Goal: Information Seeking & Learning: Understand process/instructions

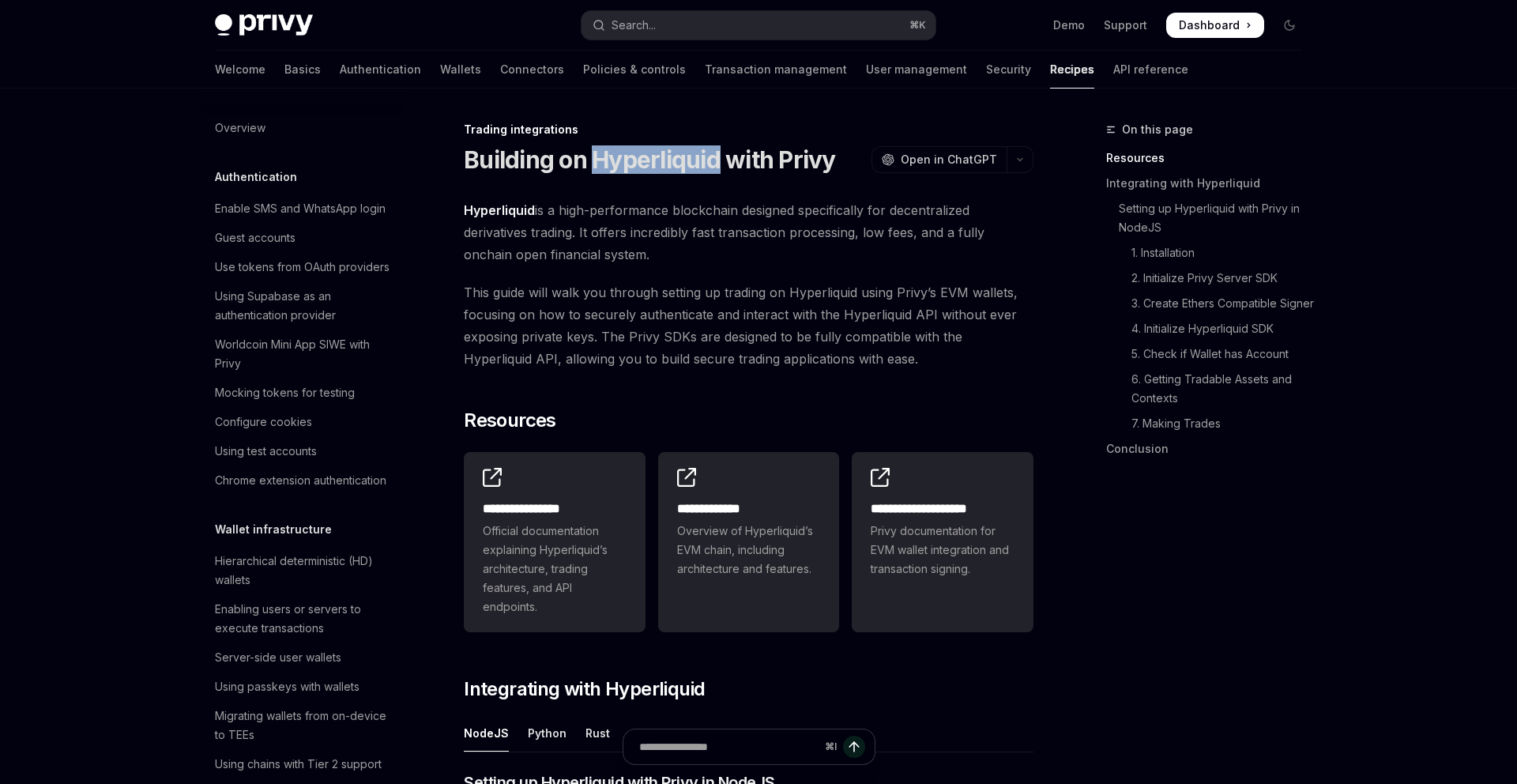
scroll to position [1496, 0]
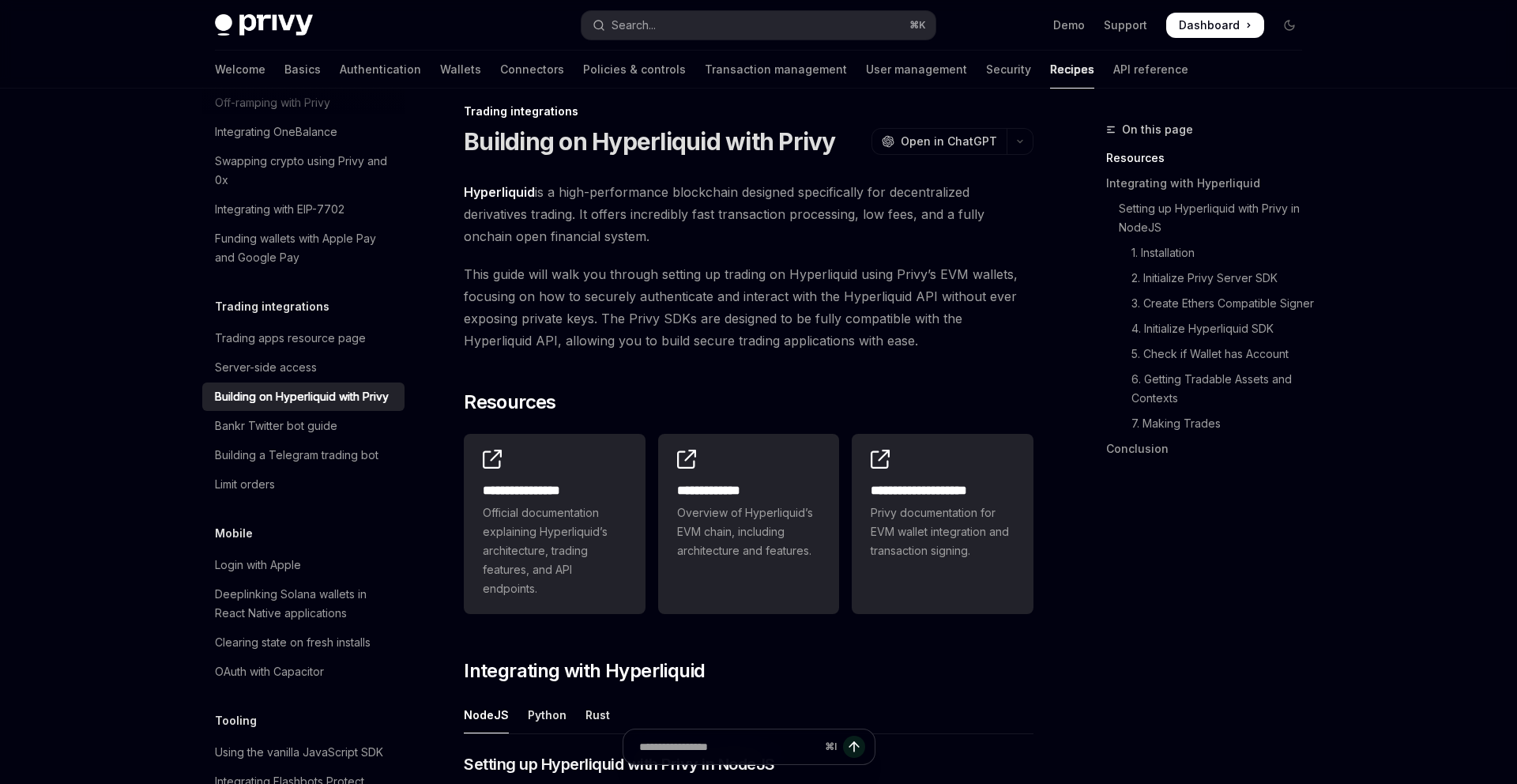
scroll to position [0, 0]
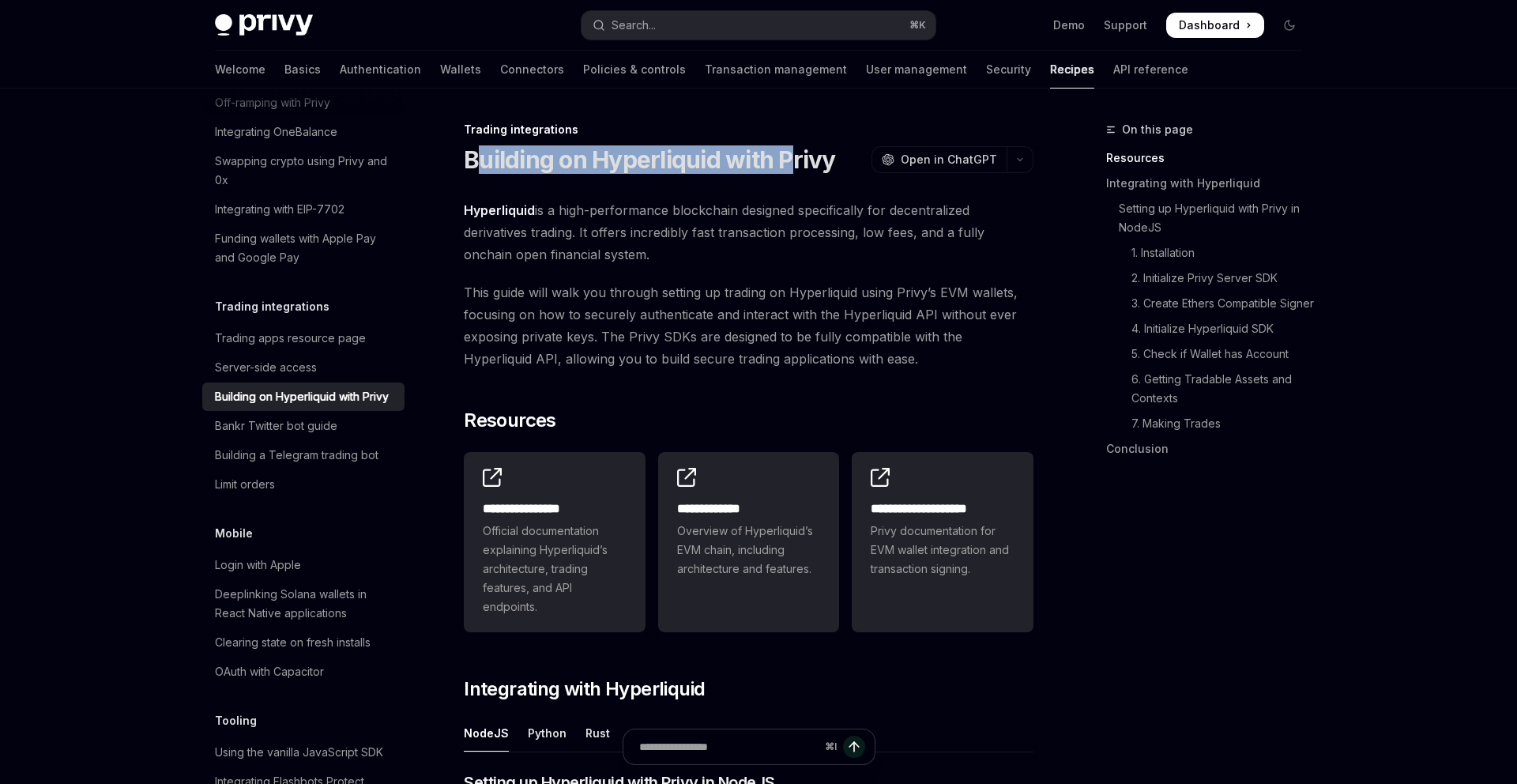
drag, startPoint x: 475, startPoint y: 157, endPoint x: 789, endPoint y: 158, distance: 314.0
click at [789, 158] on h1 "Building on Hyperliquid with Privy" at bounding box center [650, 159] width 372 height 28
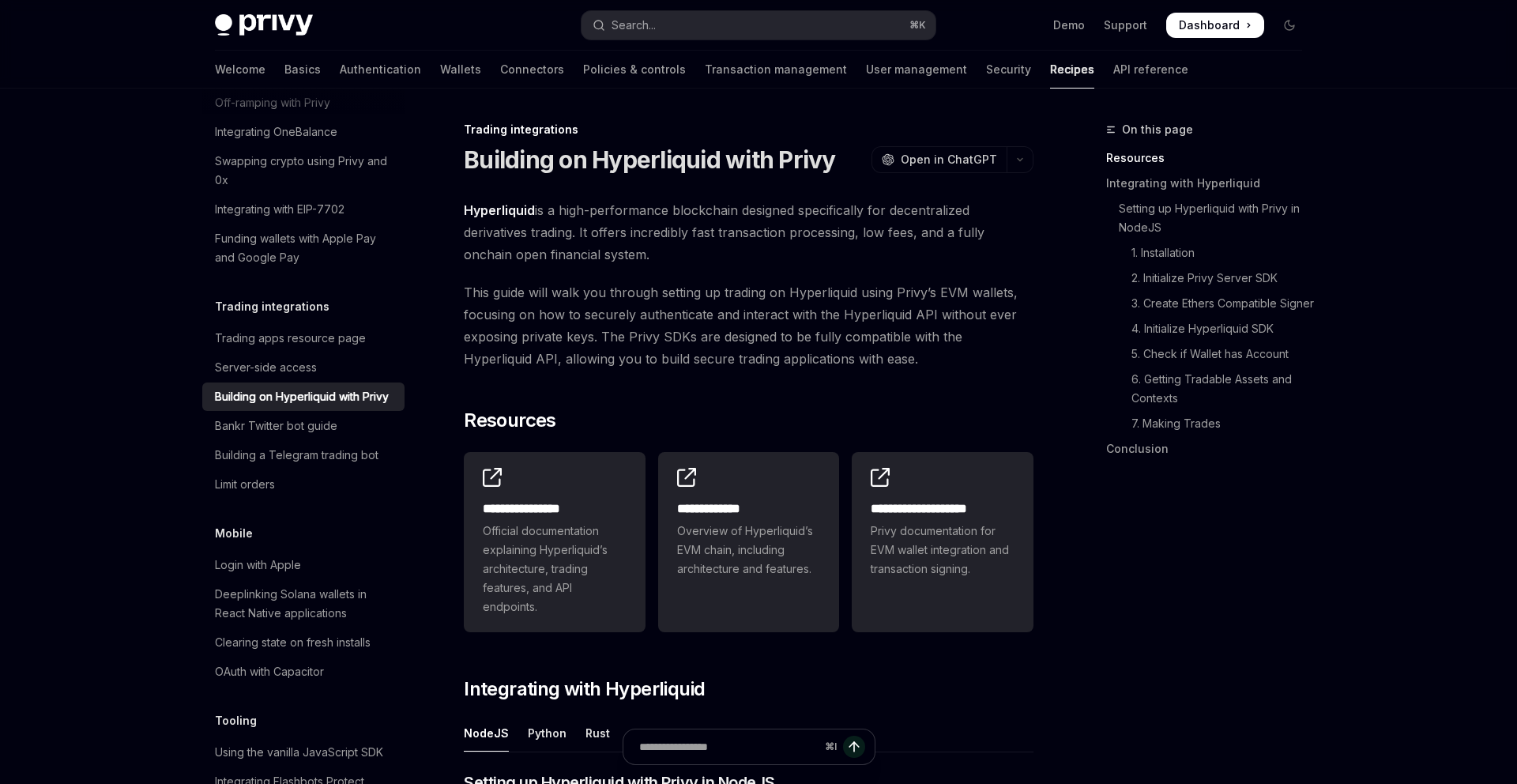
click at [715, 209] on span "Hyperliquid is a high-performance blockchain designed specifically for decentra…" at bounding box center [749, 232] width 570 height 66
drag, startPoint x: 766, startPoint y: 208, endPoint x: 941, endPoint y: 208, distance: 175.0
click at [941, 208] on span "Hyperliquid is a high-performance blockchain designed specifically for decentra…" at bounding box center [749, 232] width 570 height 66
drag, startPoint x: 490, startPoint y: 234, endPoint x: 604, endPoint y: 234, distance: 114.0
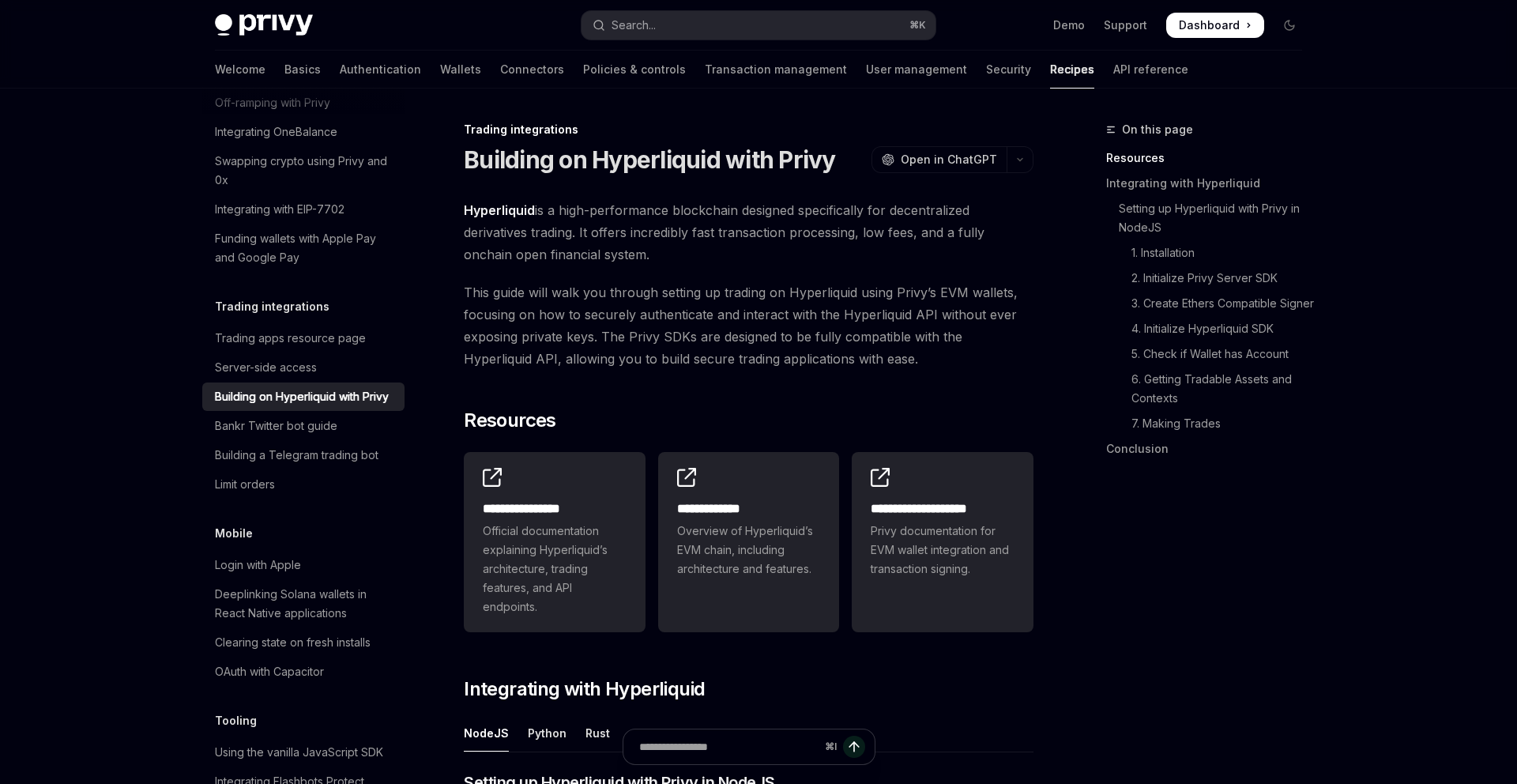
click at [604, 234] on span "Hyperliquid is a high-performance blockchain designed specifically for decentra…" at bounding box center [749, 232] width 570 height 66
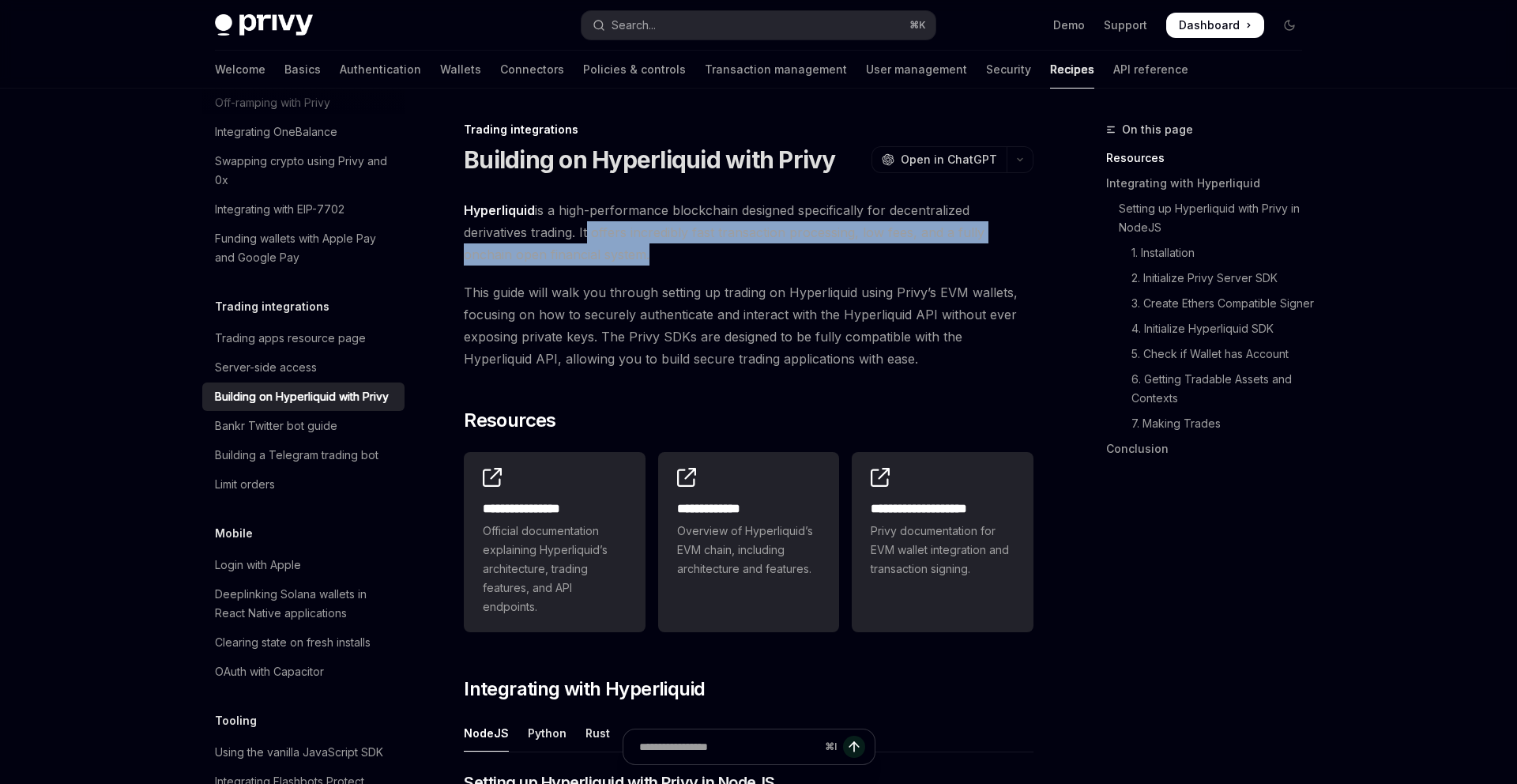
drag, startPoint x: 585, startPoint y: 236, endPoint x: 591, endPoint y: 247, distance: 12.5
click at [591, 247] on span "Hyperliquid is a high-performance blockchain designed specifically for decentra…" at bounding box center [749, 232] width 570 height 66
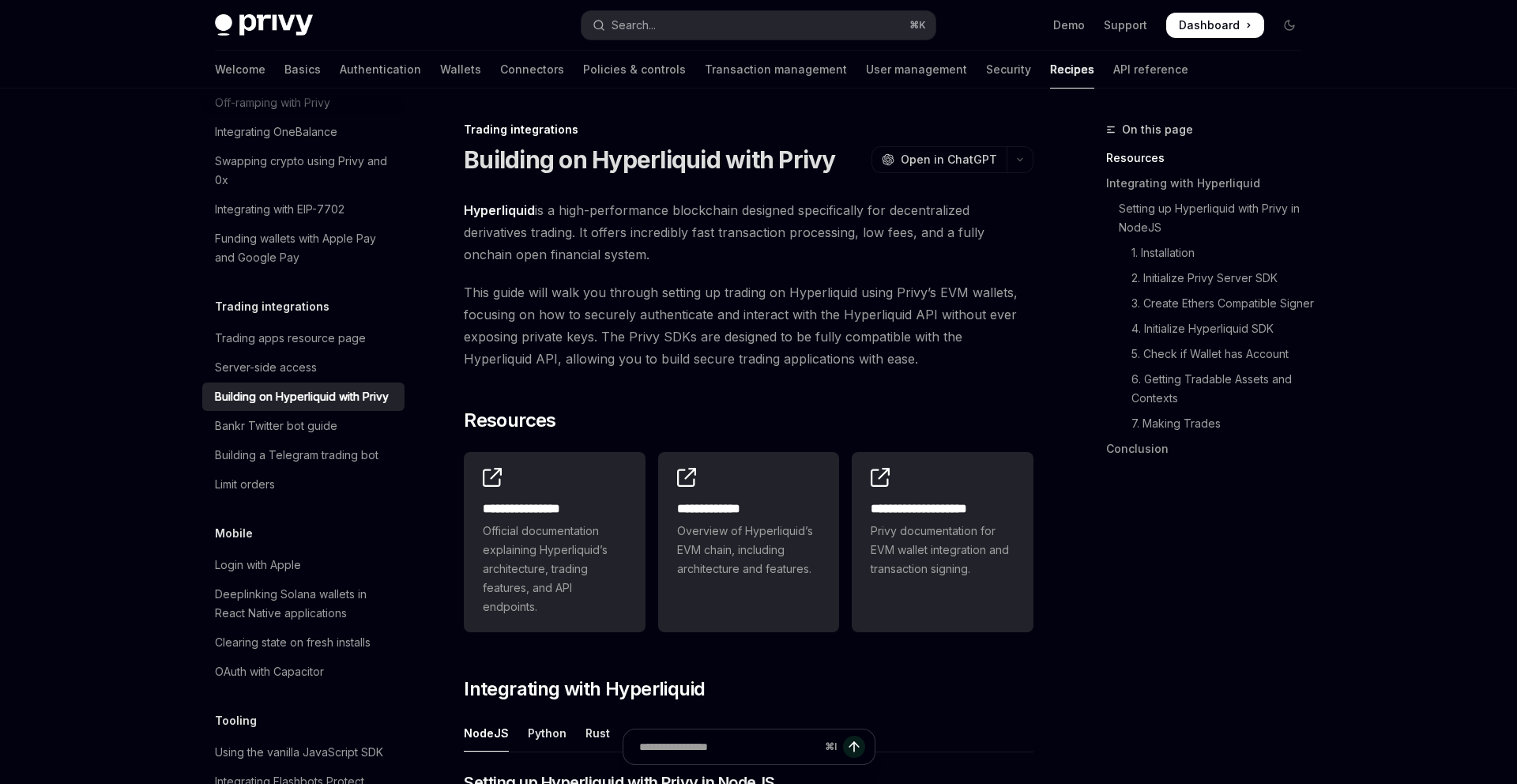
scroll to position [31, 0]
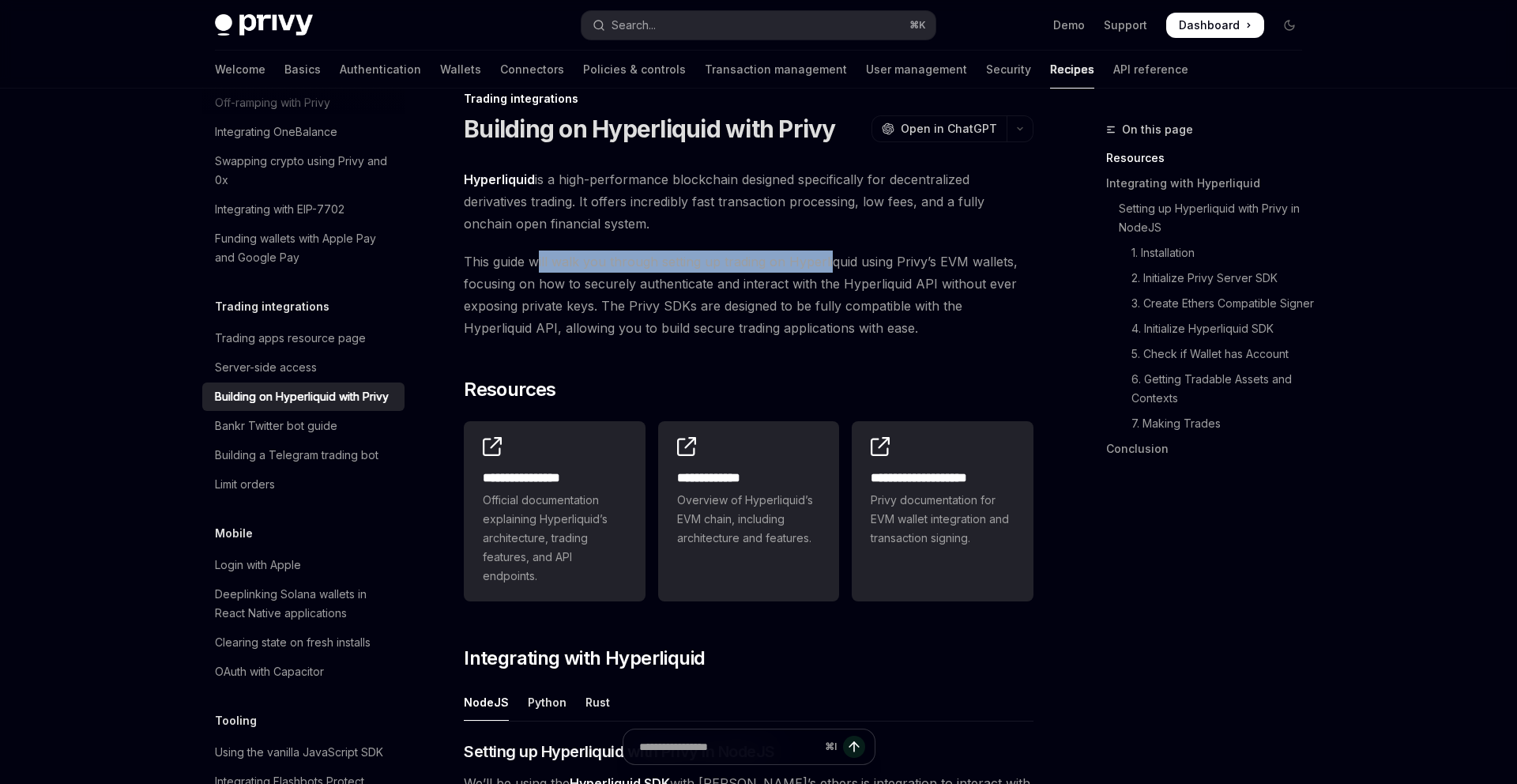
drag, startPoint x: 540, startPoint y: 262, endPoint x: 831, endPoint y: 260, distance: 291.0
click at [831, 260] on span "This guide will walk you through setting up trading on Hyperliquid using Privy’…" at bounding box center [749, 295] width 570 height 89
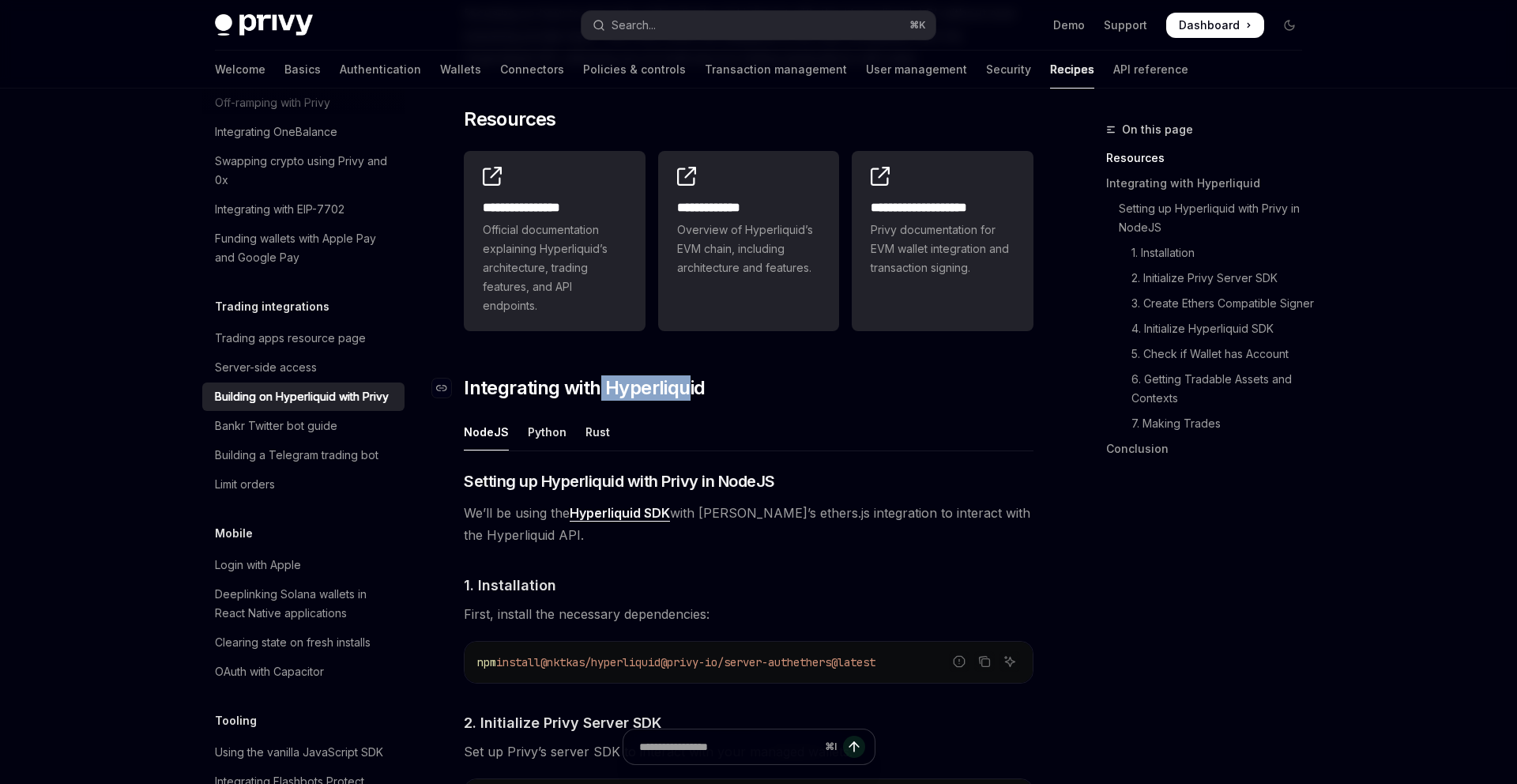
drag, startPoint x: 598, startPoint y: 387, endPoint x: 687, endPoint y: 387, distance: 89.0
click at [687, 387] on span "Integrating with Hyperliquid" at bounding box center [584, 387] width 241 height 25
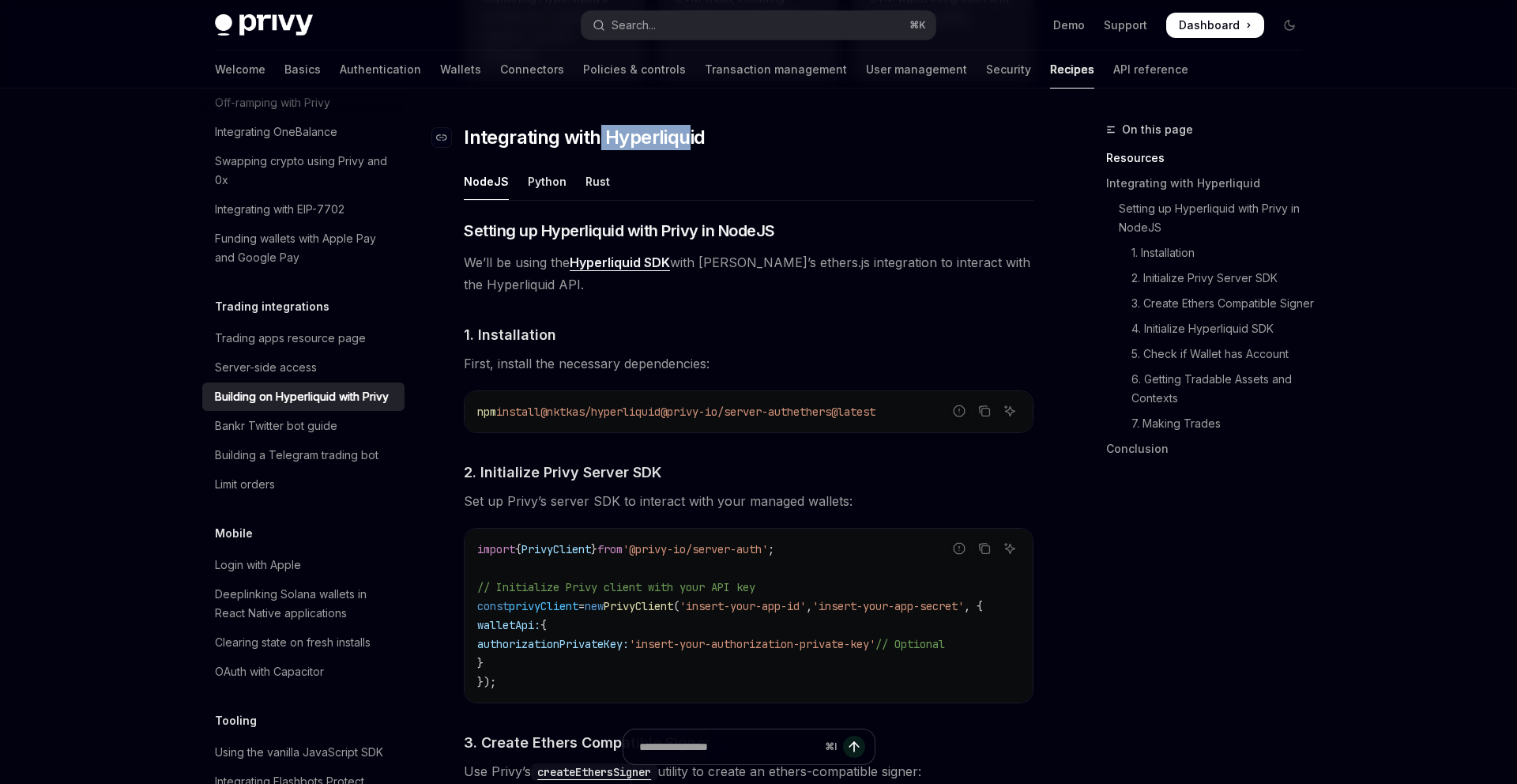
scroll to position [556, 0]
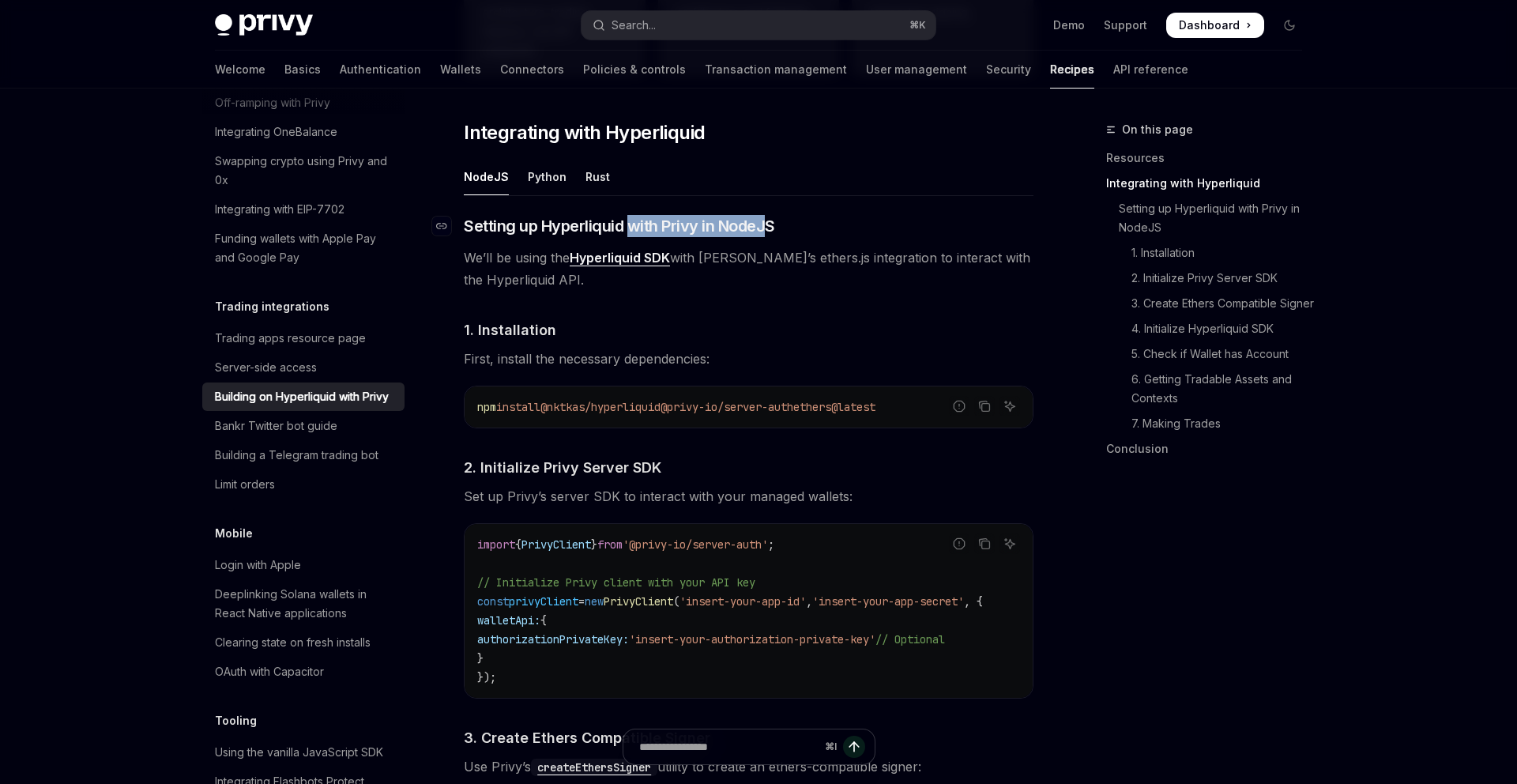
drag, startPoint x: 636, startPoint y: 228, endPoint x: 773, endPoint y: 228, distance: 137.0
click at [773, 228] on span "Setting up Hyperliquid with Privy in NodeJS" at bounding box center [619, 226] width 311 height 22
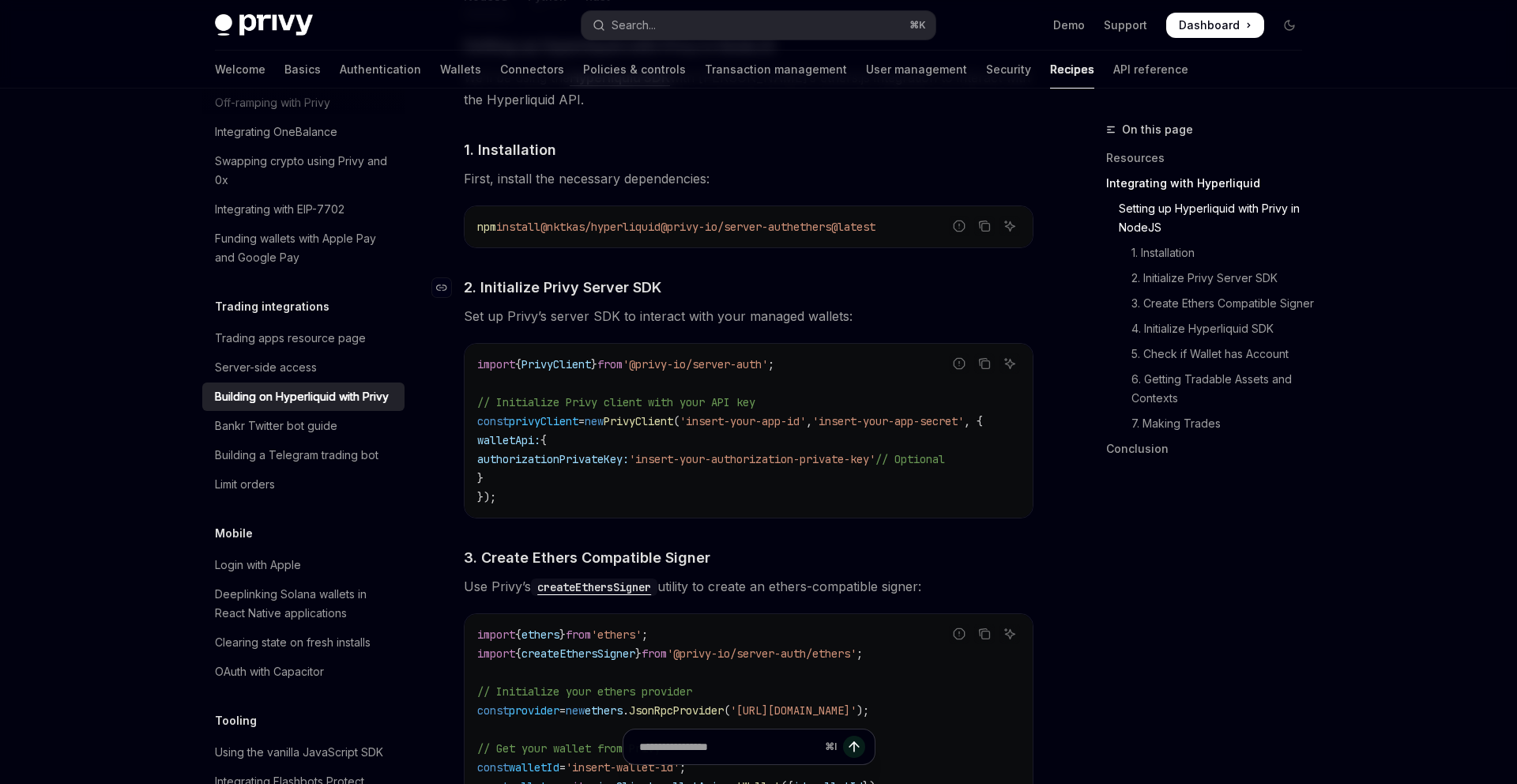
scroll to position [739, 0]
drag, startPoint x: 490, startPoint y: 280, endPoint x: 676, endPoint y: 280, distance: 186.0
click at [676, 280] on h4 "​ 2. Initialize Privy Server SDK" at bounding box center [749, 284] width 570 height 22
click at [558, 419] on span "privyClient" at bounding box center [544, 417] width 70 height 14
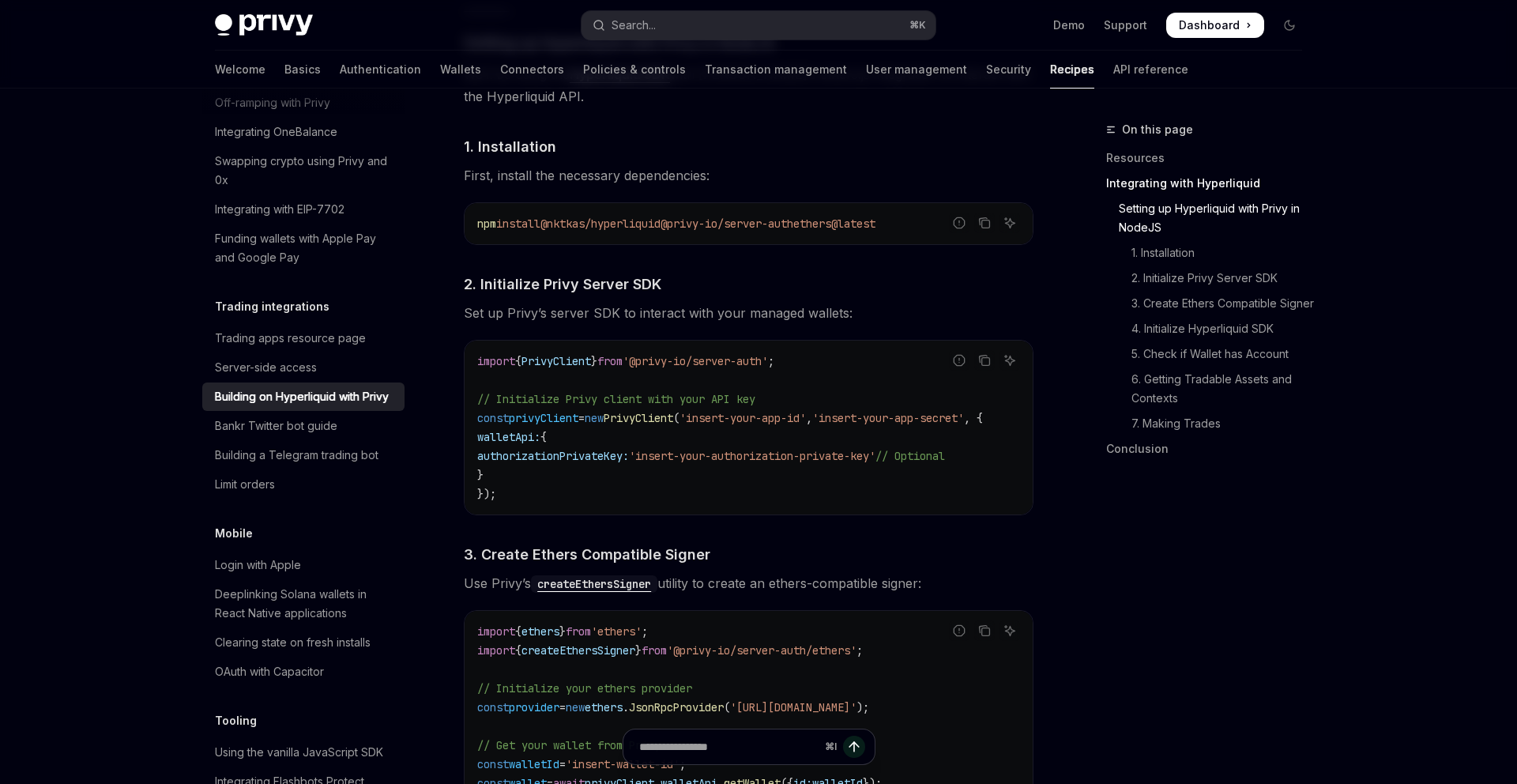
scroll to position [0, 46]
drag, startPoint x: 679, startPoint y: 414, endPoint x: 798, endPoint y: 414, distance: 119.0
click at [798, 414] on span "'insert-your-app-id'" at bounding box center [743, 417] width 126 height 14
drag, startPoint x: 822, startPoint y: 425, endPoint x: 959, endPoint y: 425, distance: 137.0
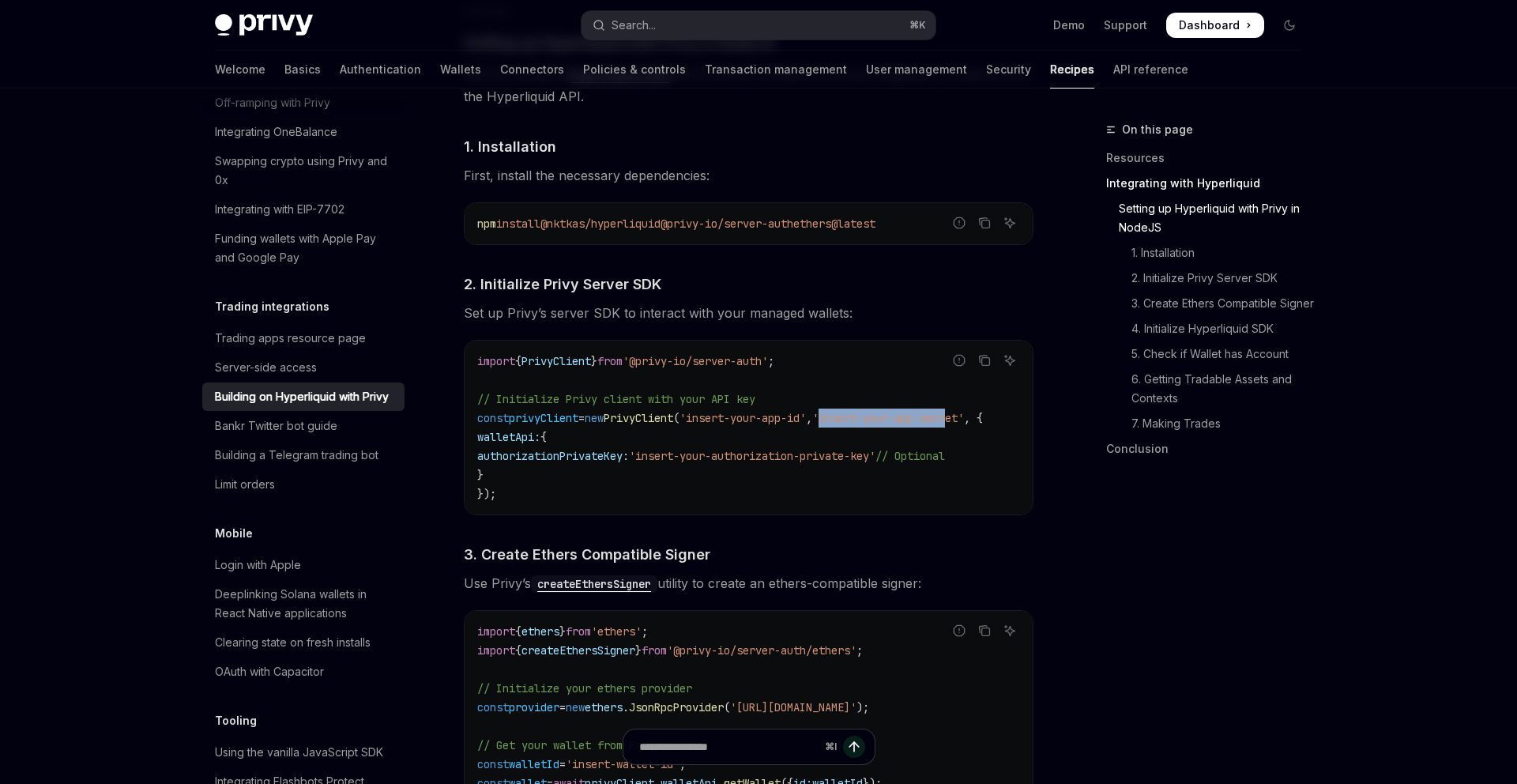
click at [959, 425] on code "import { PrivyClient } from '@privy-io/server-auth' ; // Initialize Privy clien…" at bounding box center [749, 427] width 544 height 152
click at [593, 446] on code "import { PrivyClient } from '@privy-io/server-auth' ; // Initialize Privy clien…" at bounding box center [749, 427] width 544 height 152
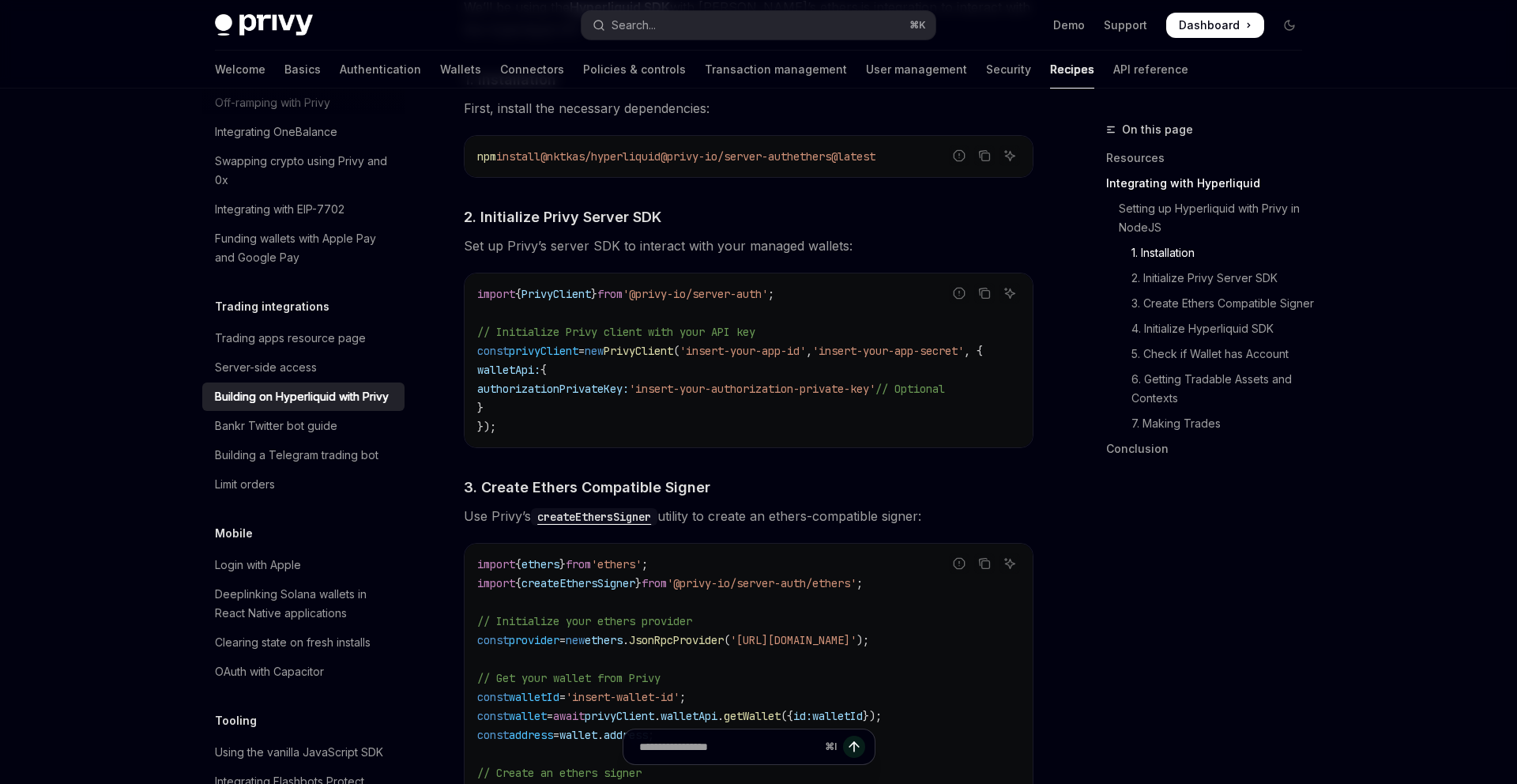
scroll to position [811, 0]
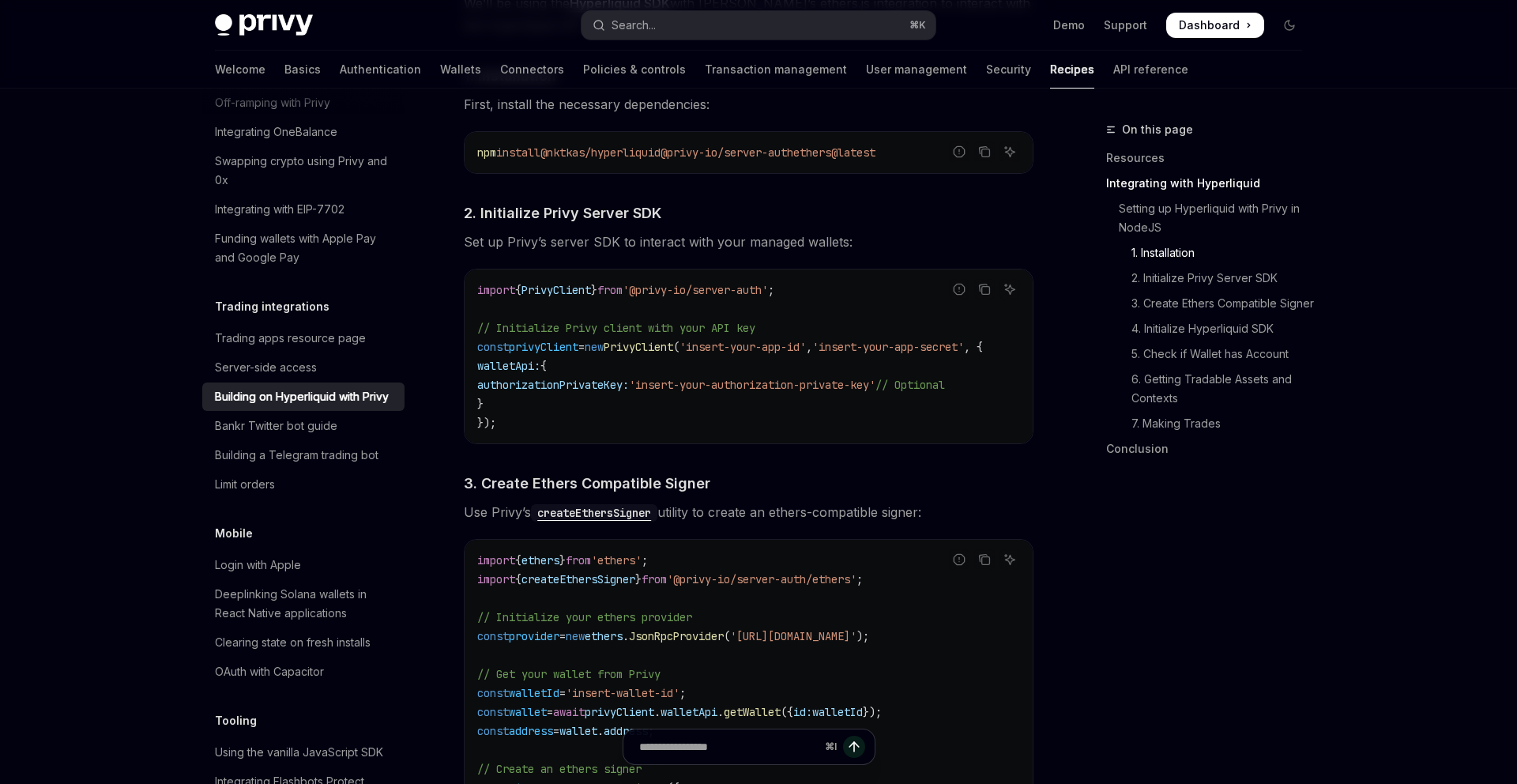
drag, startPoint x: 546, startPoint y: 387, endPoint x: 631, endPoint y: 387, distance: 85.0
click at [629, 387] on span "authorizationPrivateKey:" at bounding box center [553, 384] width 152 height 14
drag, startPoint x: 678, startPoint y: 383, endPoint x: 894, endPoint y: 382, distance: 216.0
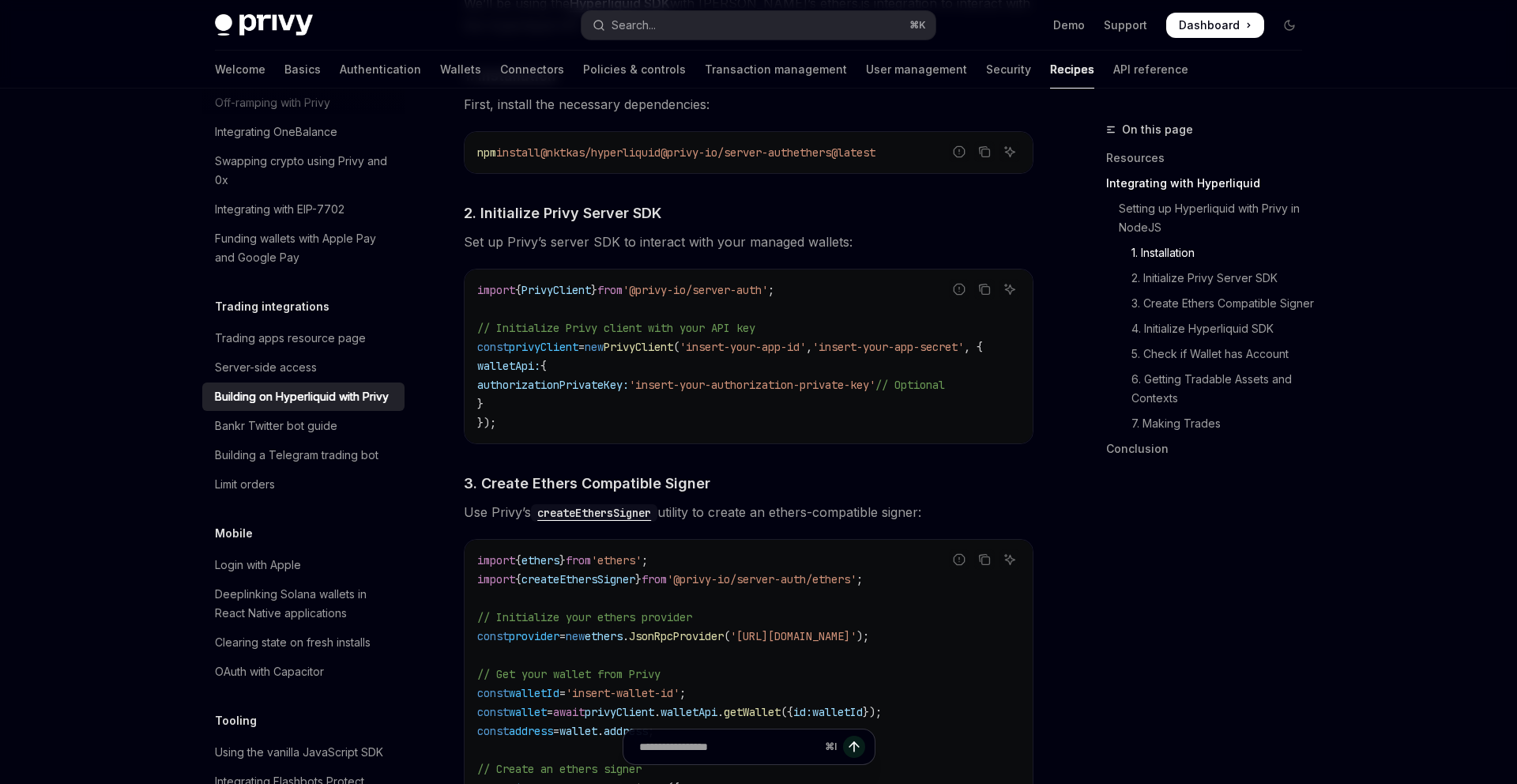
click at [876, 382] on span "'insert-your-authorization-private-key'" at bounding box center [752, 384] width 246 height 14
drag, startPoint x: 894, startPoint y: 382, endPoint x: 826, endPoint y: 382, distance: 68.0
click at [829, 382] on span "'insert-your-authorization-private-key'" at bounding box center [752, 384] width 246 height 14
click at [826, 382] on span "'insert-your-authorization-private-key'" at bounding box center [752, 384] width 246 height 14
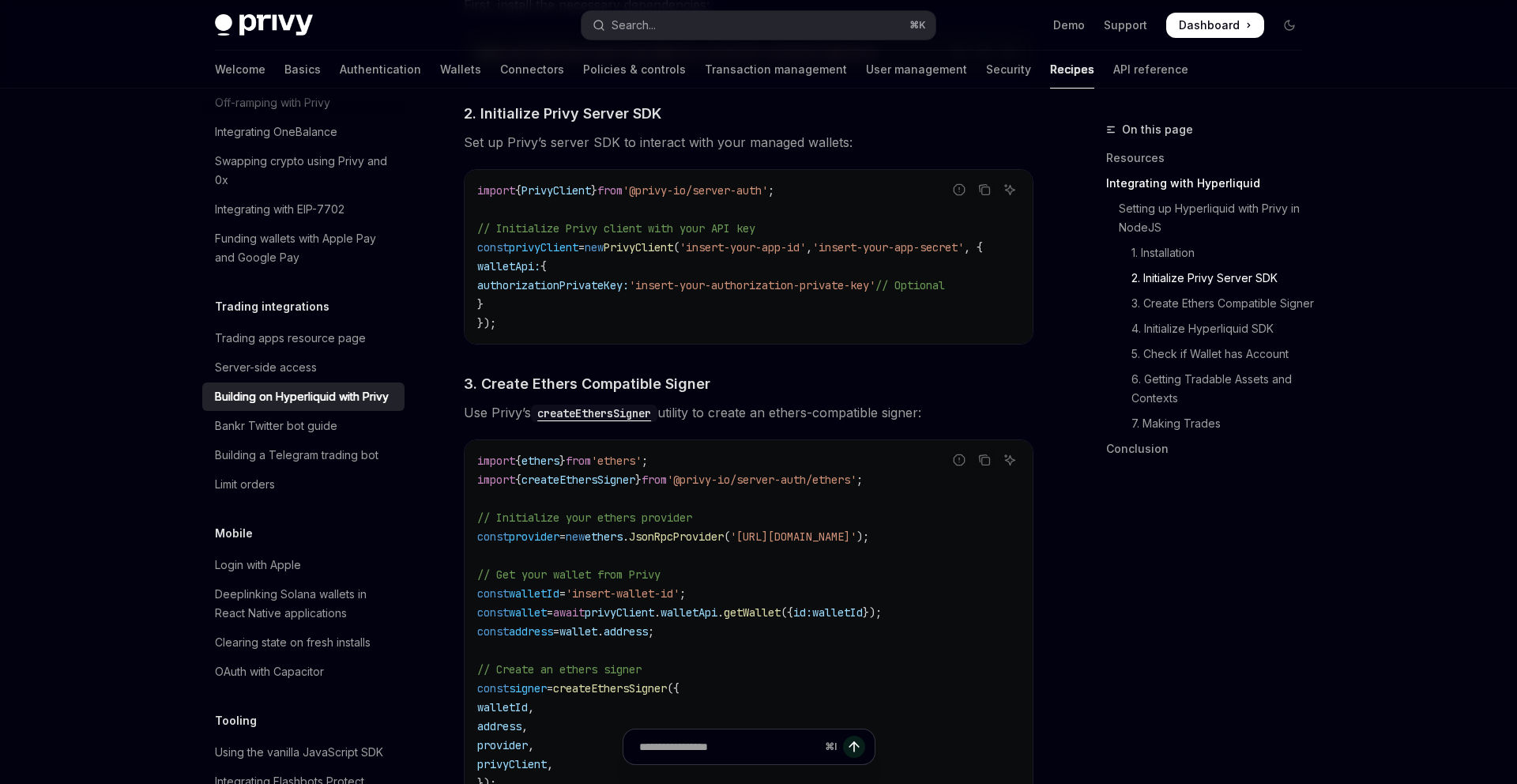
scroll to position [915, 0]
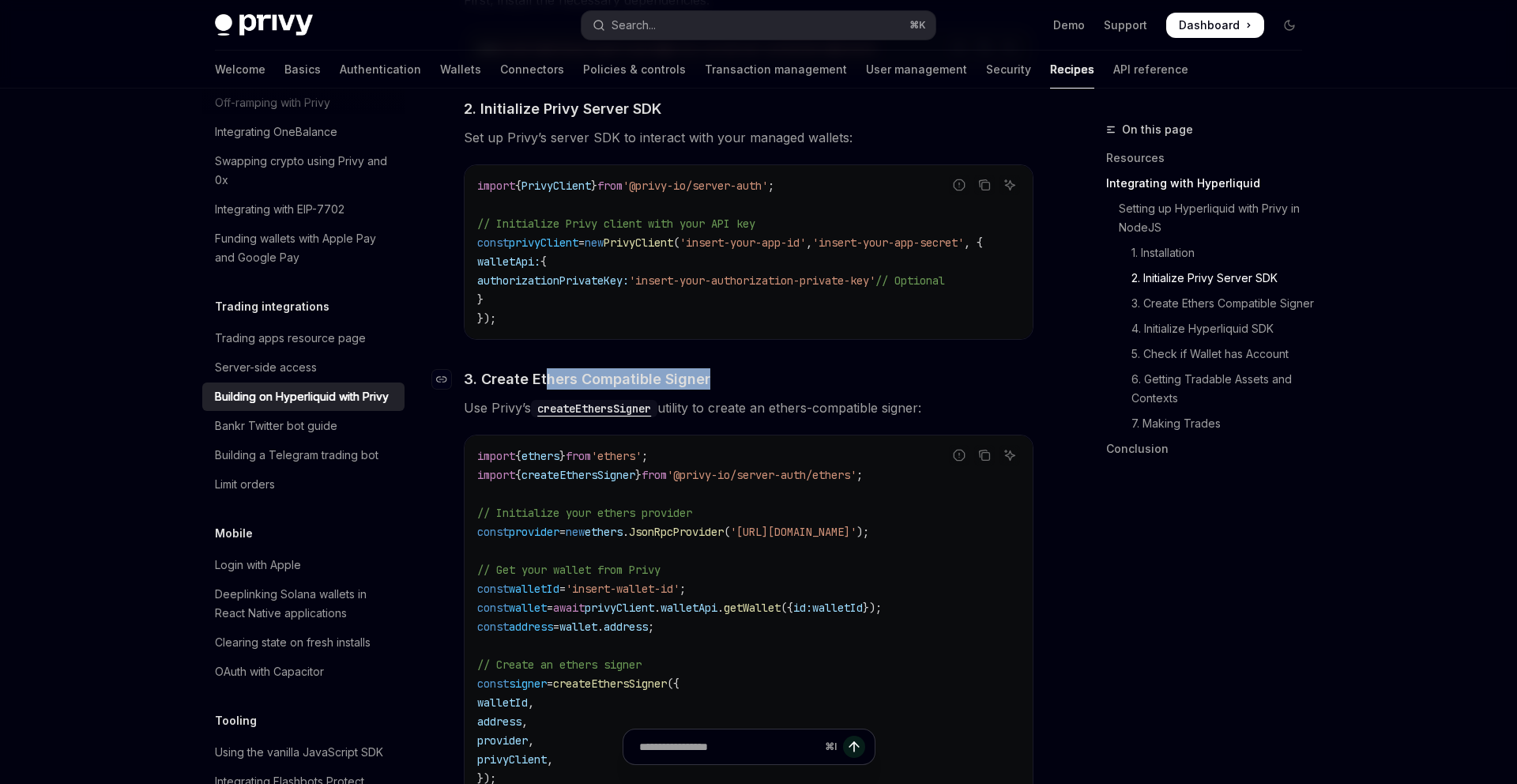
drag, startPoint x: 544, startPoint y: 382, endPoint x: 712, endPoint y: 380, distance: 168.0
click at [712, 380] on h4 "​ 3. Create Ethers Compatible Signer" at bounding box center [749, 379] width 570 height 22
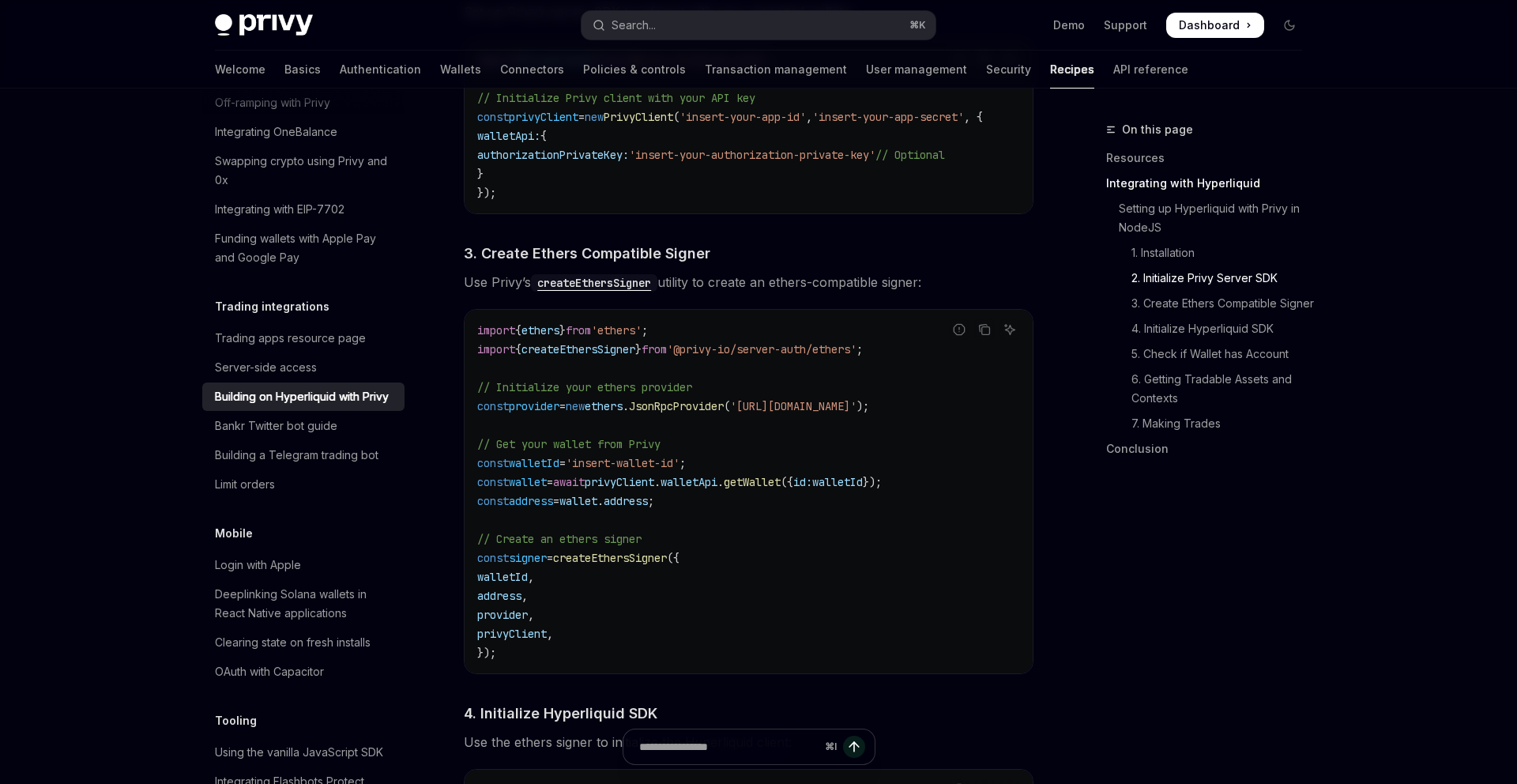
scroll to position [1049, 0]
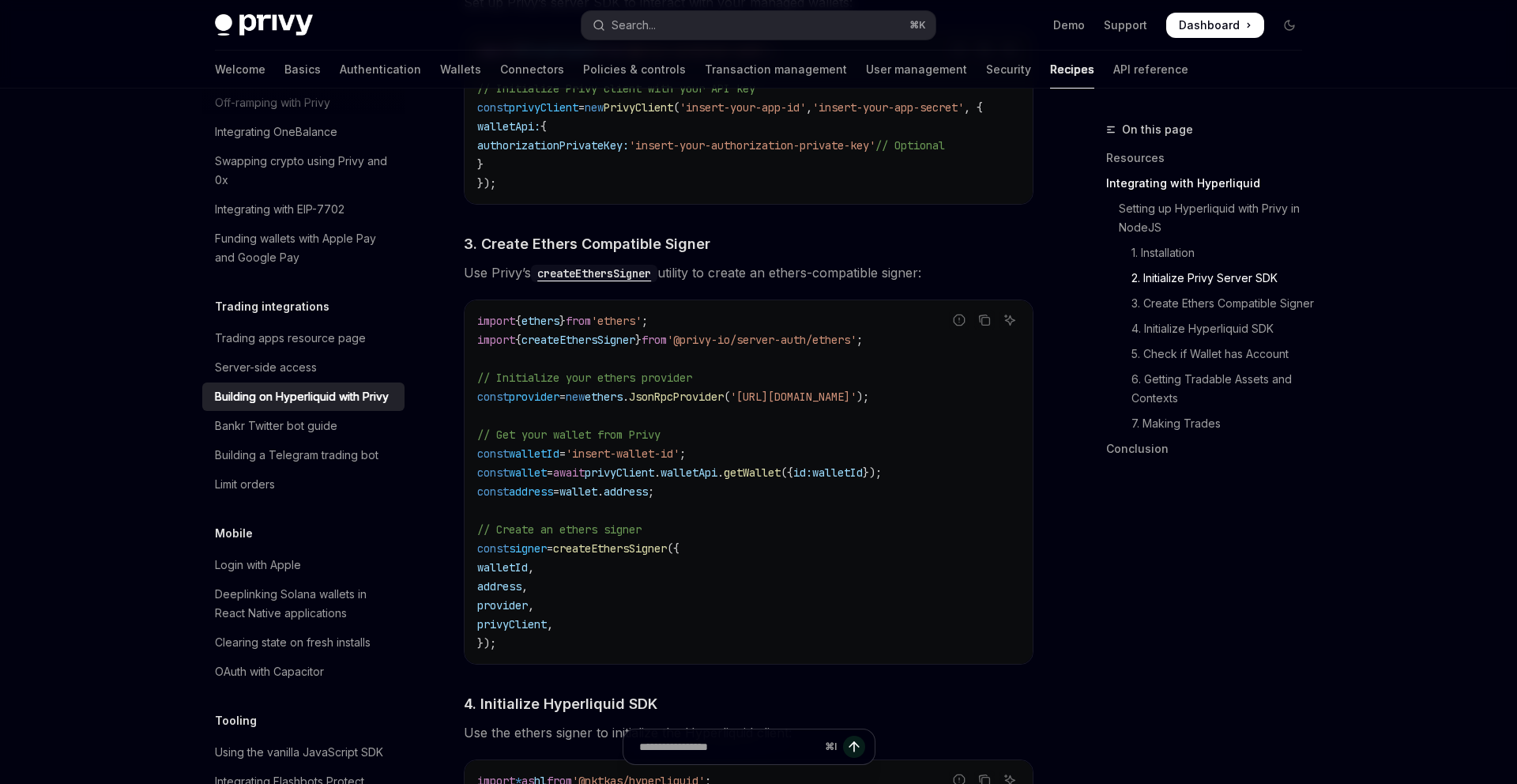
click at [781, 479] on span "getWallet" at bounding box center [752, 472] width 57 height 14
click at [863, 480] on span "walletId" at bounding box center [837, 472] width 51 height 14
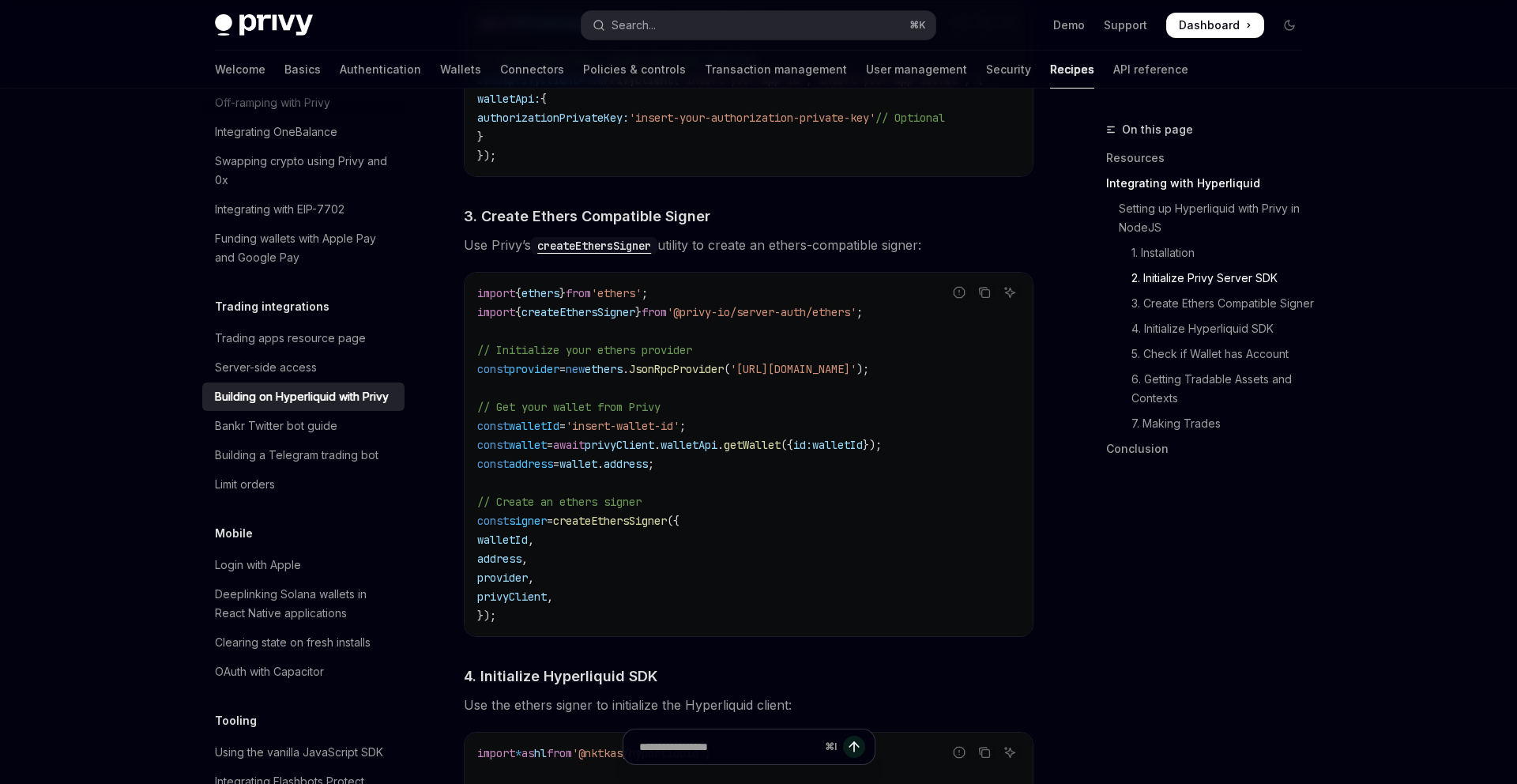
drag, startPoint x: 510, startPoint y: 546, endPoint x: 573, endPoint y: 597, distance: 81.1
click at [573, 597] on code "import { ethers } from 'ethers' ; import { createEthersSigner } from '@privy-io…" at bounding box center [749, 454] width 543 height 341
click at [547, 597] on span "privyClient" at bounding box center [512, 596] width 70 height 14
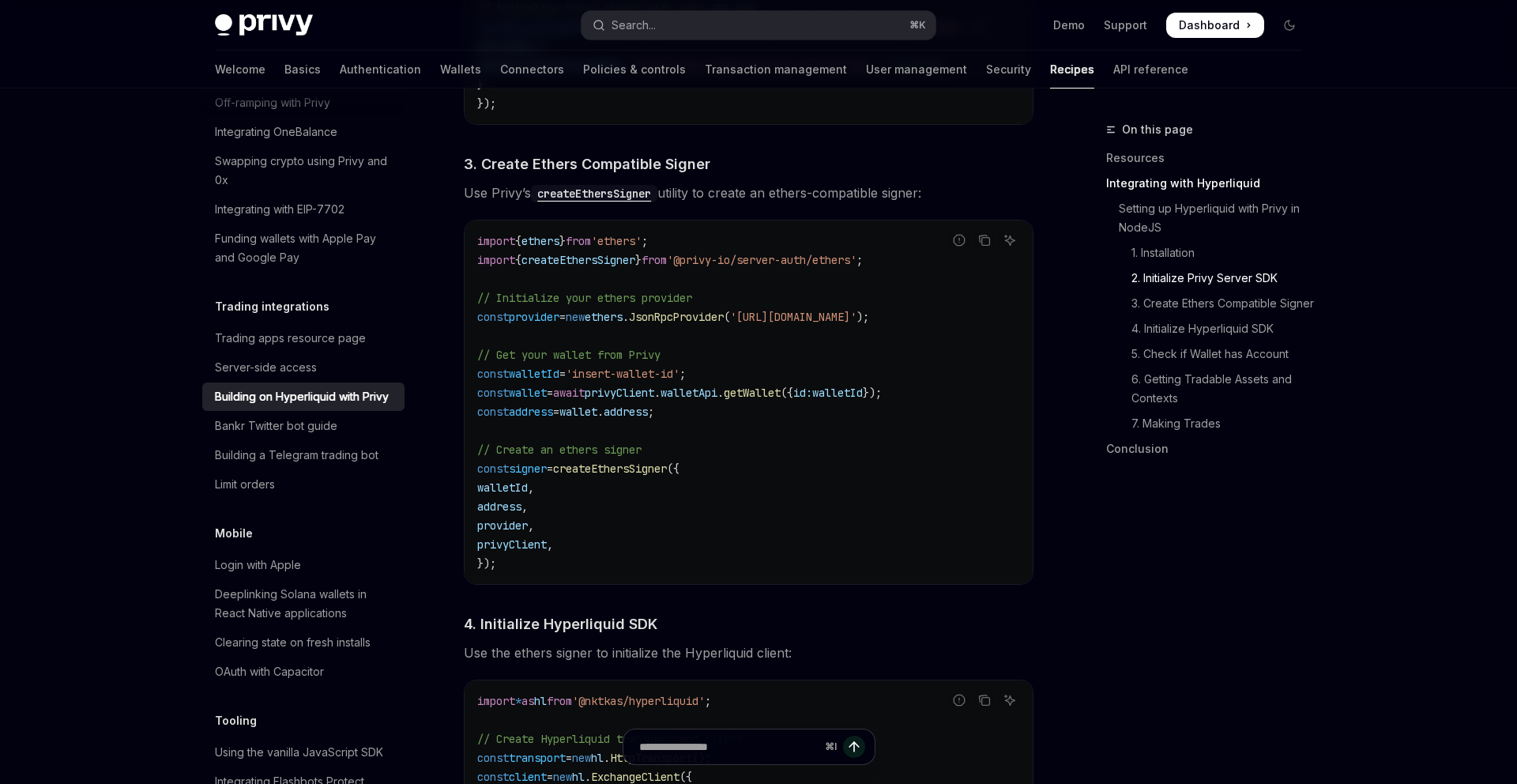
scroll to position [1134, 0]
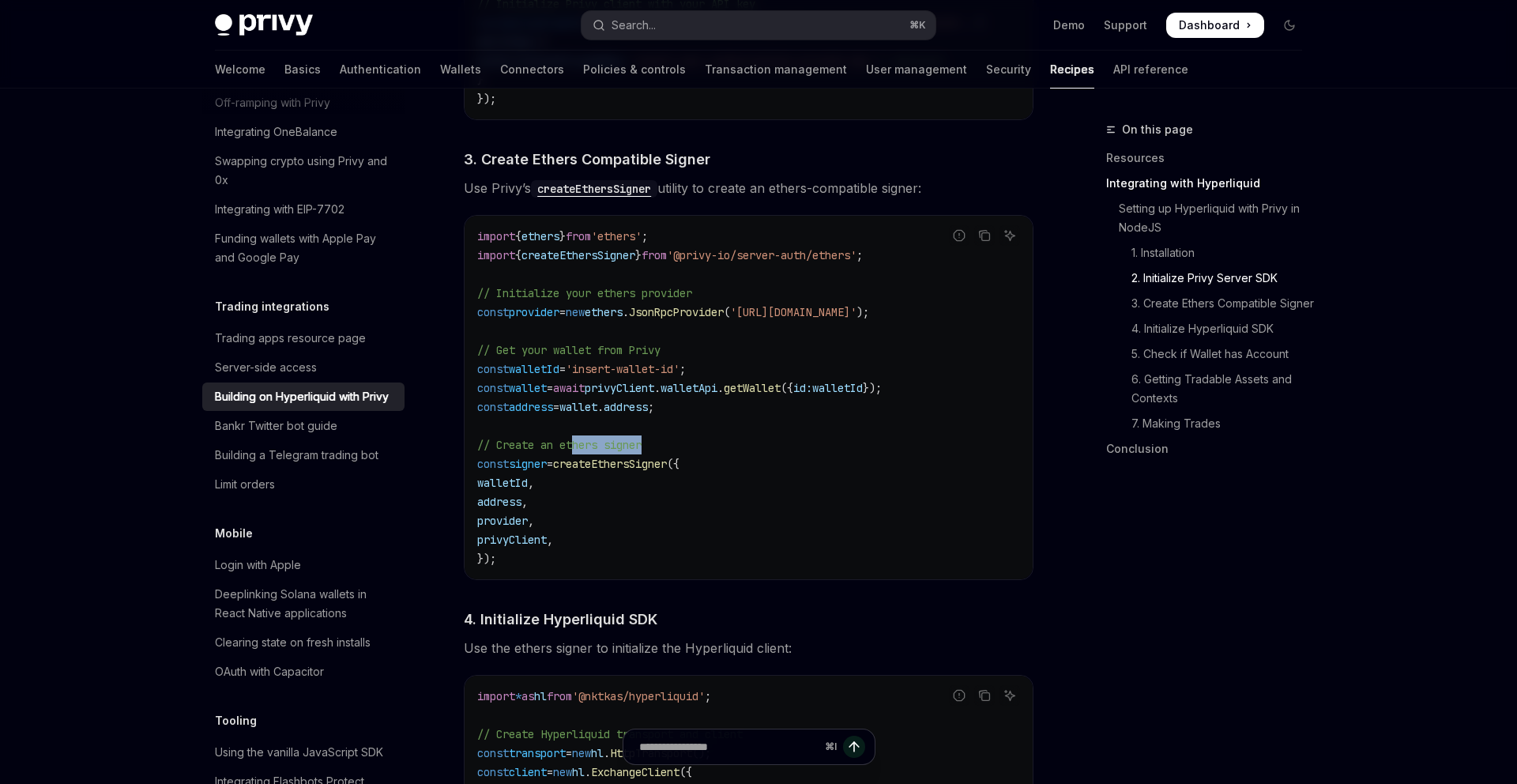
drag, startPoint x: 578, startPoint y: 448, endPoint x: 662, endPoint y: 453, distance: 84.1
click at [662, 453] on code "import { ethers } from 'ethers' ; import { createEthersSigner } from '@privy-io…" at bounding box center [749, 397] width 543 height 341
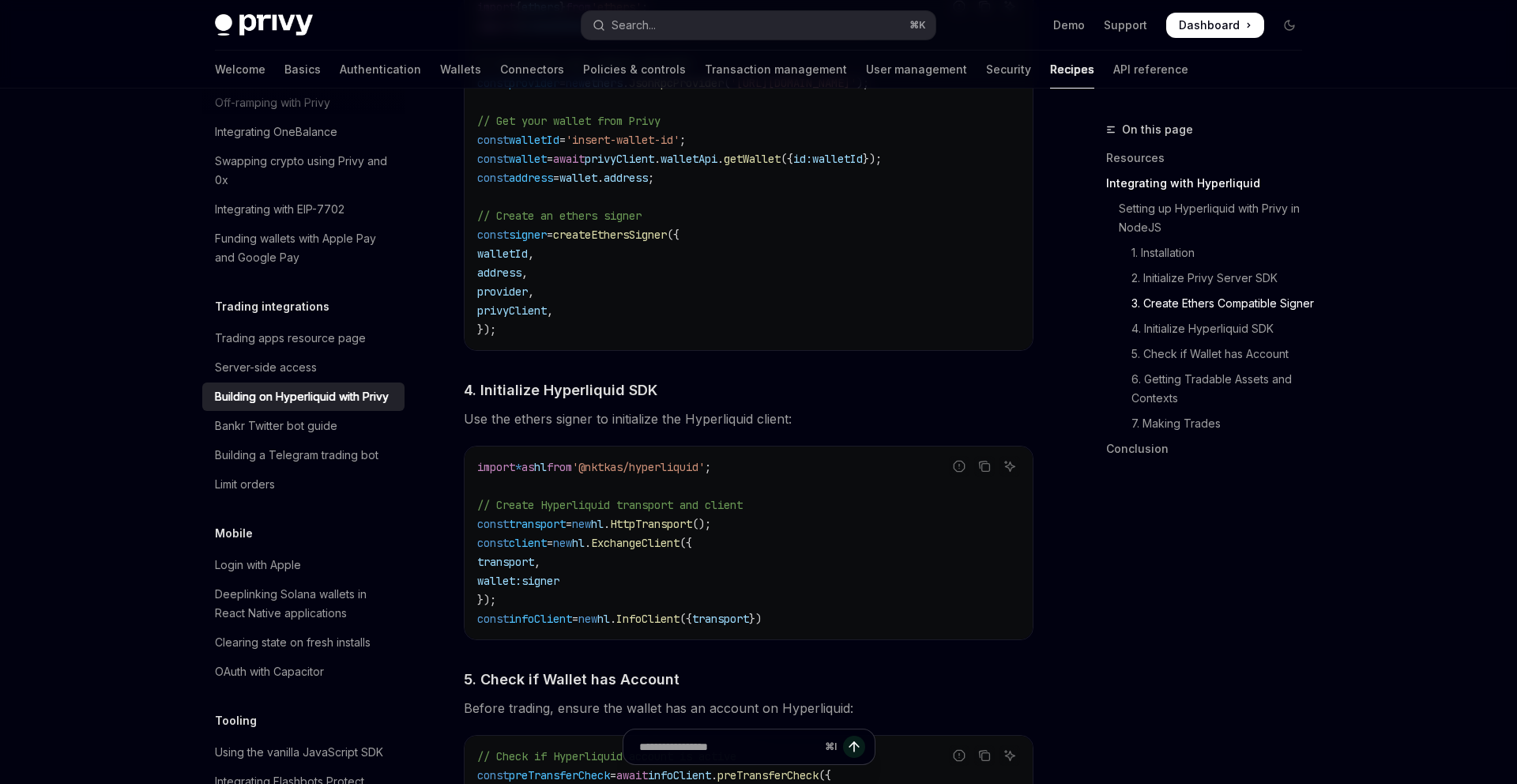
scroll to position [1390, 0]
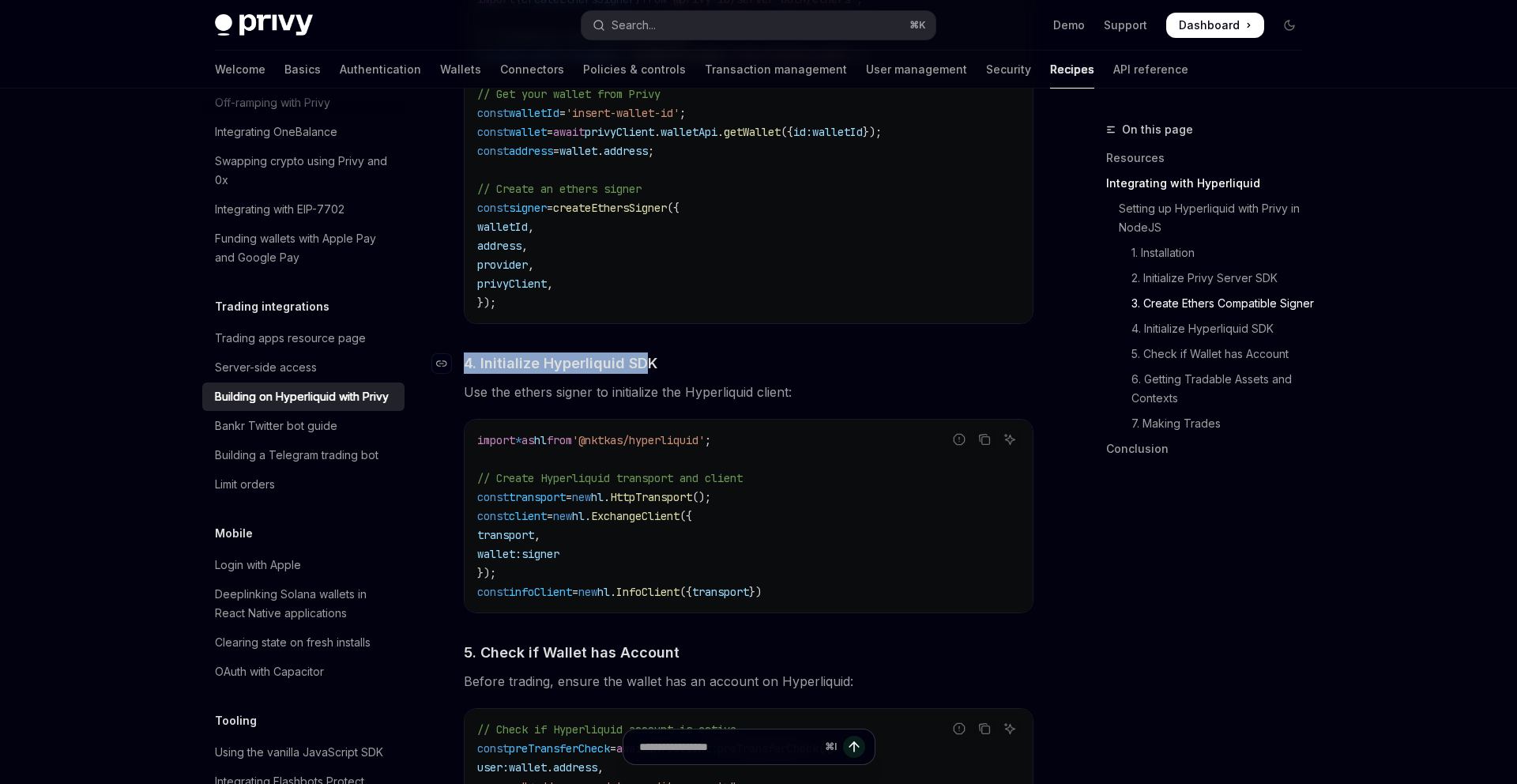
drag, startPoint x: 484, startPoint y: 355, endPoint x: 646, endPoint y: 371, distance: 162.8
click at [646, 371] on div "​ Setting up Hyperliquid with Privy in NodeJS We’ll be using the Hyperliquid SD…" at bounding box center [749, 687] width 570 height 2613
click at [646, 371] on span "4. Initialize Hyperliquid SDK" at bounding box center [560, 363] width 193 height 22
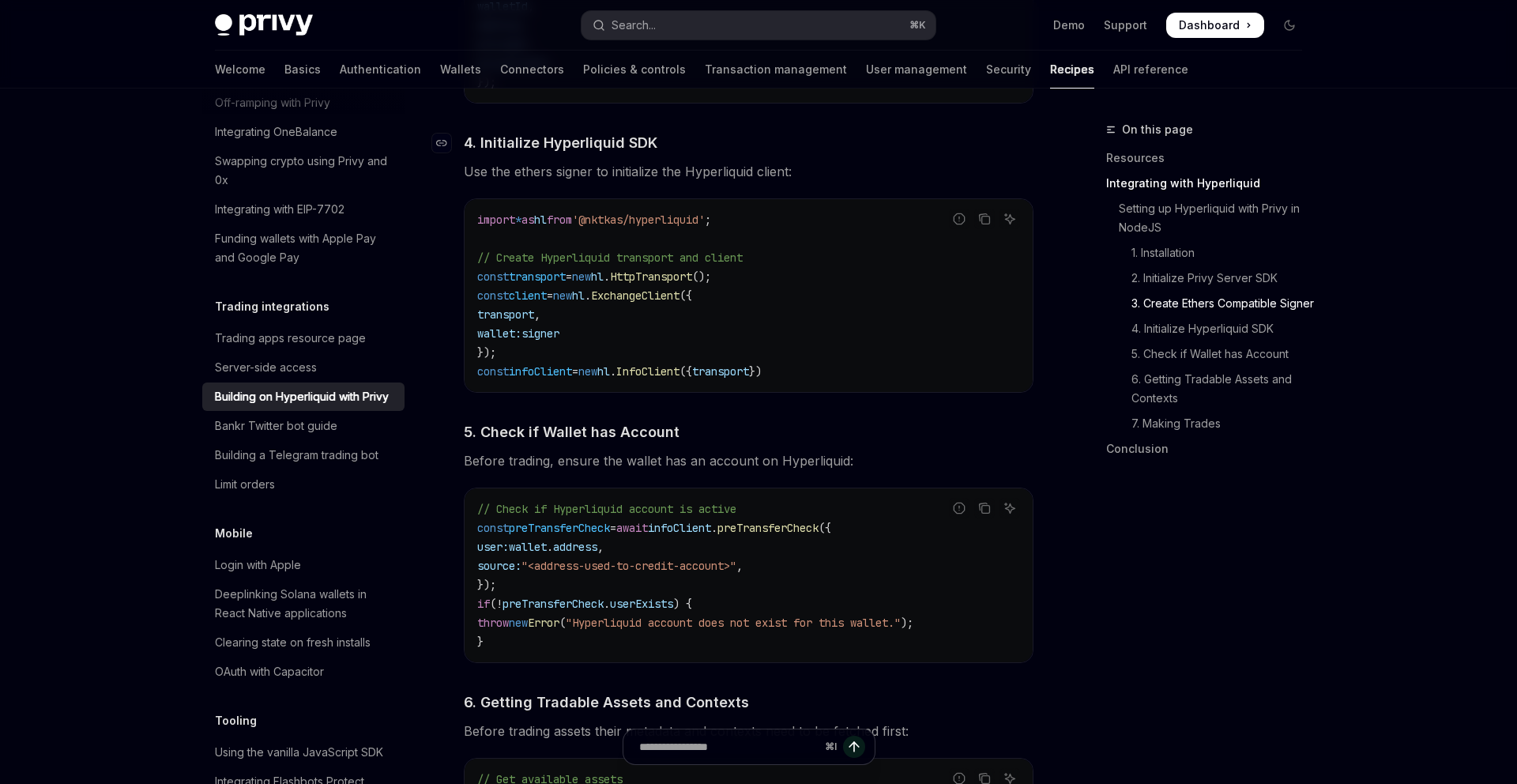
scroll to position [1607, 0]
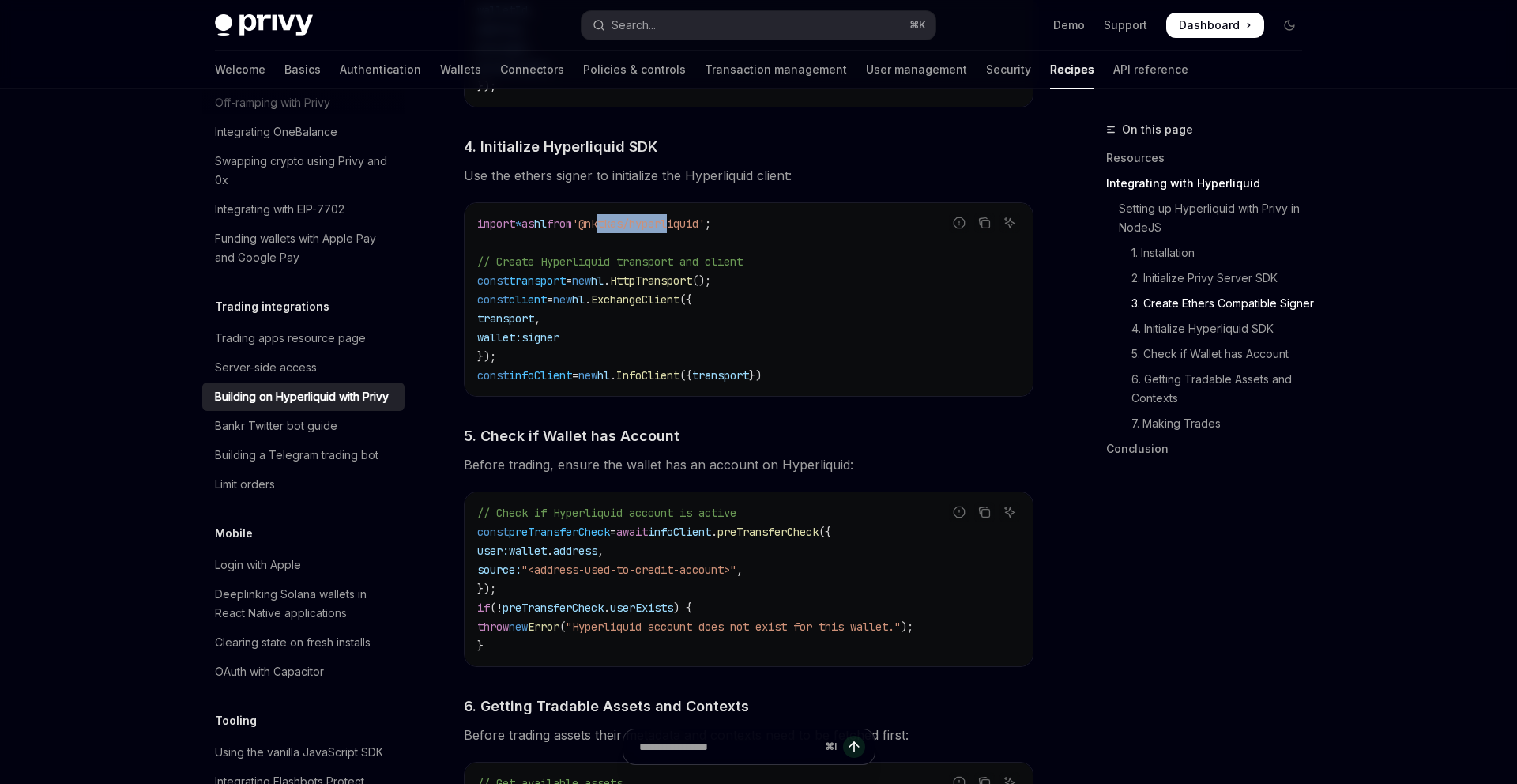
drag, startPoint x: 627, startPoint y: 226, endPoint x: 703, endPoint y: 228, distance: 76.0
click at [703, 228] on span "'@nktkas/hyperliquid'" at bounding box center [638, 223] width 133 height 14
drag, startPoint x: 499, startPoint y: 285, endPoint x: 732, endPoint y: 289, distance: 233.0
click at [711, 288] on span "const transport = new hl . HttpTransport ();" at bounding box center [594, 280] width 234 height 14
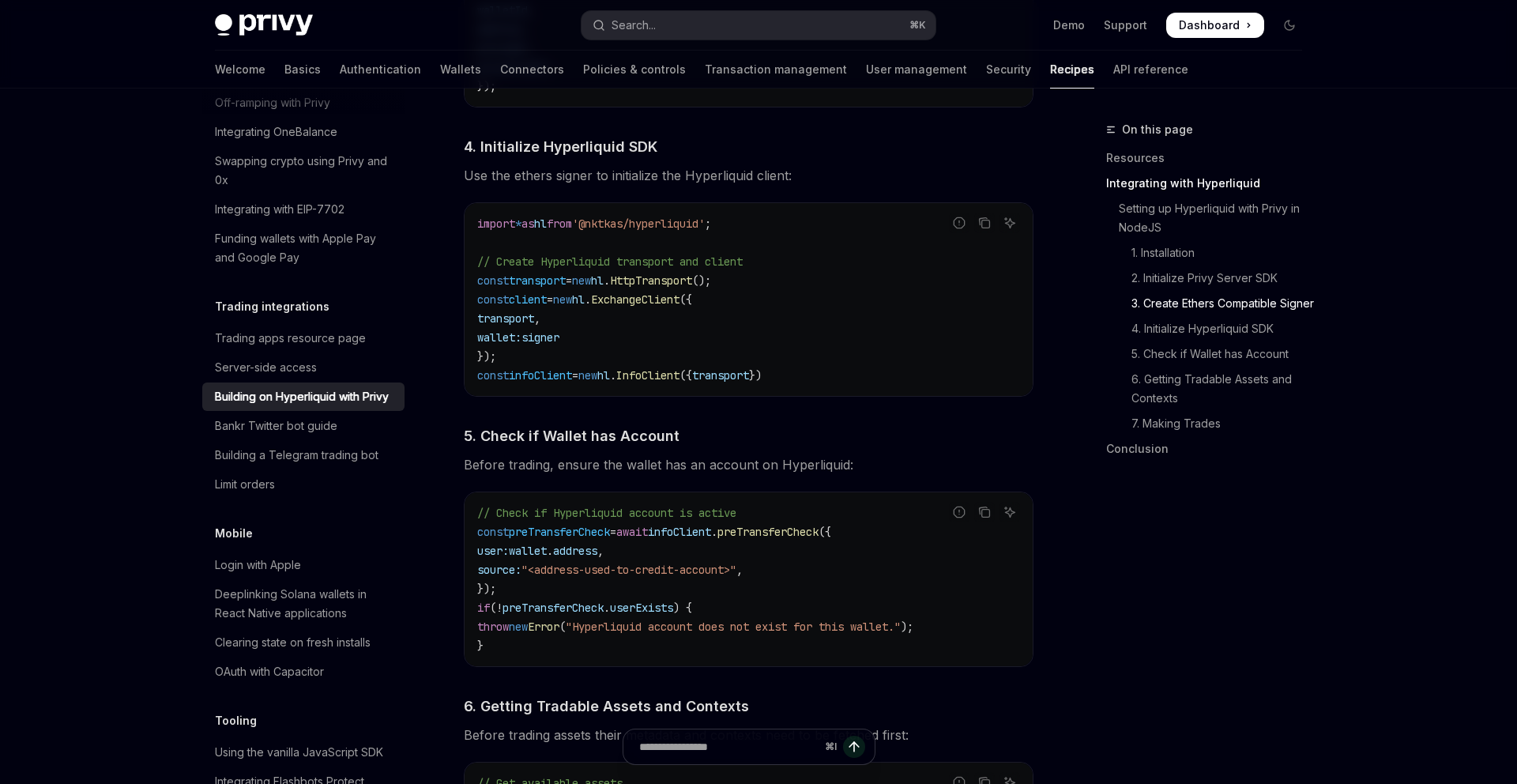
click at [711, 288] on span "();" at bounding box center [701, 280] width 19 height 14
drag, startPoint x: 511, startPoint y: 304, endPoint x: 743, endPoint y: 304, distance: 232.0
click at [743, 304] on code "import * as hl from '@nktkas/hyperliquid' ; // Create Hyperliquid transport and…" at bounding box center [749, 299] width 543 height 171
click at [692, 306] on span "({" at bounding box center [685, 299] width 12 height 14
drag, startPoint x: 719, startPoint y: 306, endPoint x: 637, endPoint y: 306, distance: 82.0
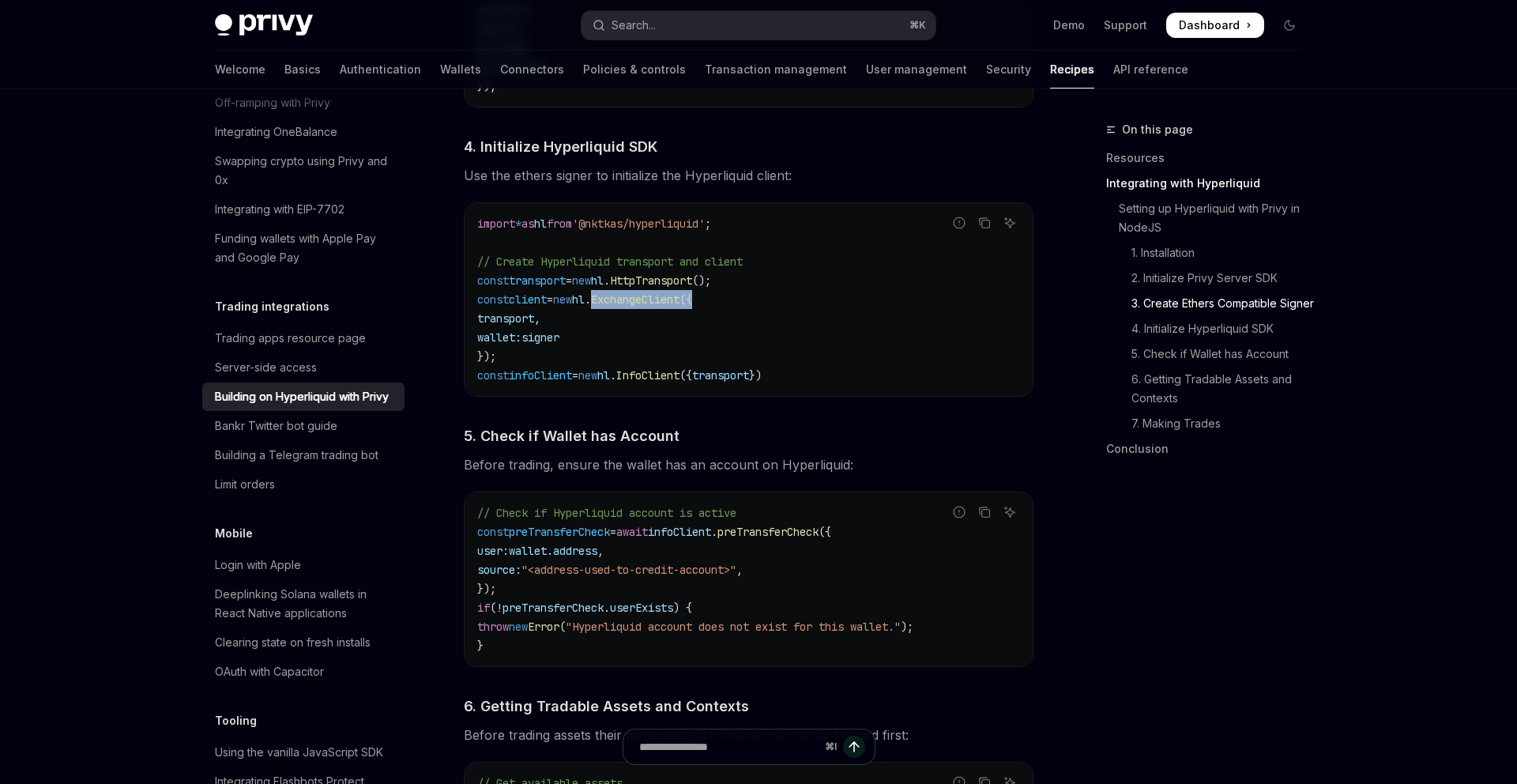
click at [637, 306] on span "const client = new hl . ExchangeClient ({" at bounding box center [584, 299] width 215 height 14
click at [637, 306] on span "ExchangeClient" at bounding box center [635, 299] width 89 height 14
drag, startPoint x: 497, startPoint y: 324, endPoint x: 594, endPoint y: 355, distance: 101.8
click at [594, 355] on code "import * as hl from '@nktkas/hyperliquid' ; // Create Hyperliquid transport and…" at bounding box center [749, 299] width 543 height 171
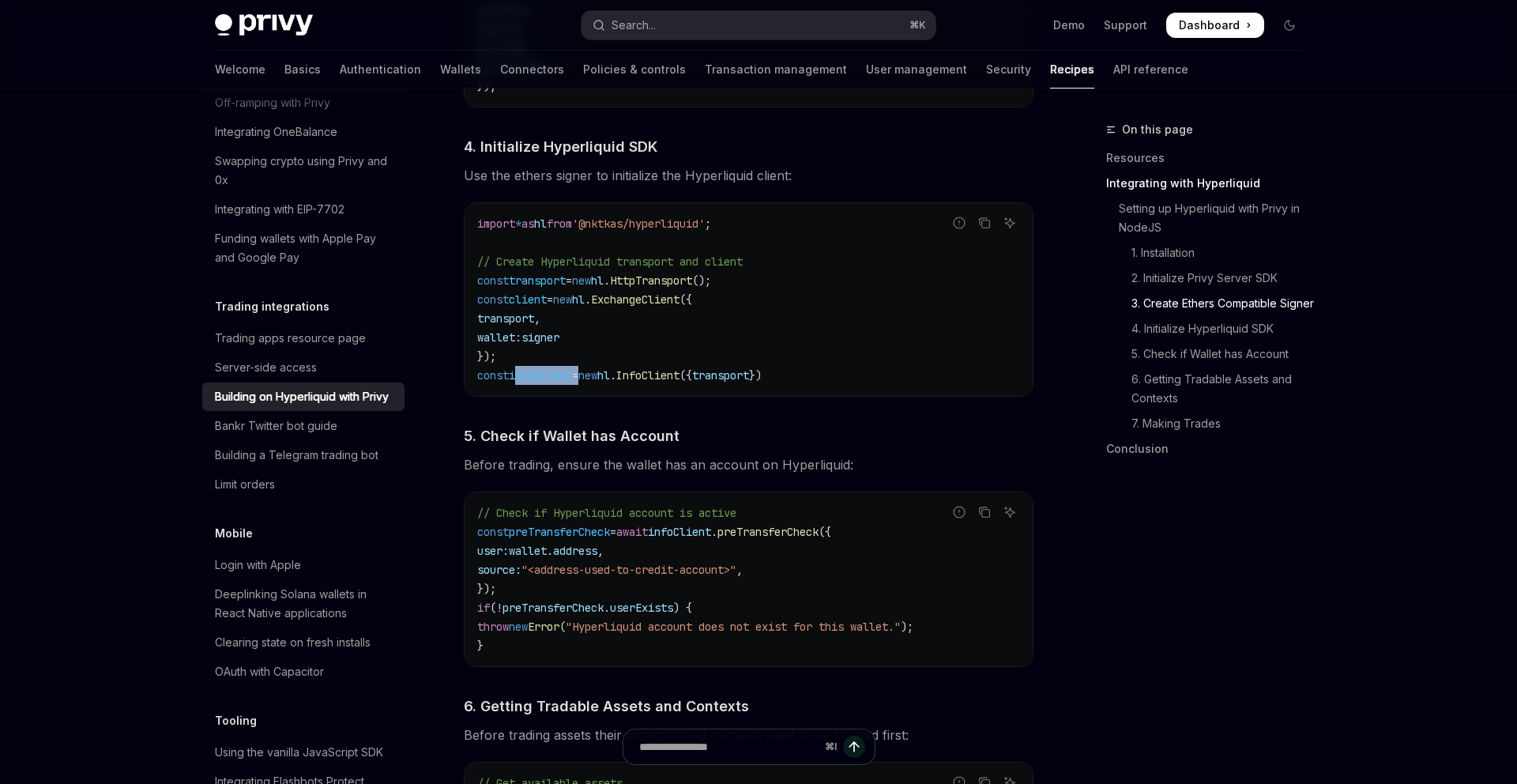
drag, startPoint x: 519, startPoint y: 377, endPoint x: 592, endPoint y: 377, distance: 73.0
click at [592, 377] on span "const infoClient = new hl . InfoClient ({ transport })" at bounding box center [619, 375] width 285 height 14
click at [578, 377] on span "=" at bounding box center [575, 375] width 7 height 14
drag, startPoint x: 610, startPoint y: 379, endPoint x: 832, endPoint y: 382, distance: 222.0
click at [832, 382] on code "import * as hl from '@nktkas/hyperliquid' ; // Create Hyperliquid transport and…" at bounding box center [749, 299] width 543 height 171
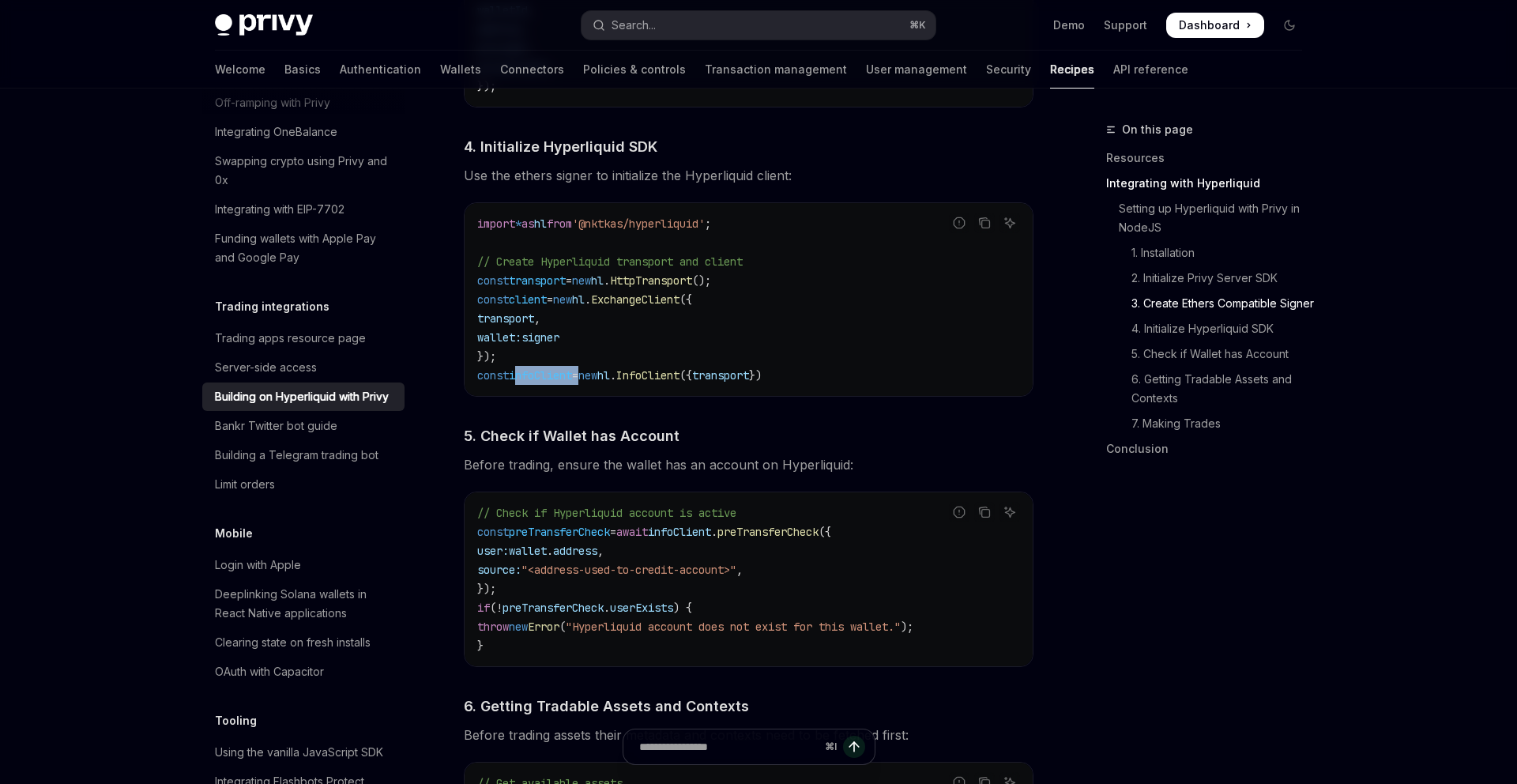
click at [832, 382] on code "import * as hl from '@nktkas/hyperliquid' ; // Create Hyperliquid transport and…" at bounding box center [749, 299] width 543 height 171
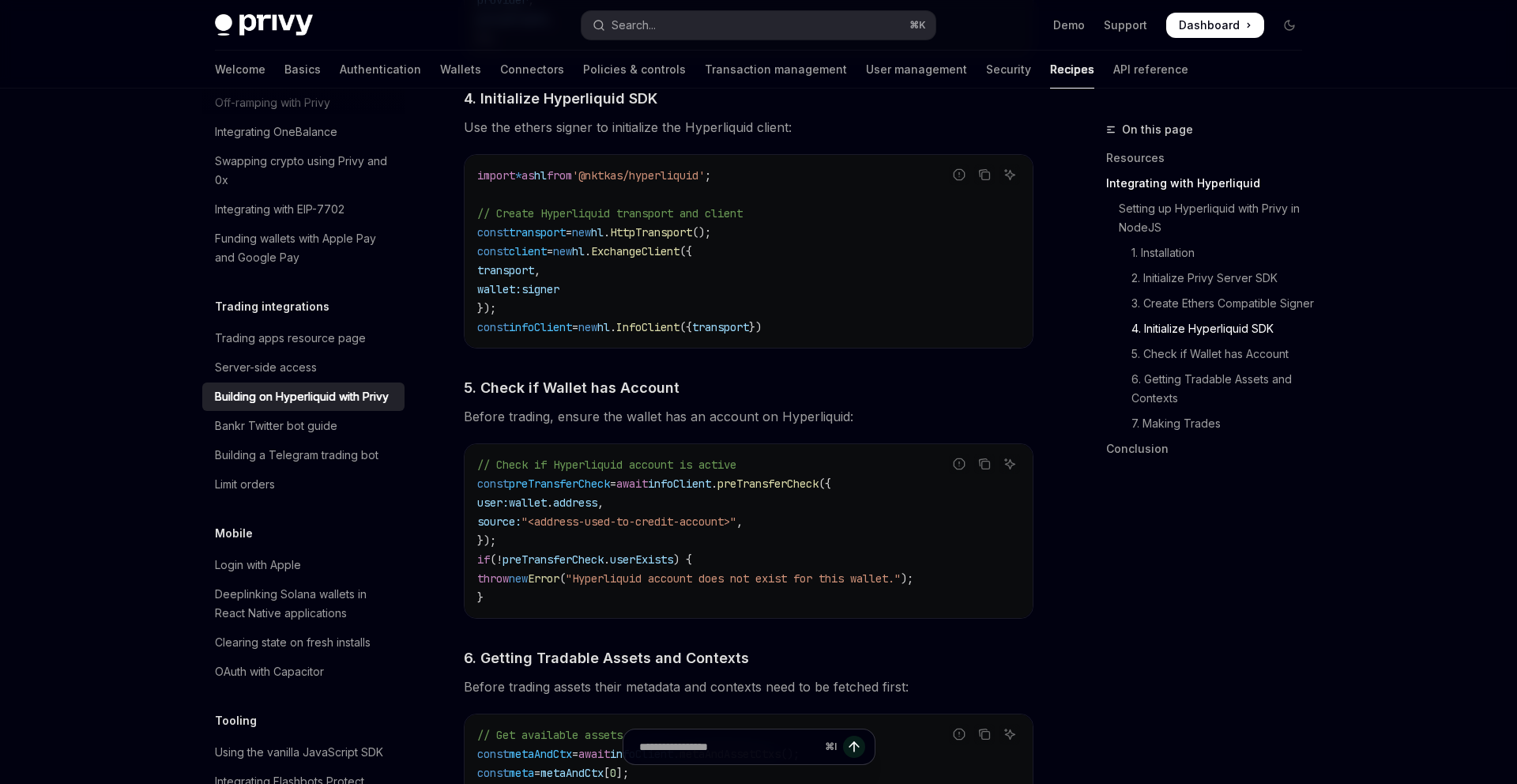
scroll to position [1662, 0]
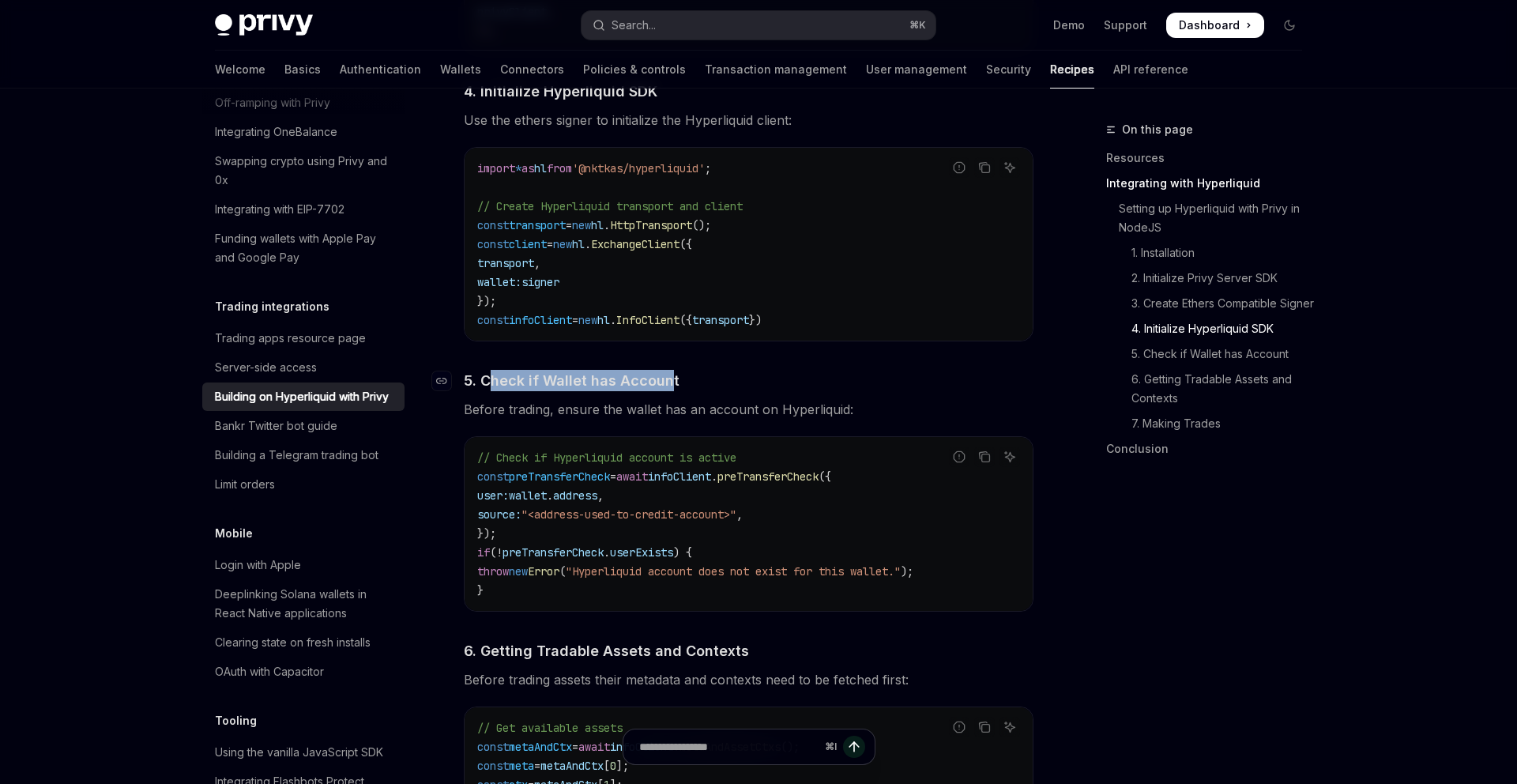
drag, startPoint x: 489, startPoint y: 384, endPoint x: 668, endPoint y: 388, distance: 179.0
click at [668, 388] on span "5. Check if Wallet has Account" at bounding box center [572, 381] width 216 height 22
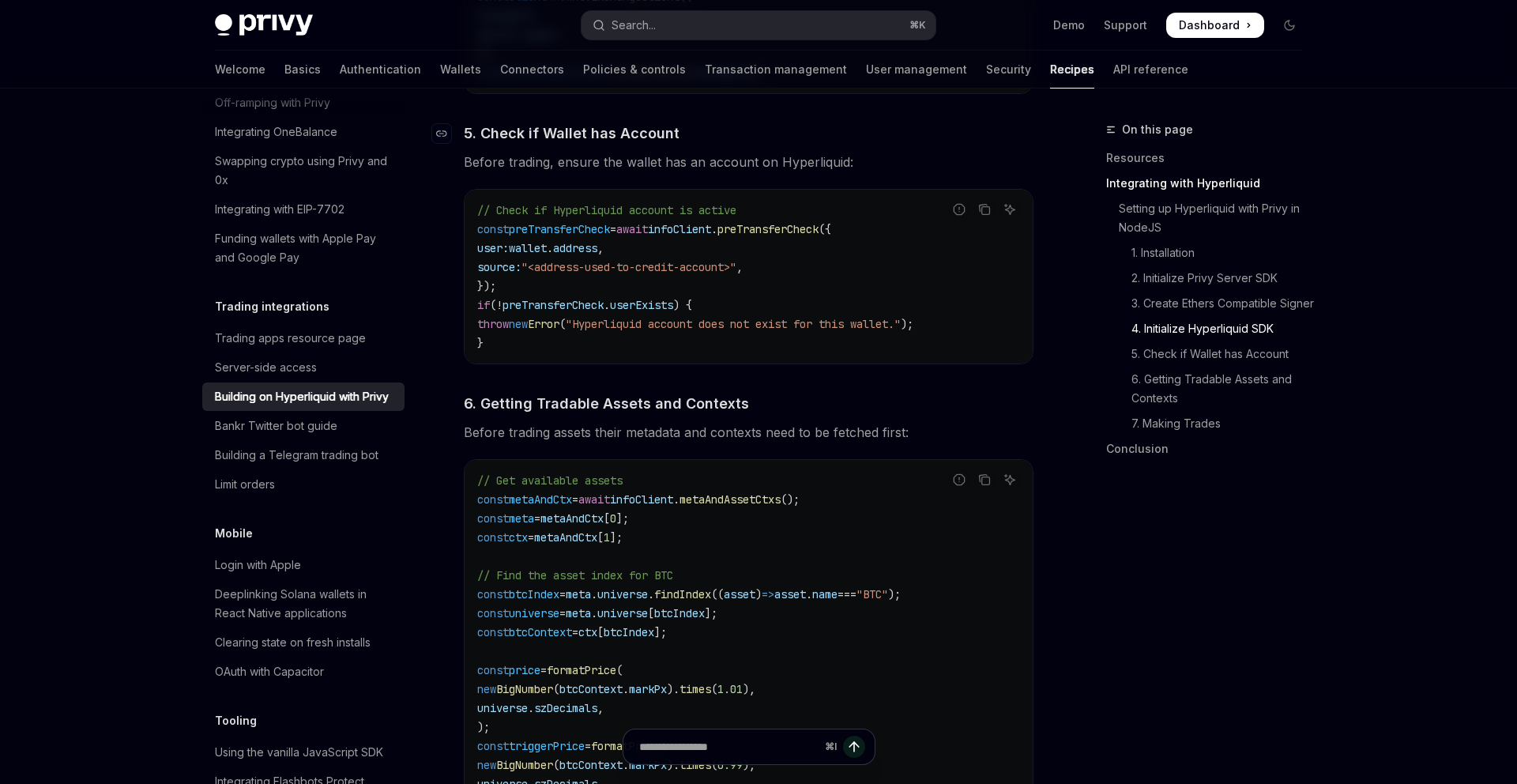
click at [668, 388] on div "​ Setting up Hyperliquid with Privy in NodeJS We’ll be using the Hyperliquid SD…" at bounding box center [749, 168] width 570 height 2613
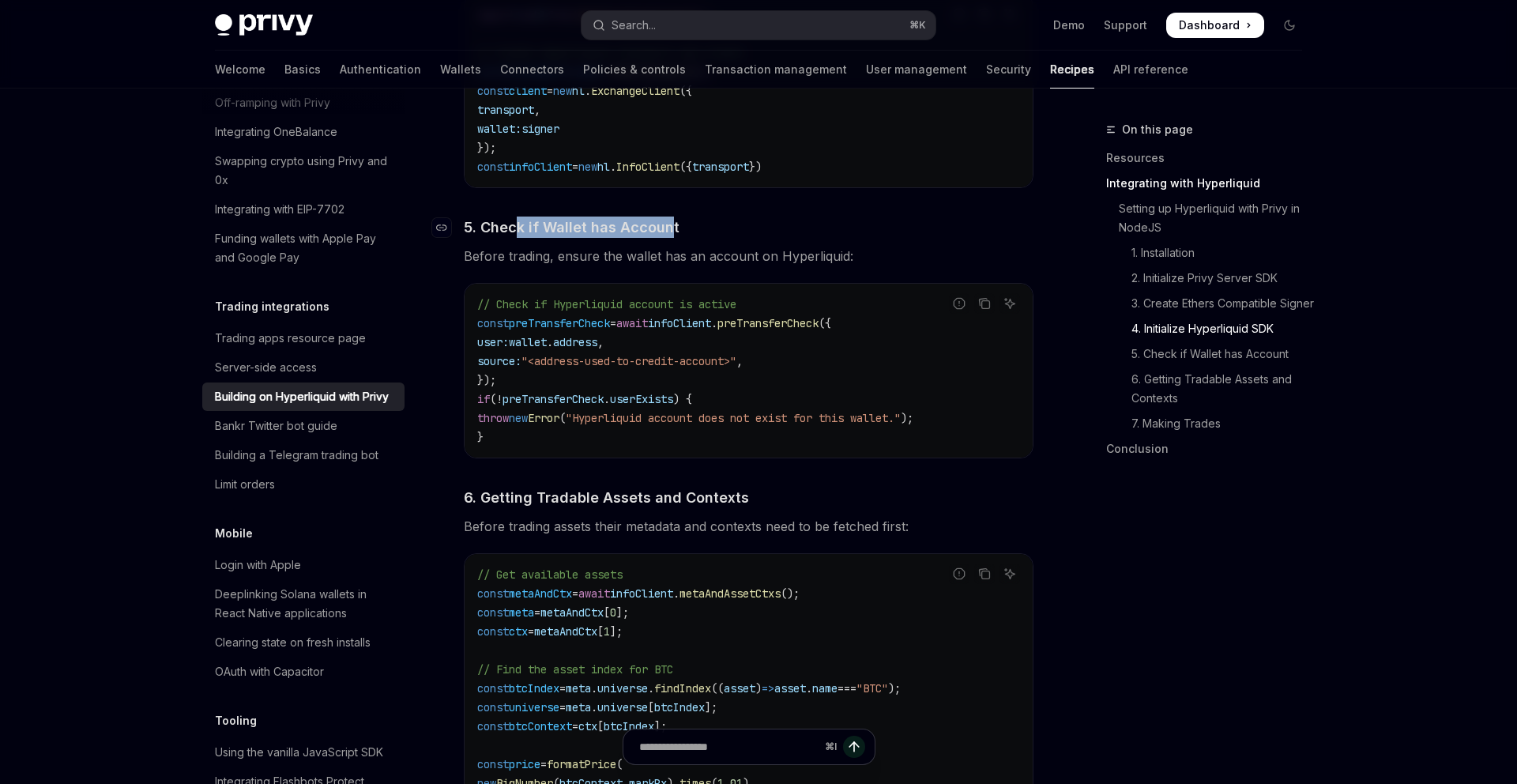
drag, startPoint x: 512, startPoint y: 236, endPoint x: 666, endPoint y: 236, distance: 154.0
click at [666, 236] on span "5. Check if Wallet has Account" at bounding box center [572, 227] width 216 height 22
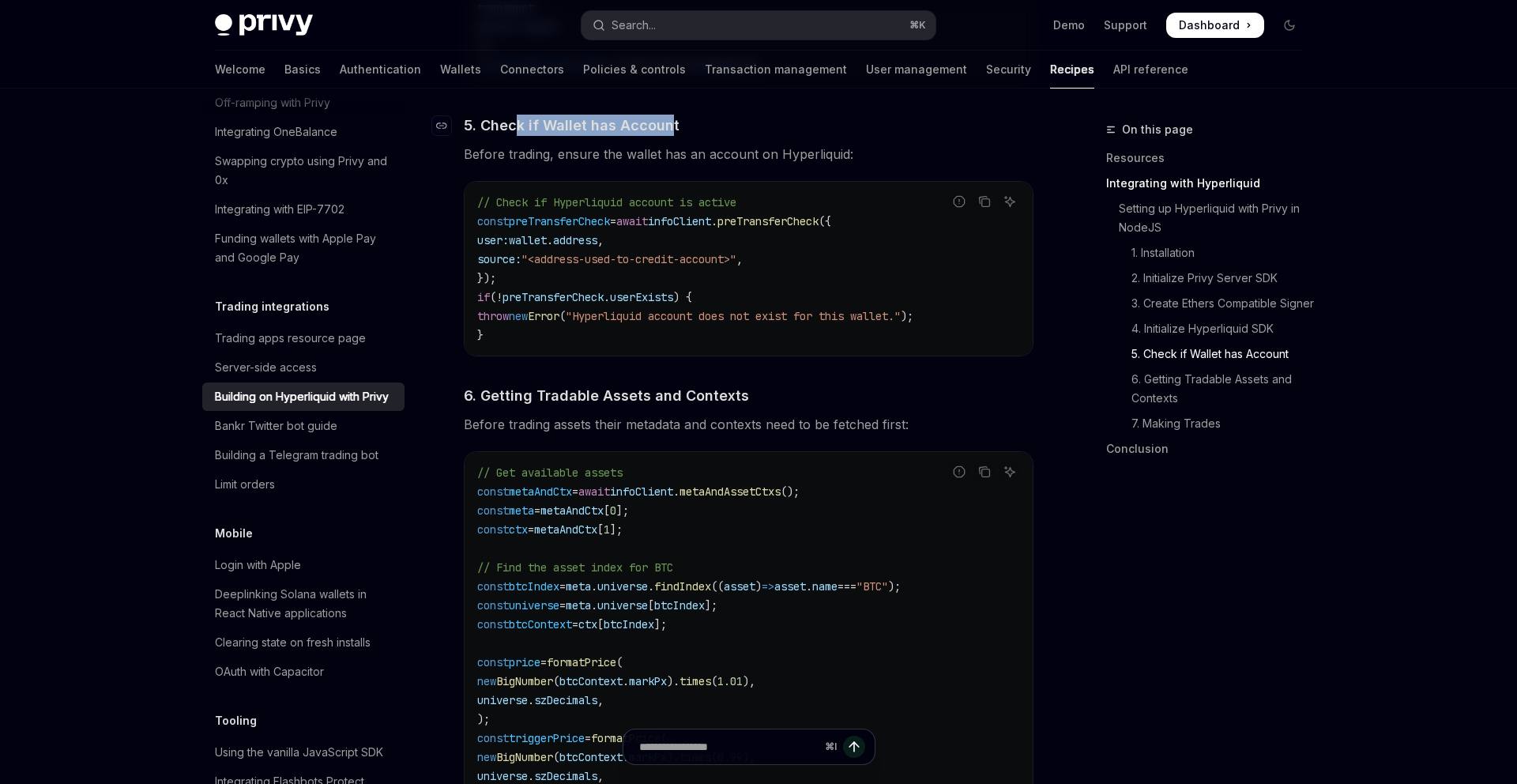
scroll to position [1918, 0]
click at [666, 236] on code "// Check if Hyperliquid account is active const preTransferCheck = await infoCl…" at bounding box center [749, 267] width 543 height 152
drag, startPoint x: 488, startPoint y: 158, endPoint x: 694, endPoint y: 163, distance: 206.1
click at [694, 163] on span "Before trading, ensure the wallet has an account on Hyperliquid:" at bounding box center [749, 153] width 570 height 22
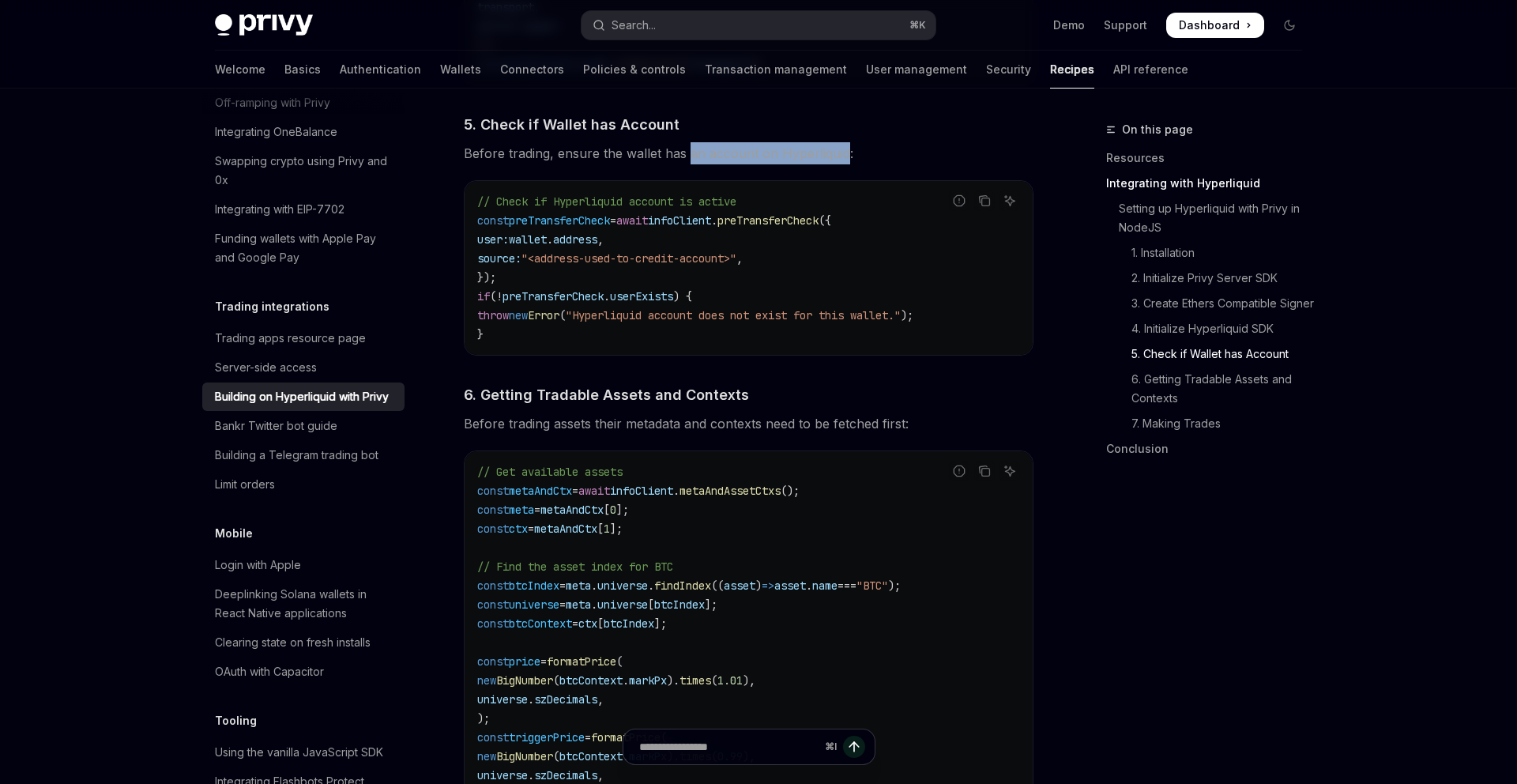
drag, startPoint x: 694, startPoint y: 163, endPoint x: 835, endPoint y: 168, distance: 141.1
click at [835, 164] on span "Before trading, ensure the wallet has an account on Hyperliquid:" at bounding box center [749, 153] width 570 height 22
click at [824, 168] on div at bounding box center [824, 168] width 0 height 0
click at [573, 227] on span "preTransferCheck" at bounding box center [559, 220] width 101 height 14
drag, startPoint x: 522, startPoint y: 208, endPoint x: 753, endPoint y: 207, distance: 231.0
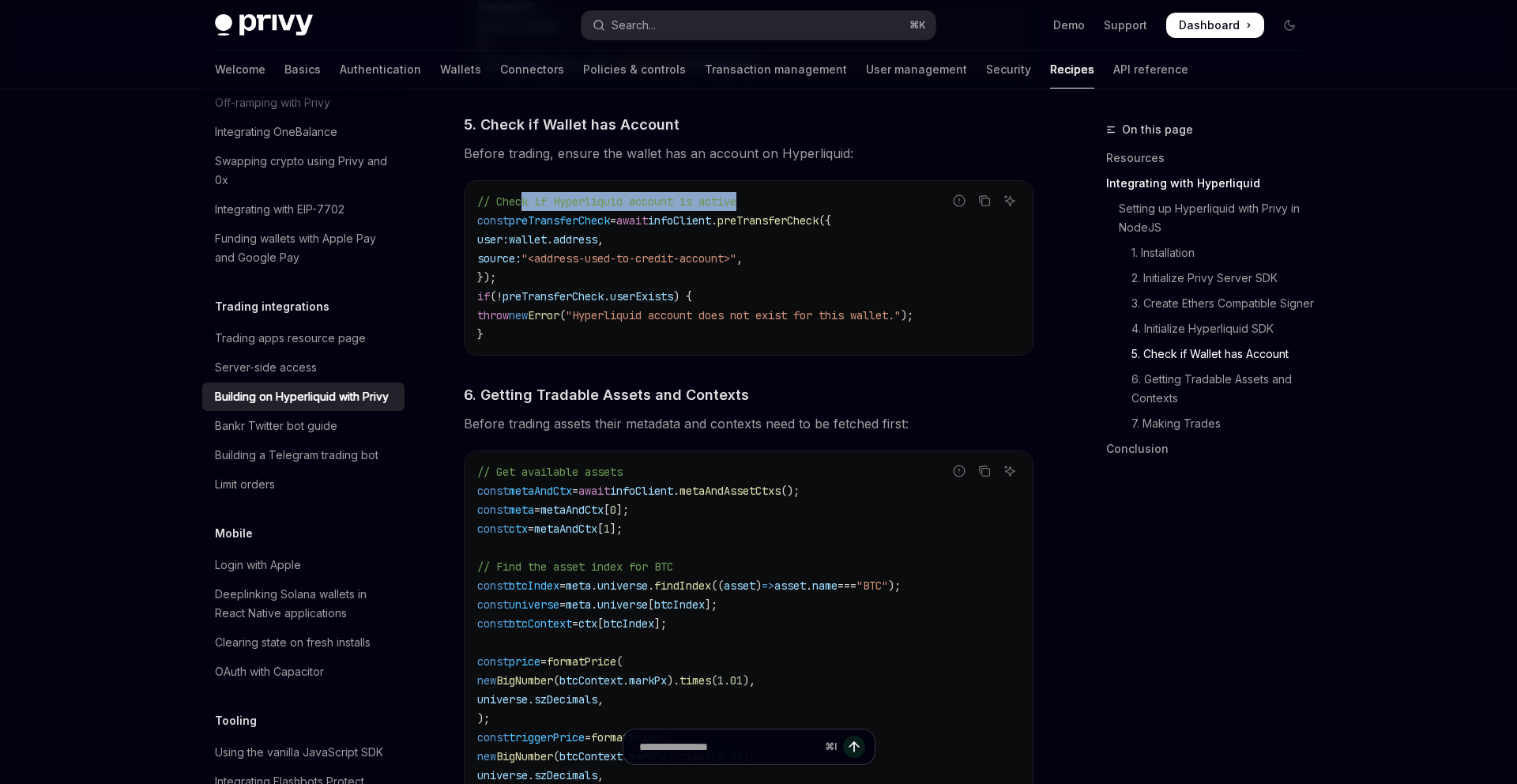
click at [753, 207] on code "// Check if Hyperliquid account is active const preTransferCheck = await infoCl…" at bounding box center [749, 267] width 543 height 152
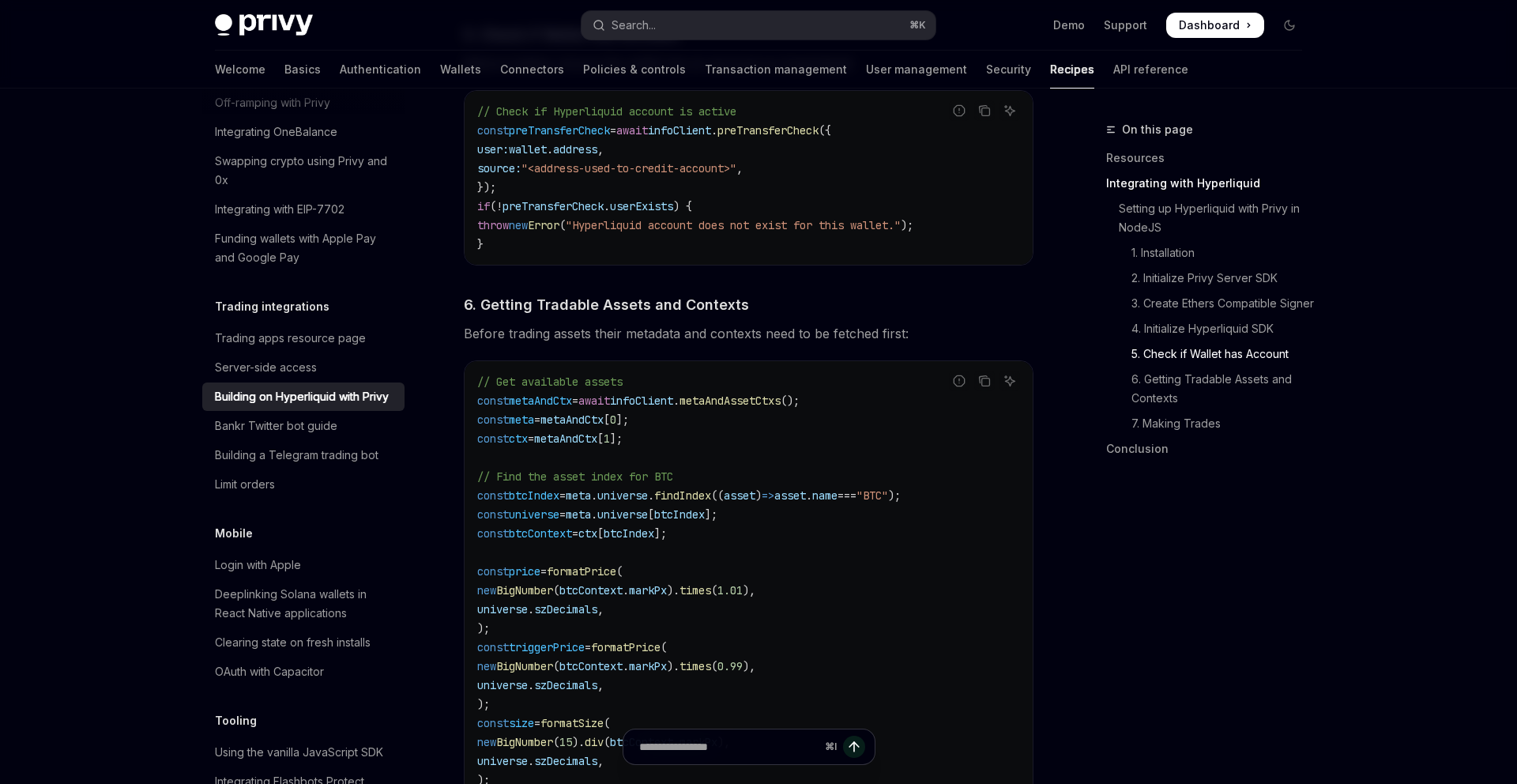
scroll to position [2009, 0]
drag, startPoint x: 560, startPoint y: 304, endPoint x: 759, endPoint y: 306, distance: 199.0
click at [759, 306] on h4 "​ 6. Getting Tradable Assets and Contexts" at bounding box center [749, 303] width 570 height 22
click at [732, 310] on span "6. Getting Tradable Assets and Contexts" at bounding box center [607, 303] width 285 height 22
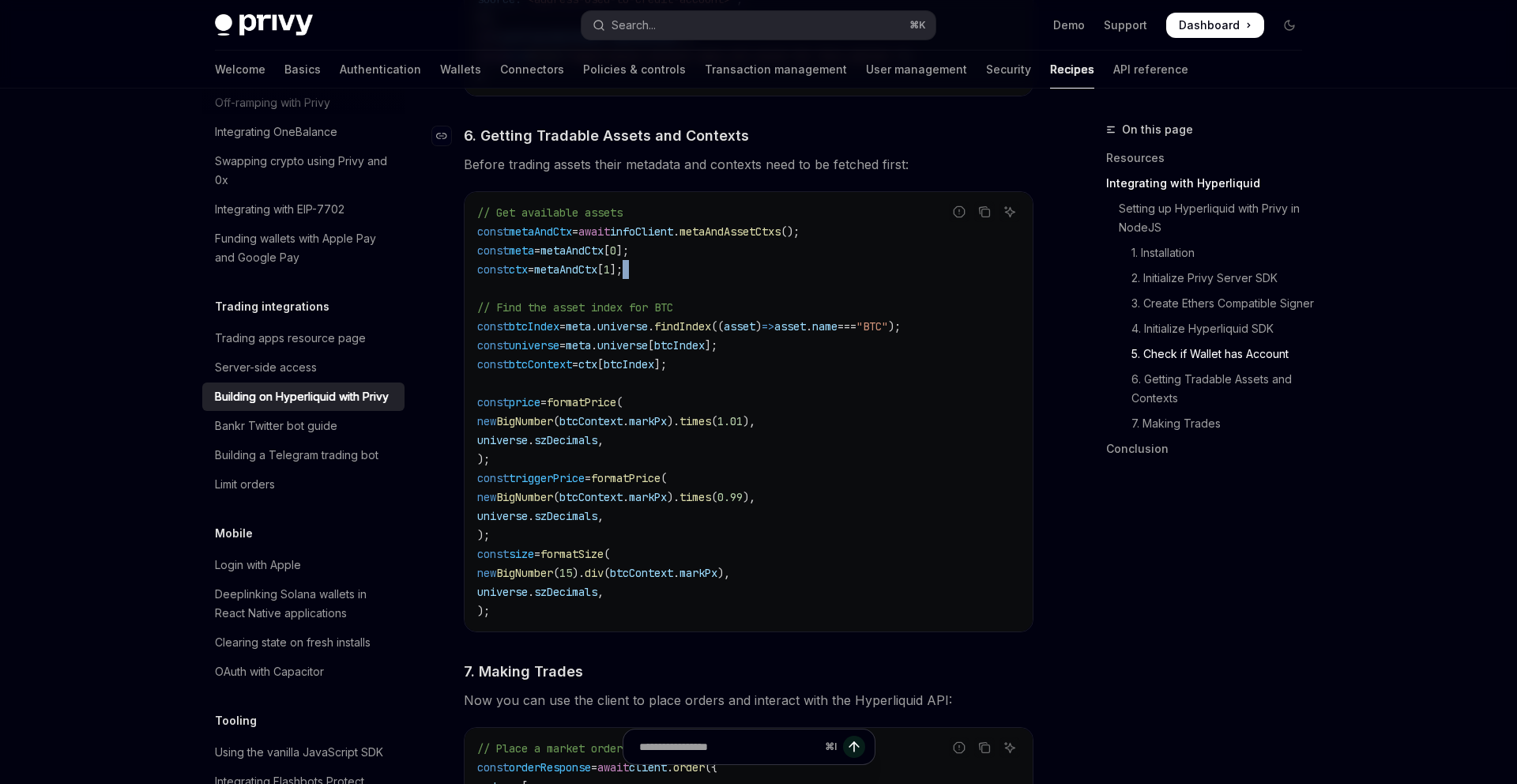
click at [732, 310] on code "// Get available assets const metaAndCtx = await infoClient . metaAndAssetCtxs …" at bounding box center [749, 411] width 543 height 417
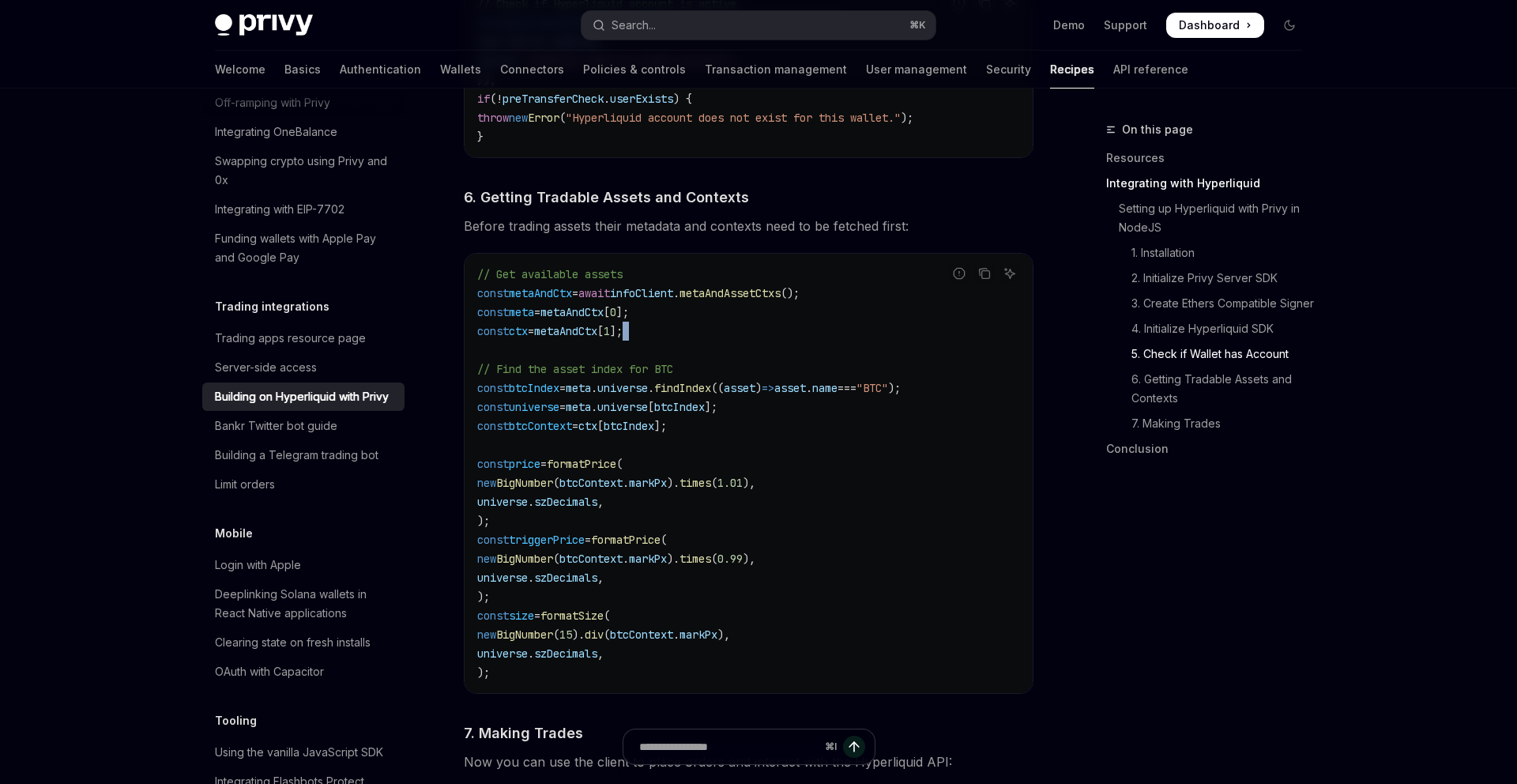
scroll to position [2071, 0]
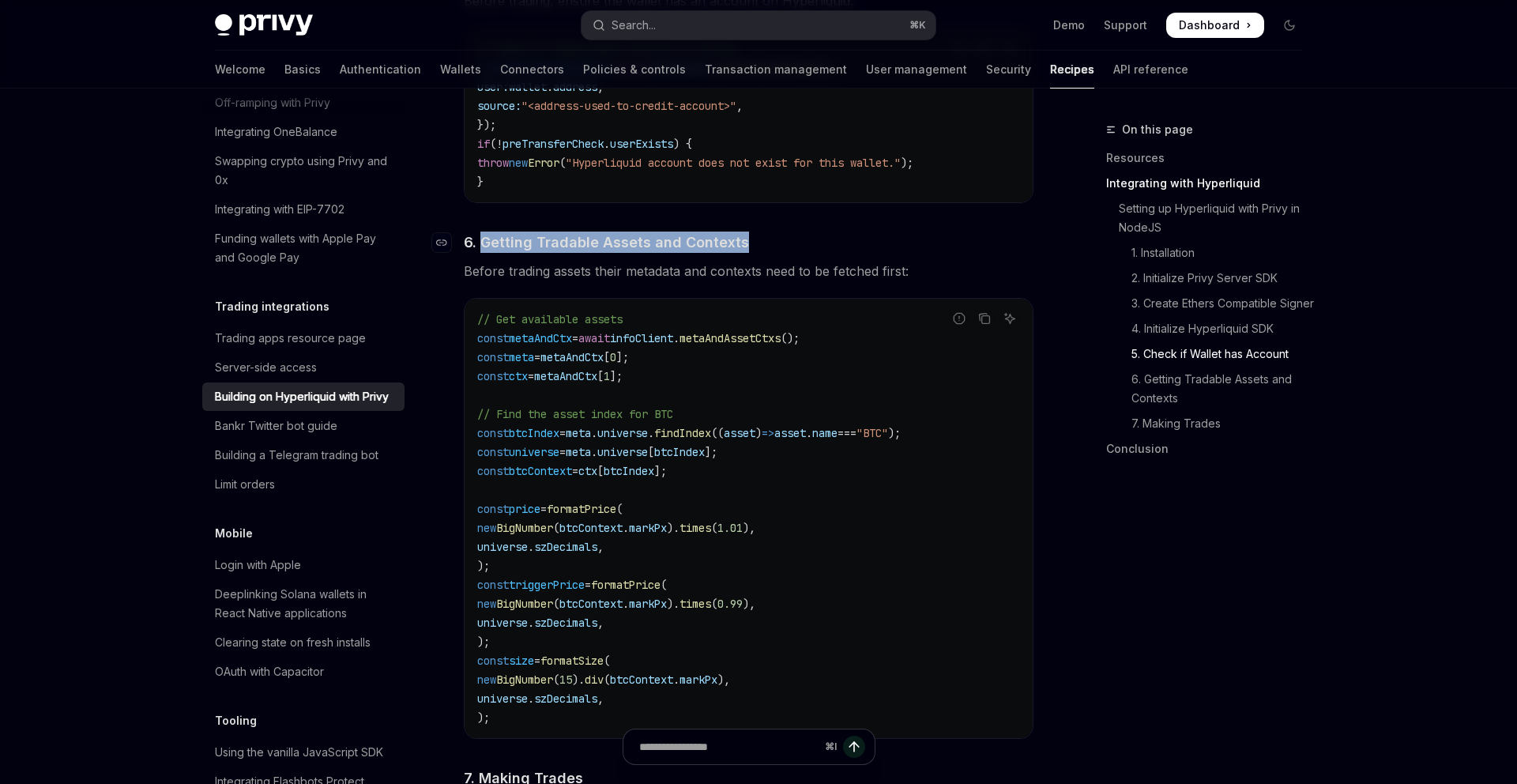
drag, startPoint x: 758, startPoint y: 249, endPoint x: 485, endPoint y: 246, distance: 273.0
click at [485, 246] on h4 "​ 6. Getting Tradable Assets and Contexts" at bounding box center [749, 242] width 570 height 22
click at [485, 246] on span "6. Getting Tradable Assets and Contexts" at bounding box center [607, 242] width 285 height 22
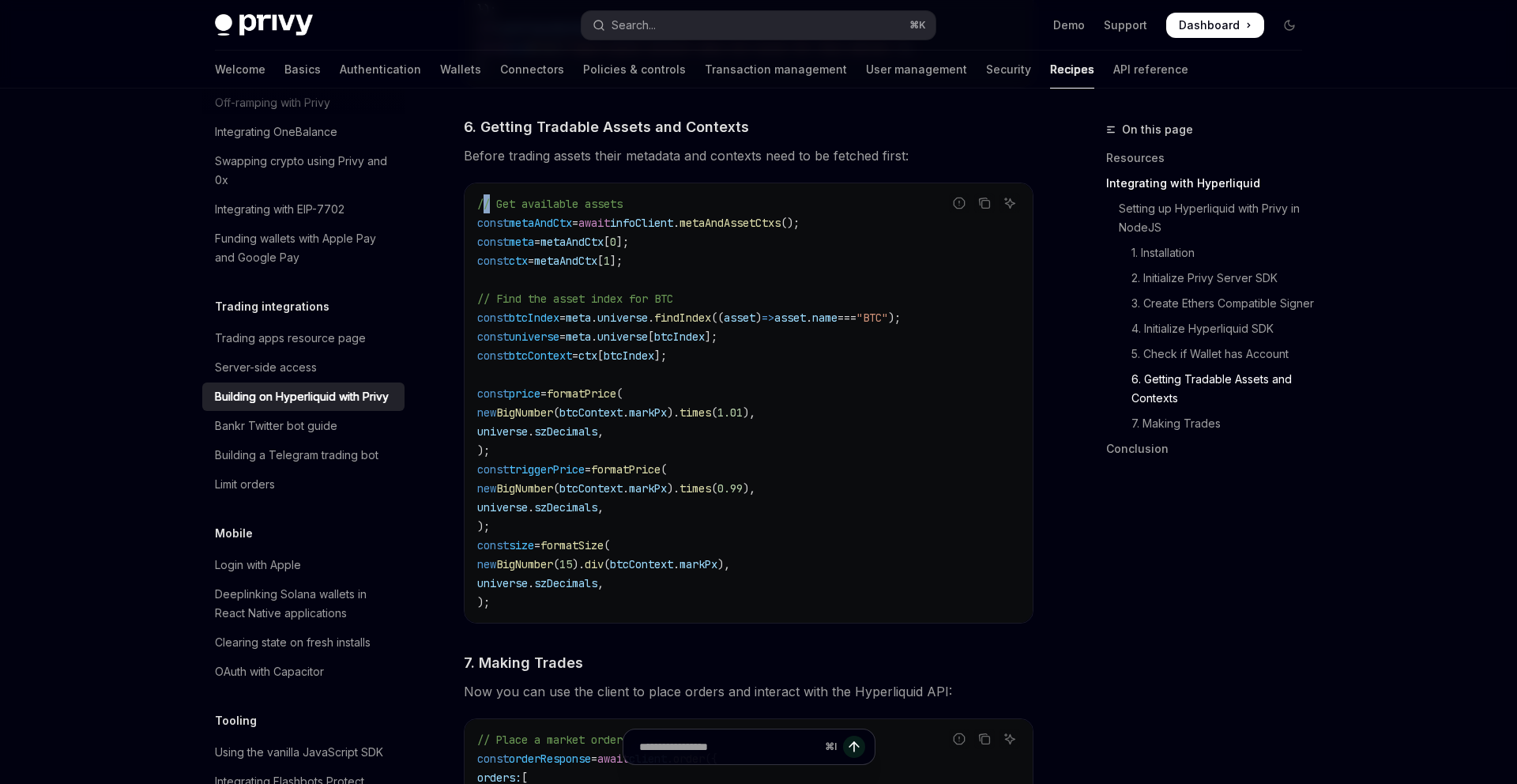
scroll to position [2189, 0]
drag, startPoint x: 485, startPoint y: 246, endPoint x: 515, endPoint y: 246, distance: 30.0
click at [514, 246] on code "// Get available assets const metaAndCtx = await infoClient . metaAndAssetCtxs …" at bounding box center [749, 400] width 543 height 417
click at [583, 241] on span "metaAndCtx" at bounding box center [572, 239] width 63 height 14
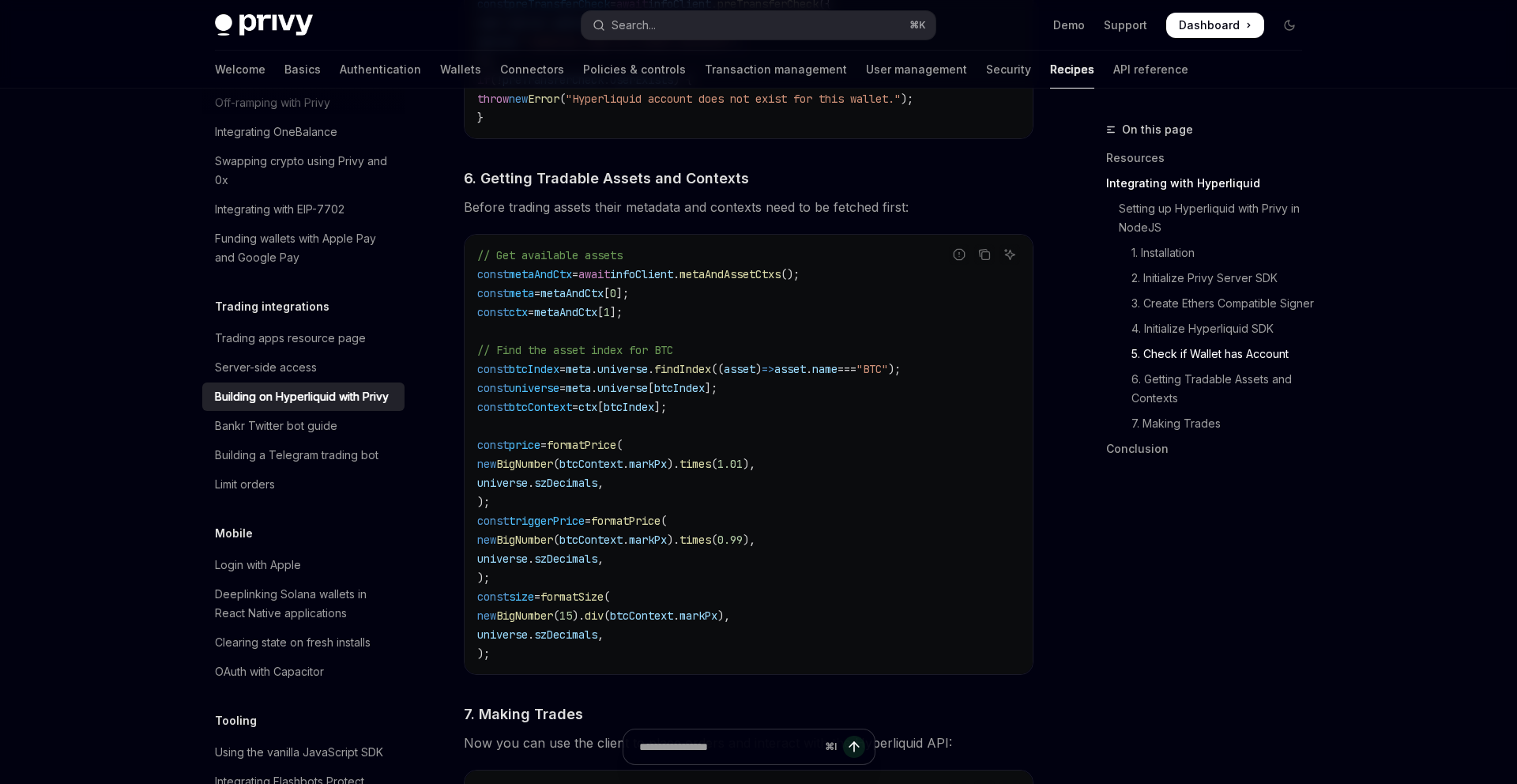
scroll to position [2125, 0]
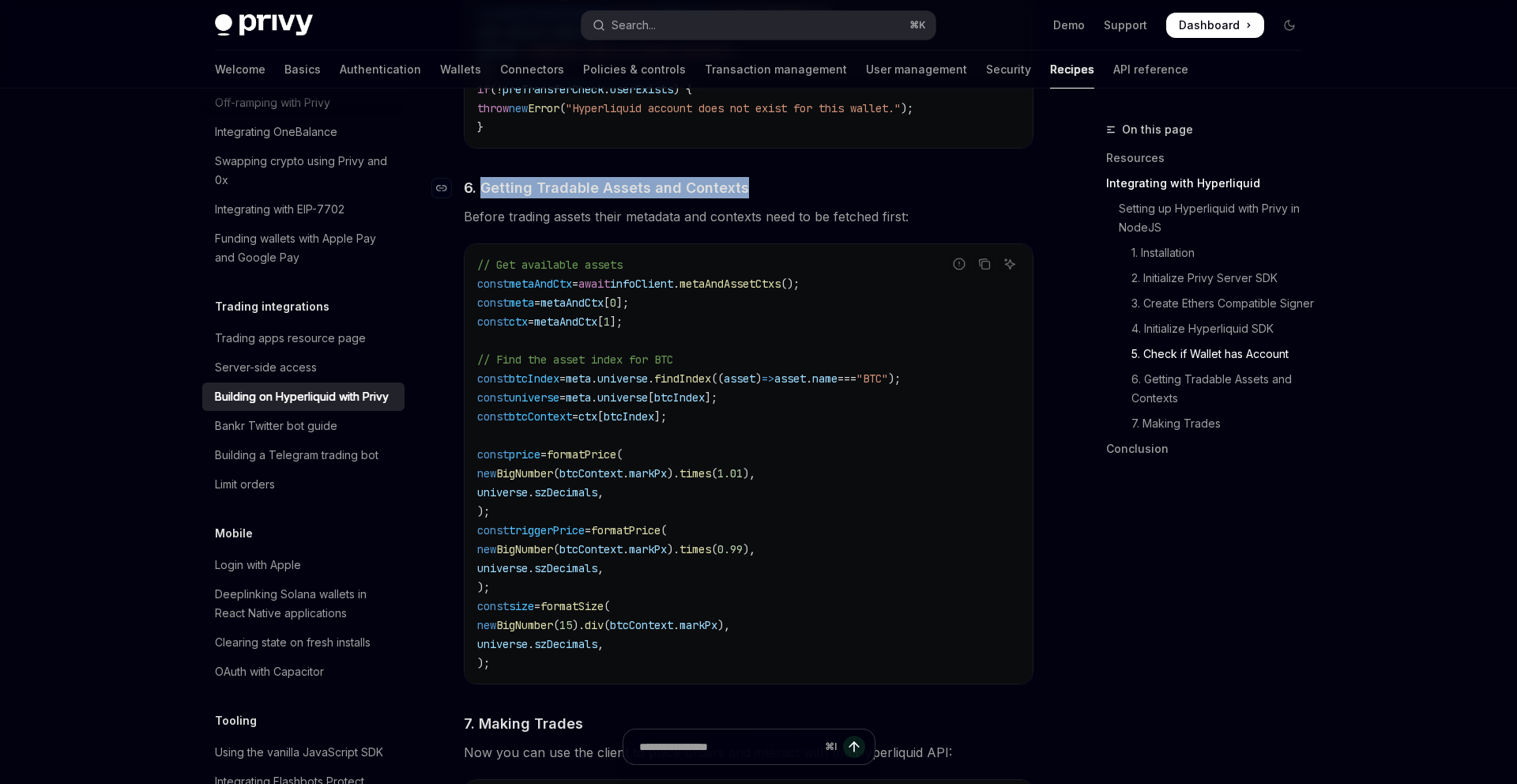
drag, startPoint x: 480, startPoint y: 194, endPoint x: 741, endPoint y: 190, distance: 261.0
click at [741, 190] on h4 "​ 6. Getting Tradable Assets and Contexts" at bounding box center [749, 187] width 570 height 22
drag, startPoint x: 507, startPoint y: 232, endPoint x: 703, endPoint y: 222, distance: 196.3
click at [703, 222] on span "Before trading assets their metadata and contexts need to be fetched first:" at bounding box center [749, 217] width 570 height 22
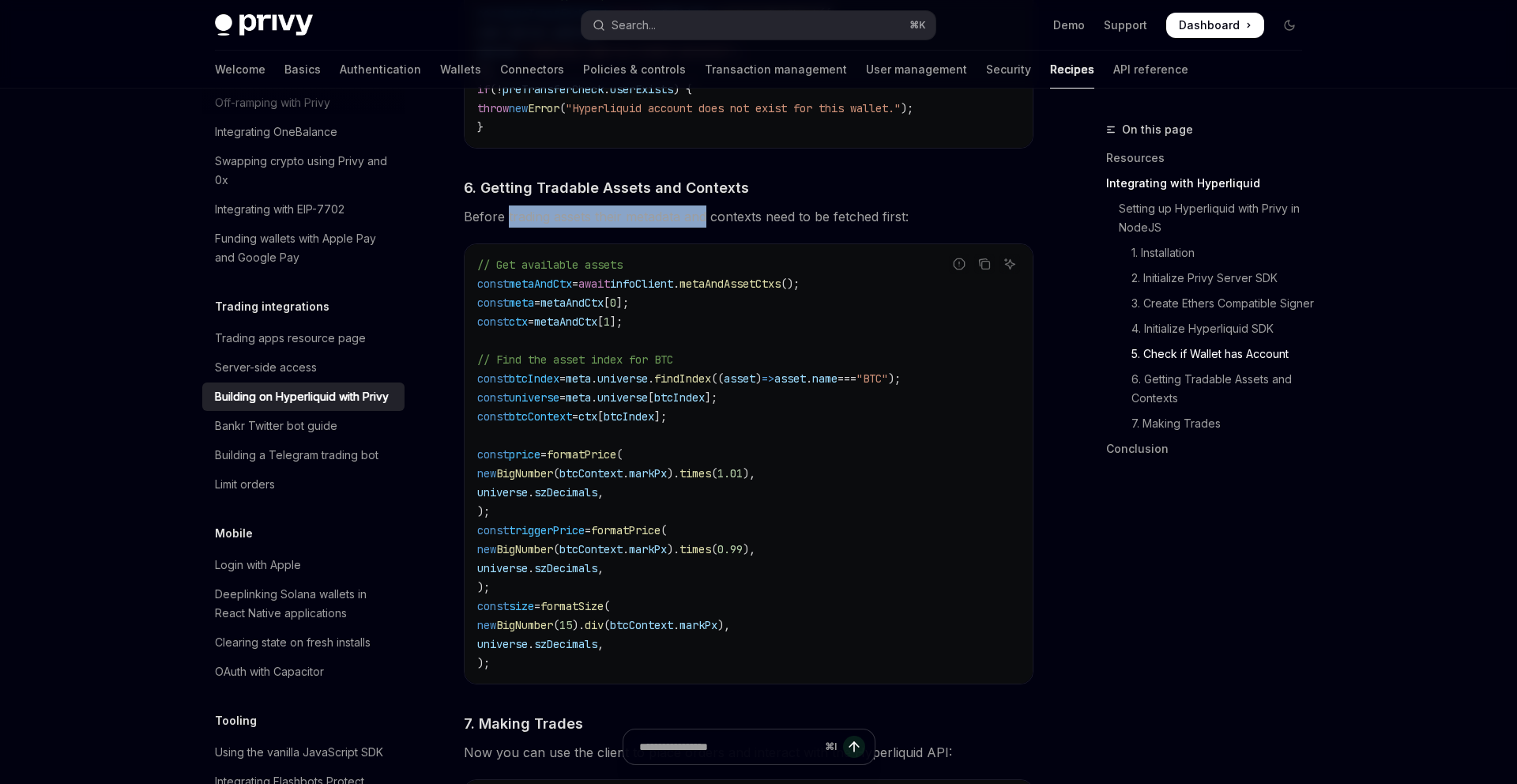
click at [703, 222] on span "Before trading assets their metadata and contexts need to be fetched first:" at bounding box center [749, 217] width 570 height 22
drag, startPoint x: 662, startPoint y: 221, endPoint x: 824, endPoint y: 221, distance: 162.0
click at [824, 221] on span "Before trading assets their metadata and contexts need to be fetched first:" at bounding box center [749, 217] width 570 height 22
drag, startPoint x: 787, startPoint y: 220, endPoint x: 924, endPoint y: 217, distance: 137.0
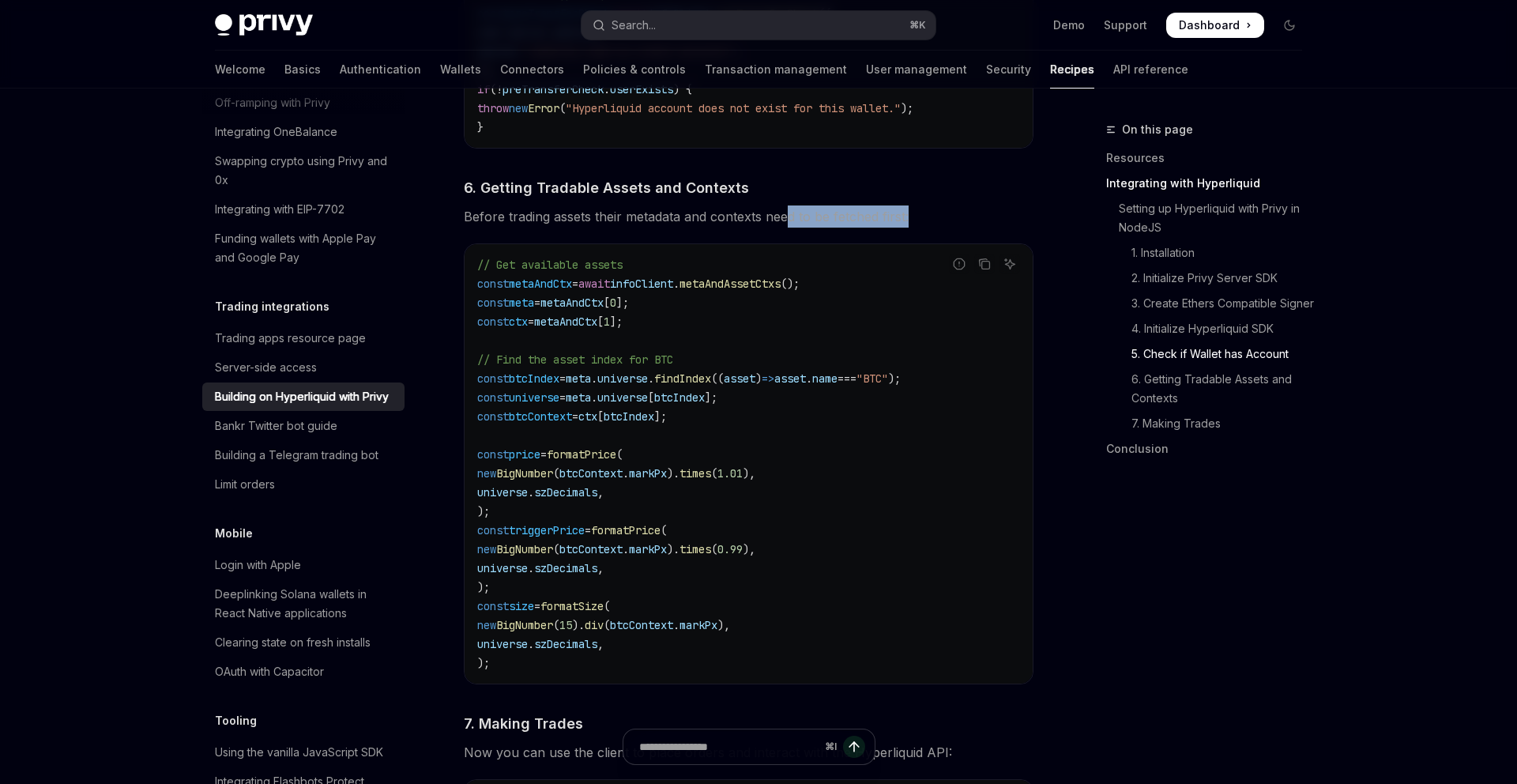
click at [924, 217] on span "Before trading assets their metadata and contexts need to be fetched first:" at bounding box center [749, 217] width 570 height 22
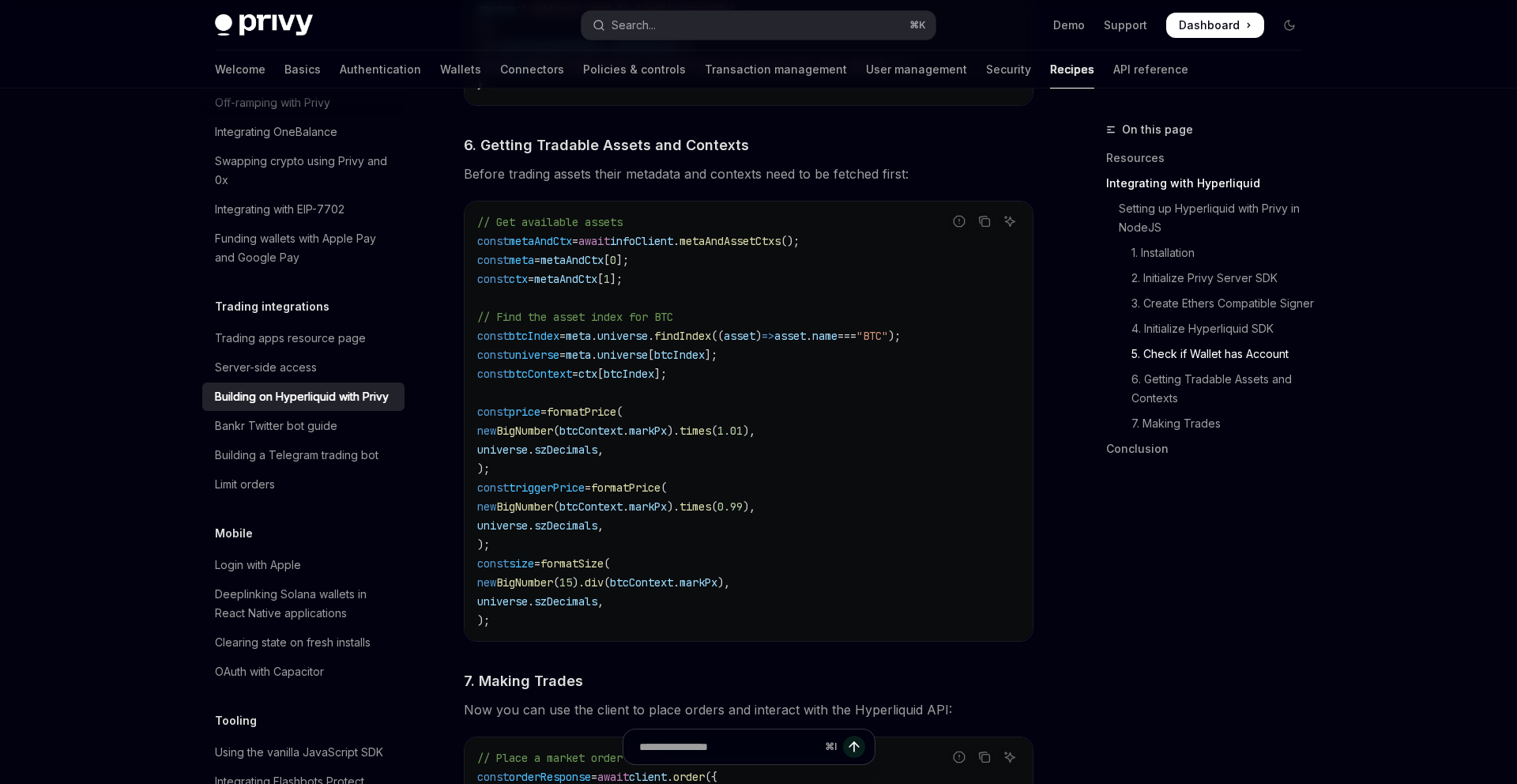
scroll to position [2175, 0]
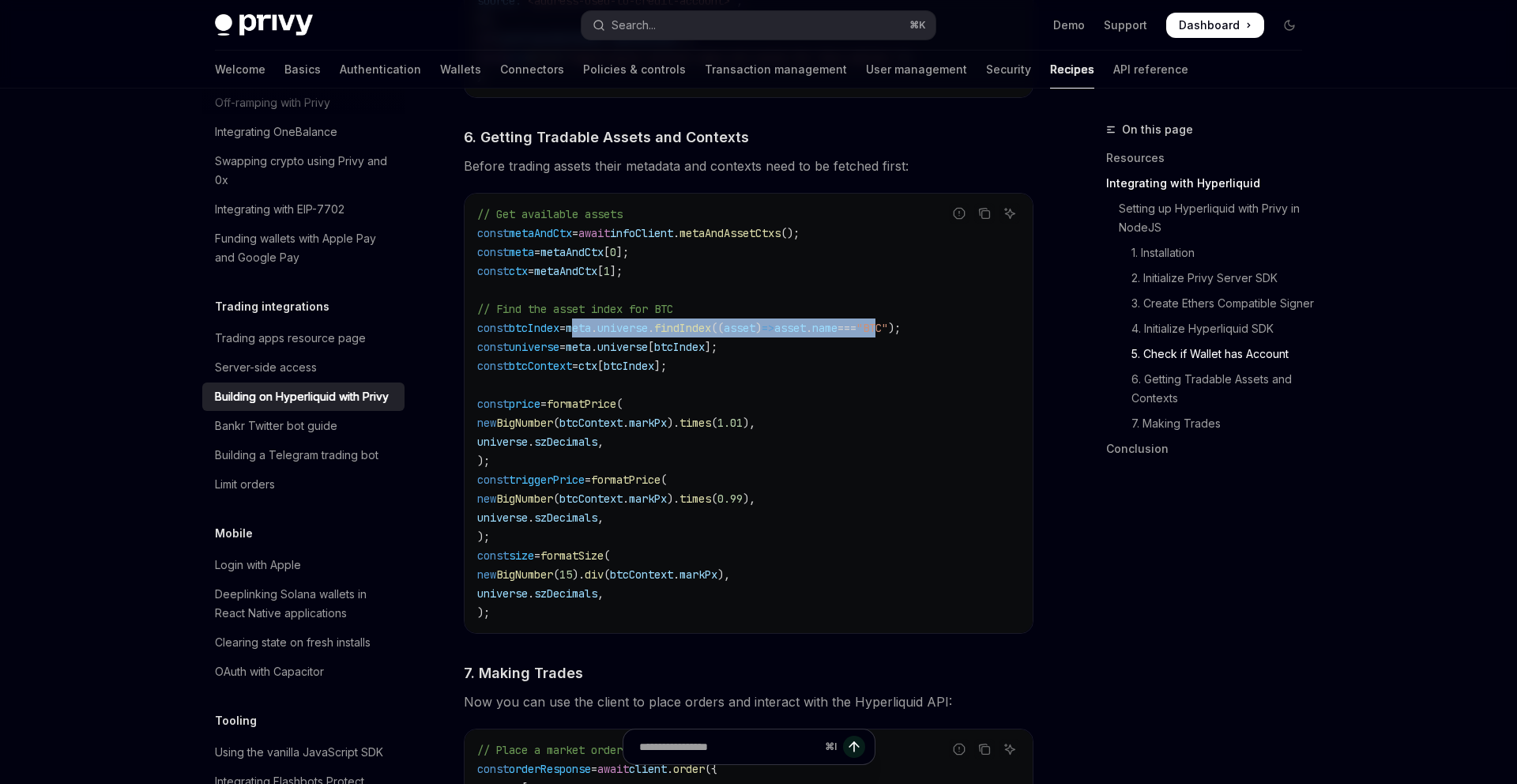
drag, startPoint x: 593, startPoint y: 331, endPoint x: 934, endPoint y: 334, distance: 341.0
click at [901, 334] on span "const btcIndex = meta . universe . findIndex (( asset ) => asset . name === "BT…" at bounding box center [689, 328] width 423 height 14
click at [888, 334] on span ""BTC"" at bounding box center [872, 328] width 32 height 14
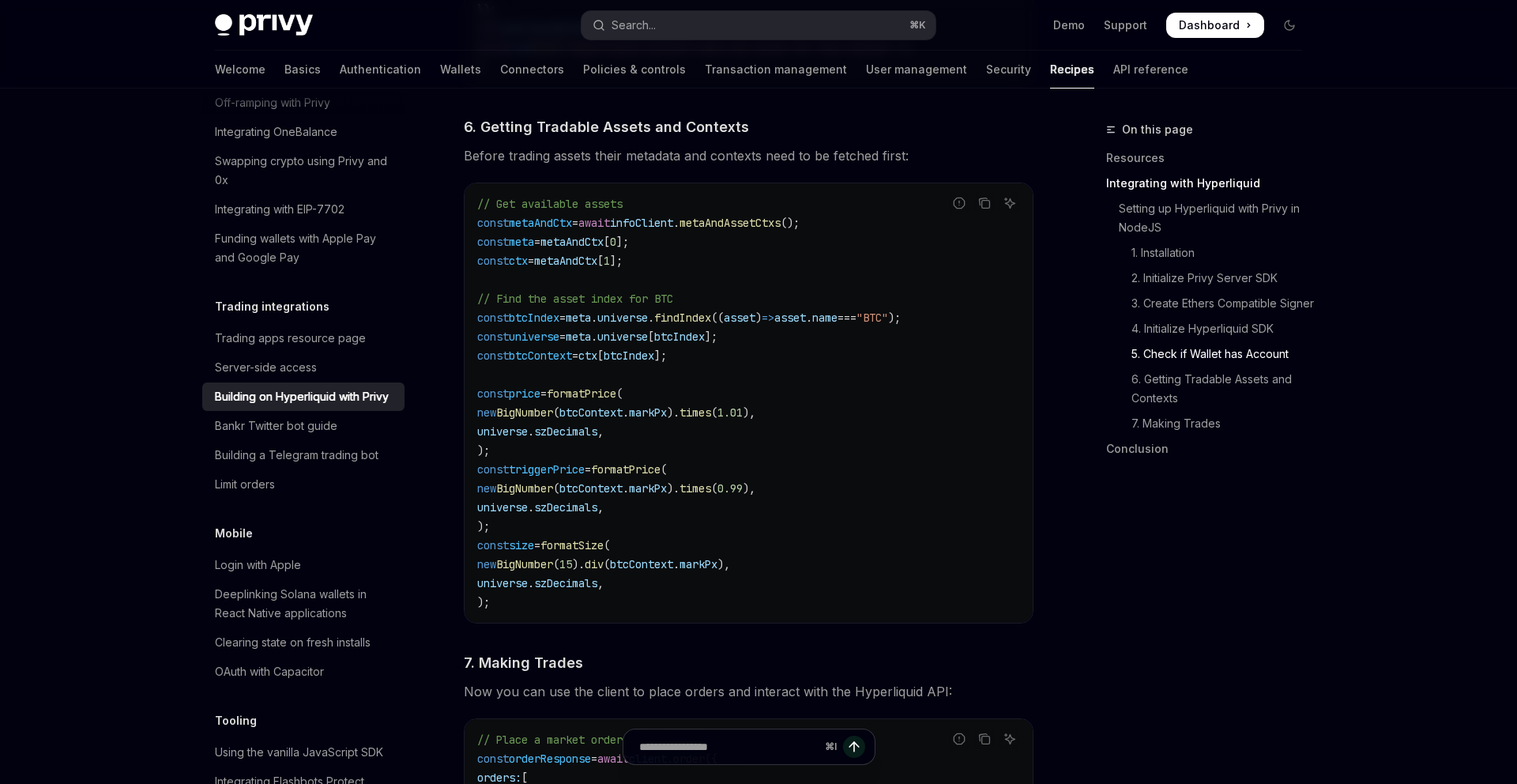
click at [591, 306] on span "// Find the asset index for BTC" at bounding box center [575, 298] width 196 height 14
click at [591, 341] on span "meta" at bounding box center [578, 336] width 25 height 14
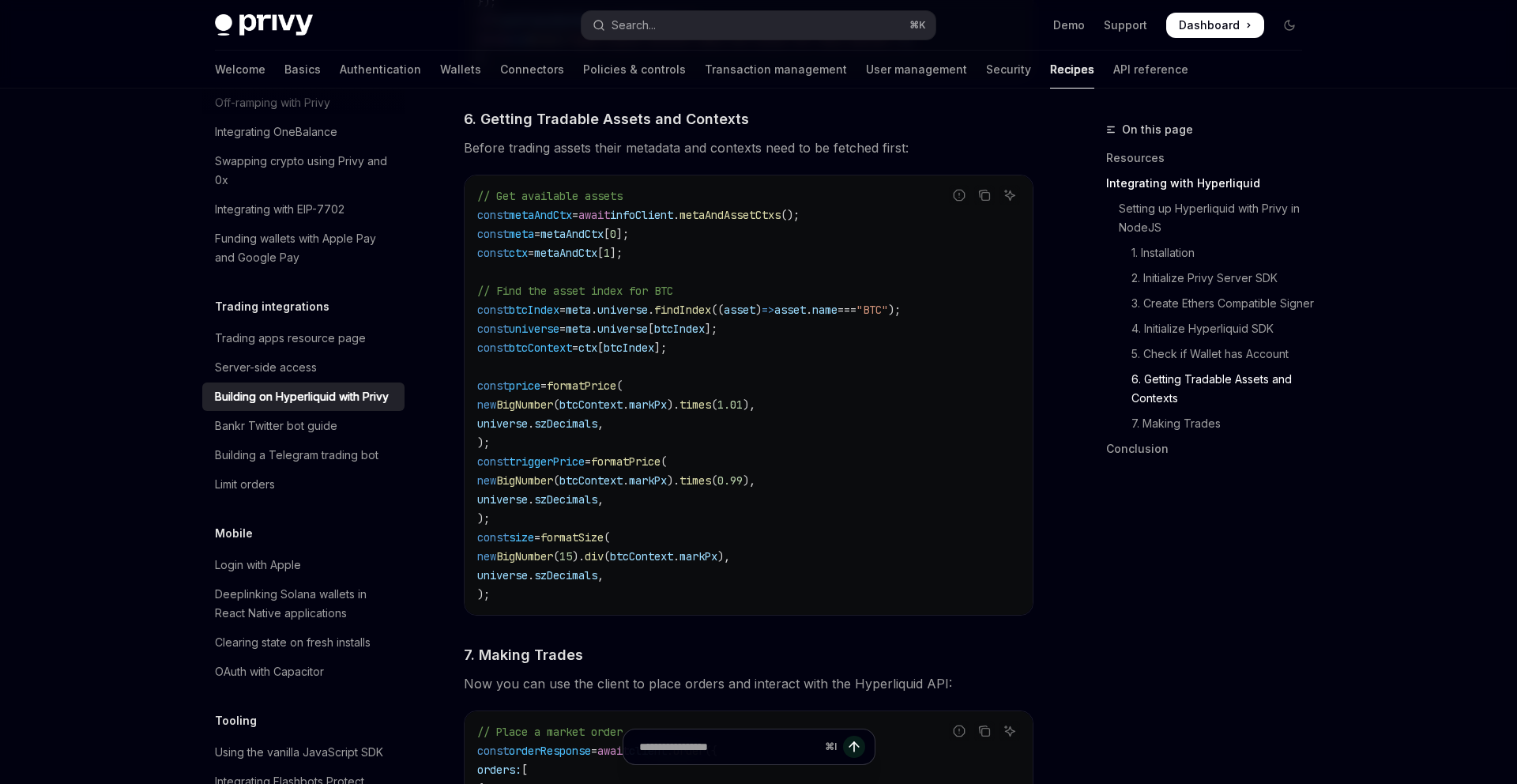
scroll to position [2182, 0]
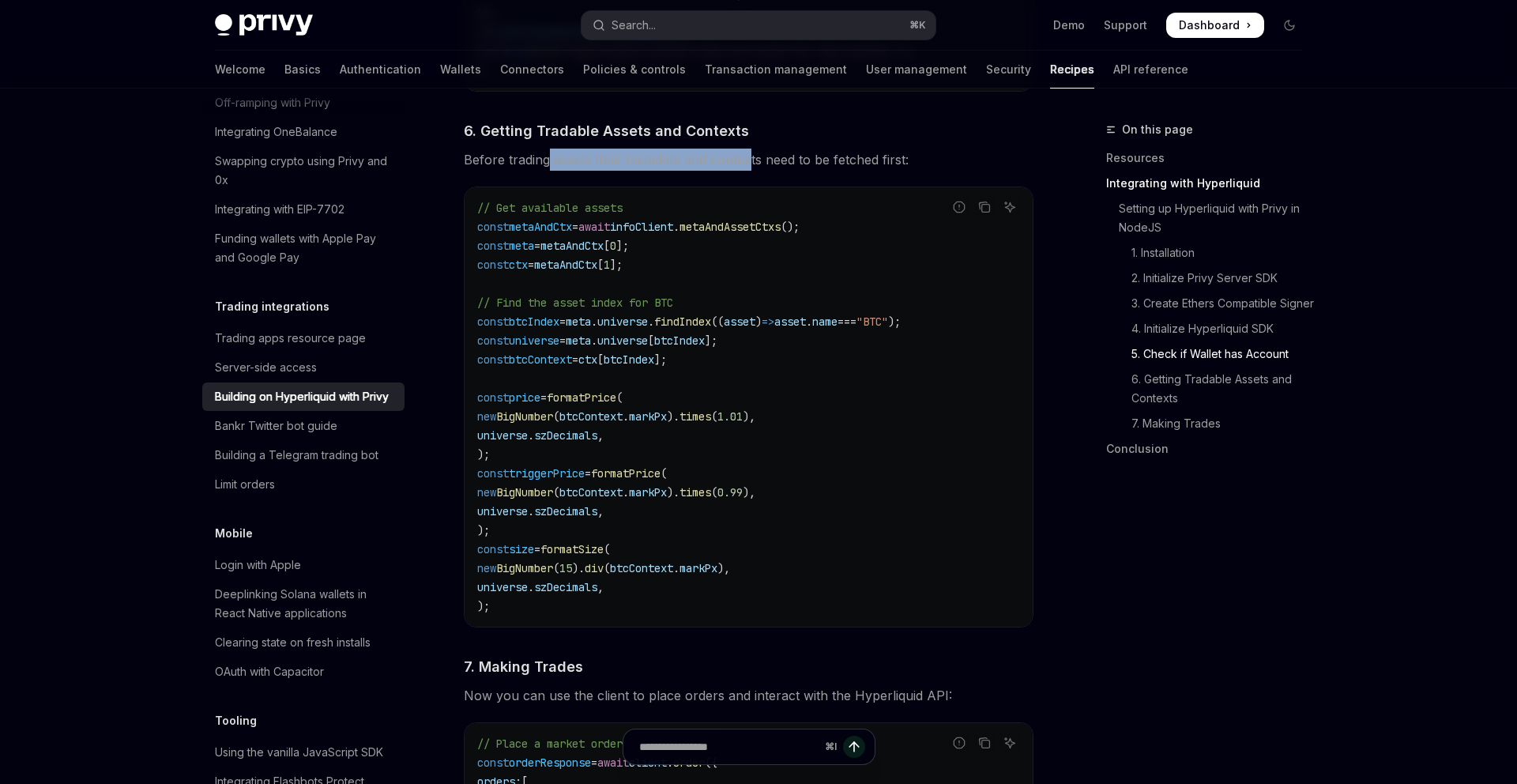
drag, startPoint x: 546, startPoint y: 174, endPoint x: 749, endPoint y: 163, distance: 203.3
click at [749, 164] on span "Before trading assets their metadata and contexts need to be fetched first:" at bounding box center [749, 159] width 570 height 22
click at [749, 163] on span "Before trading assets their metadata and contexts need to be fetched first:" at bounding box center [749, 159] width 570 height 22
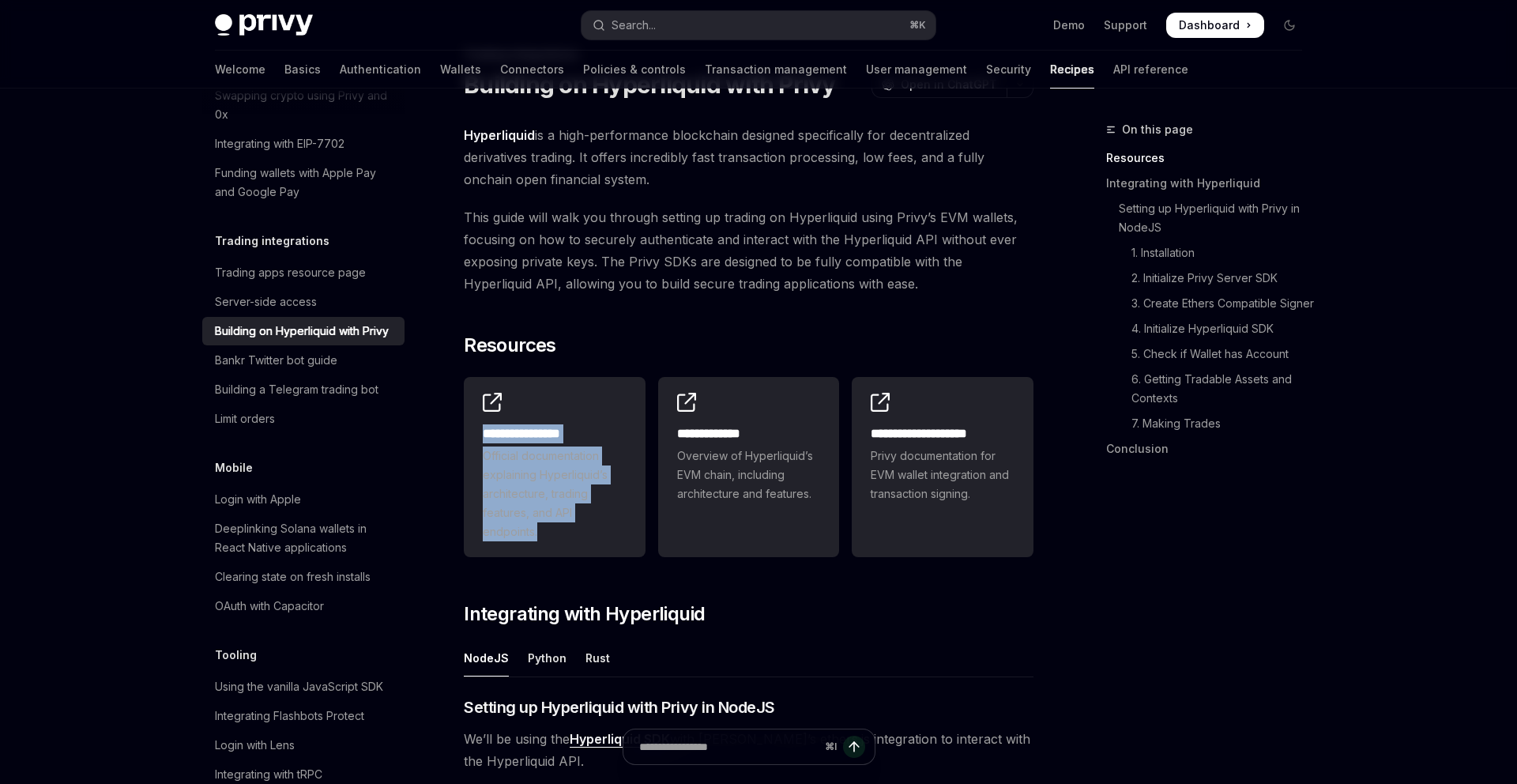
scroll to position [0, 0]
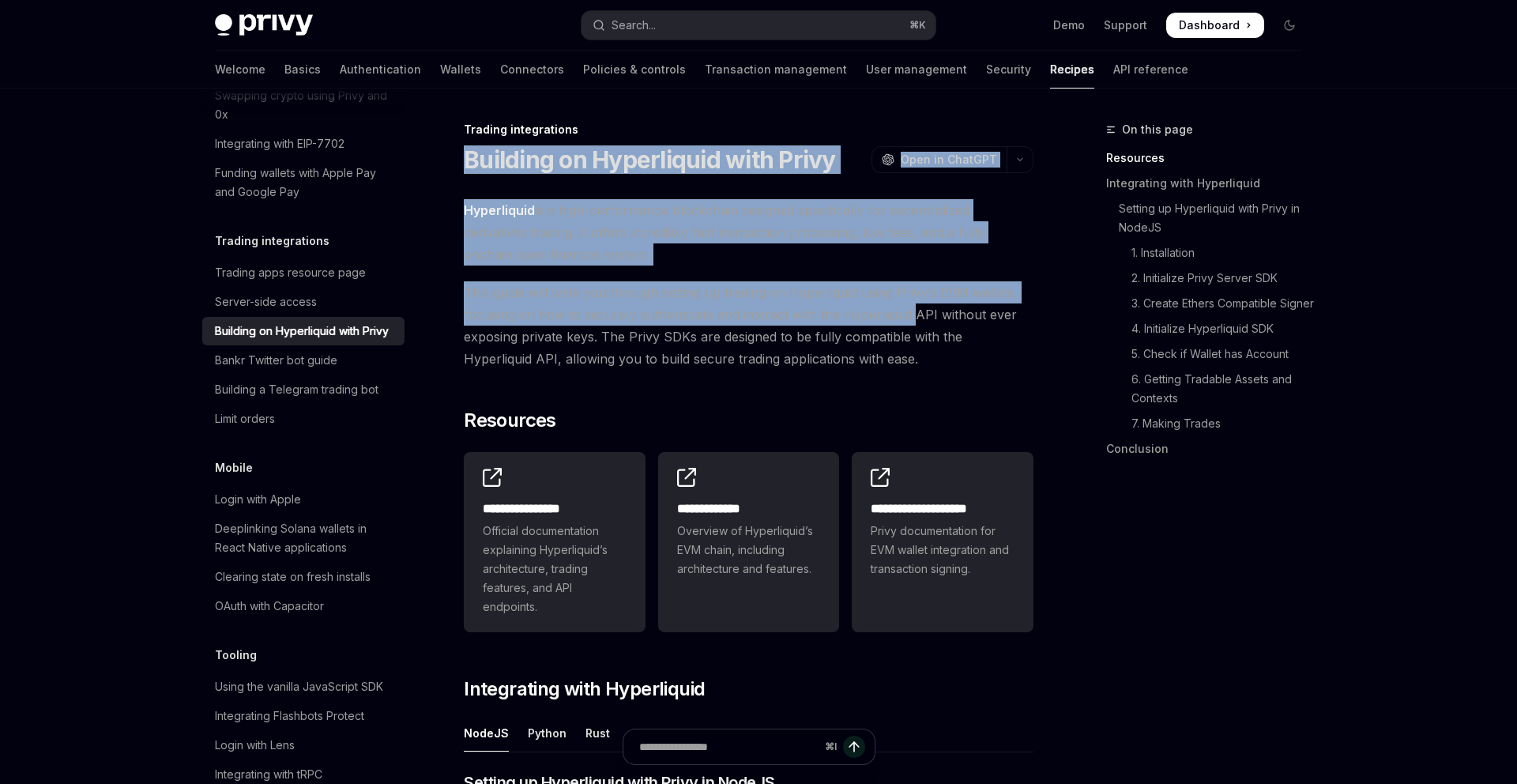
drag, startPoint x: 466, startPoint y: 145, endPoint x: 914, endPoint y: 308, distance: 476.7
click at [914, 308] on span "This guide will walk you through setting up trading on Hyperliquid using Privy’…" at bounding box center [749, 325] width 570 height 89
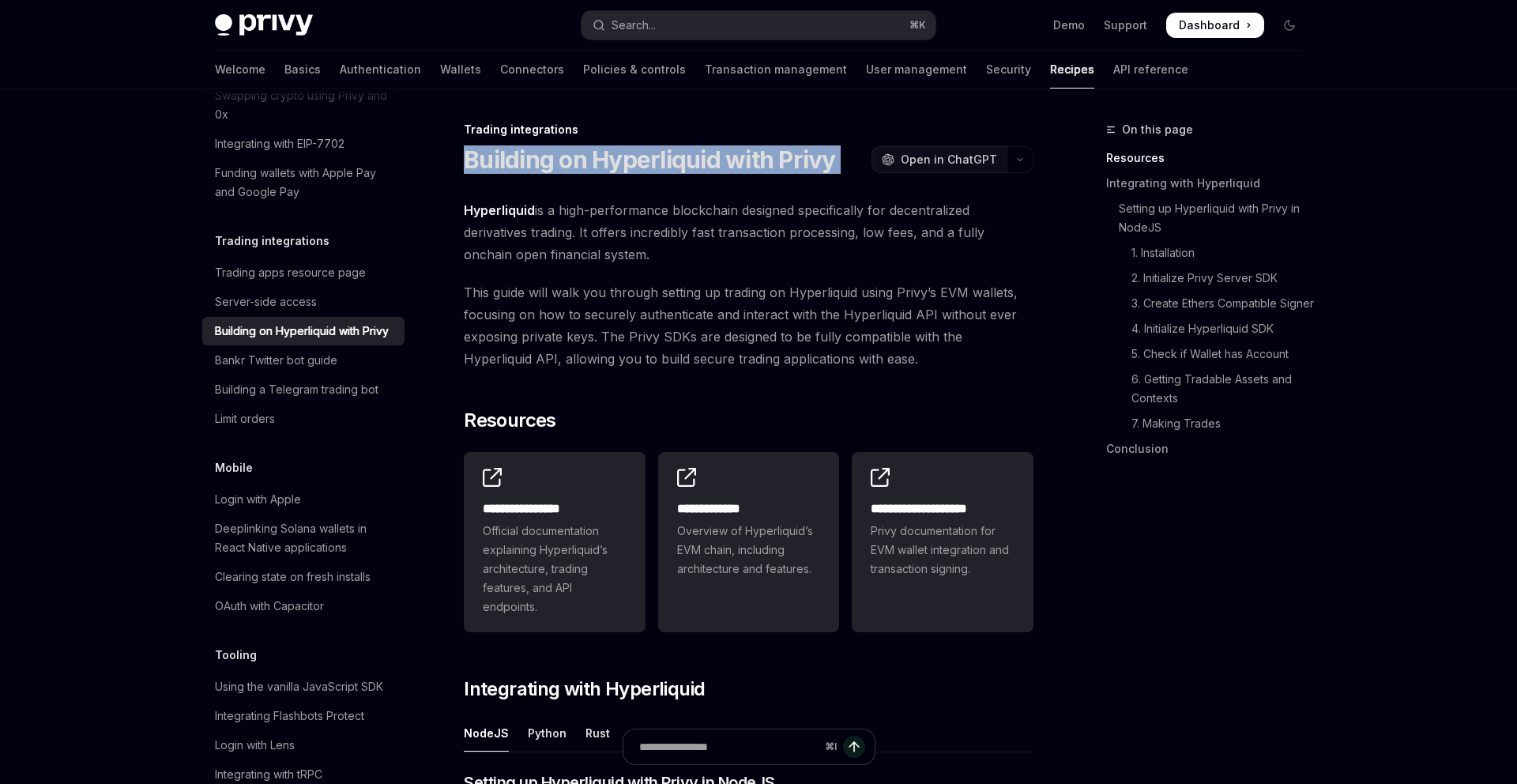
drag, startPoint x: 467, startPoint y: 154, endPoint x: 897, endPoint y: 170, distance: 430.3
click at [897, 170] on div "Building on Hyperliquid with Privy OpenAI Open in ChatGPT" at bounding box center [749, 159] width 570 height 28
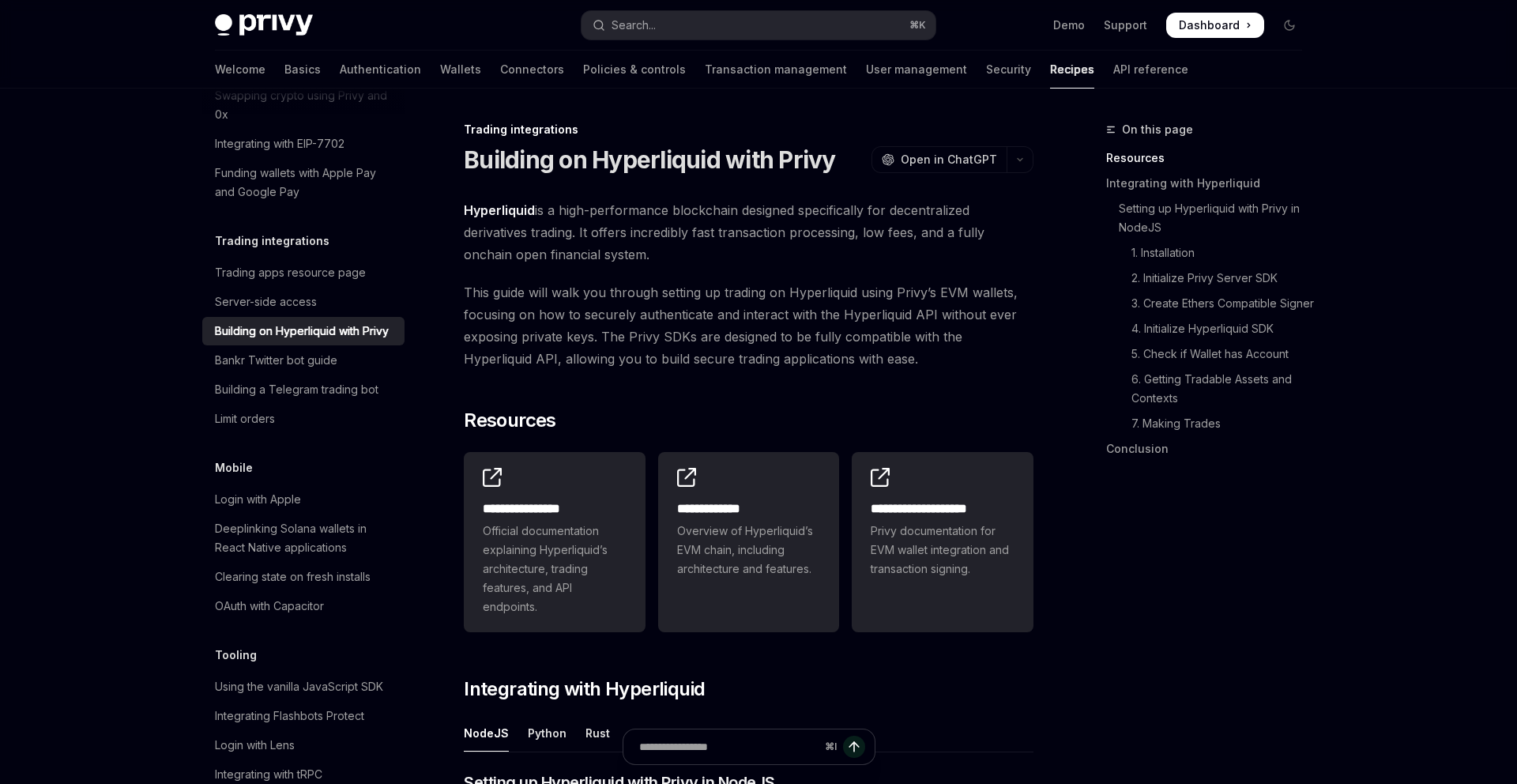
click at [855, 233] on span "Hyperliquid is a high-performance blockchain designed specifically for decentra…" at bounding box center [749, 232] width 570 height 66
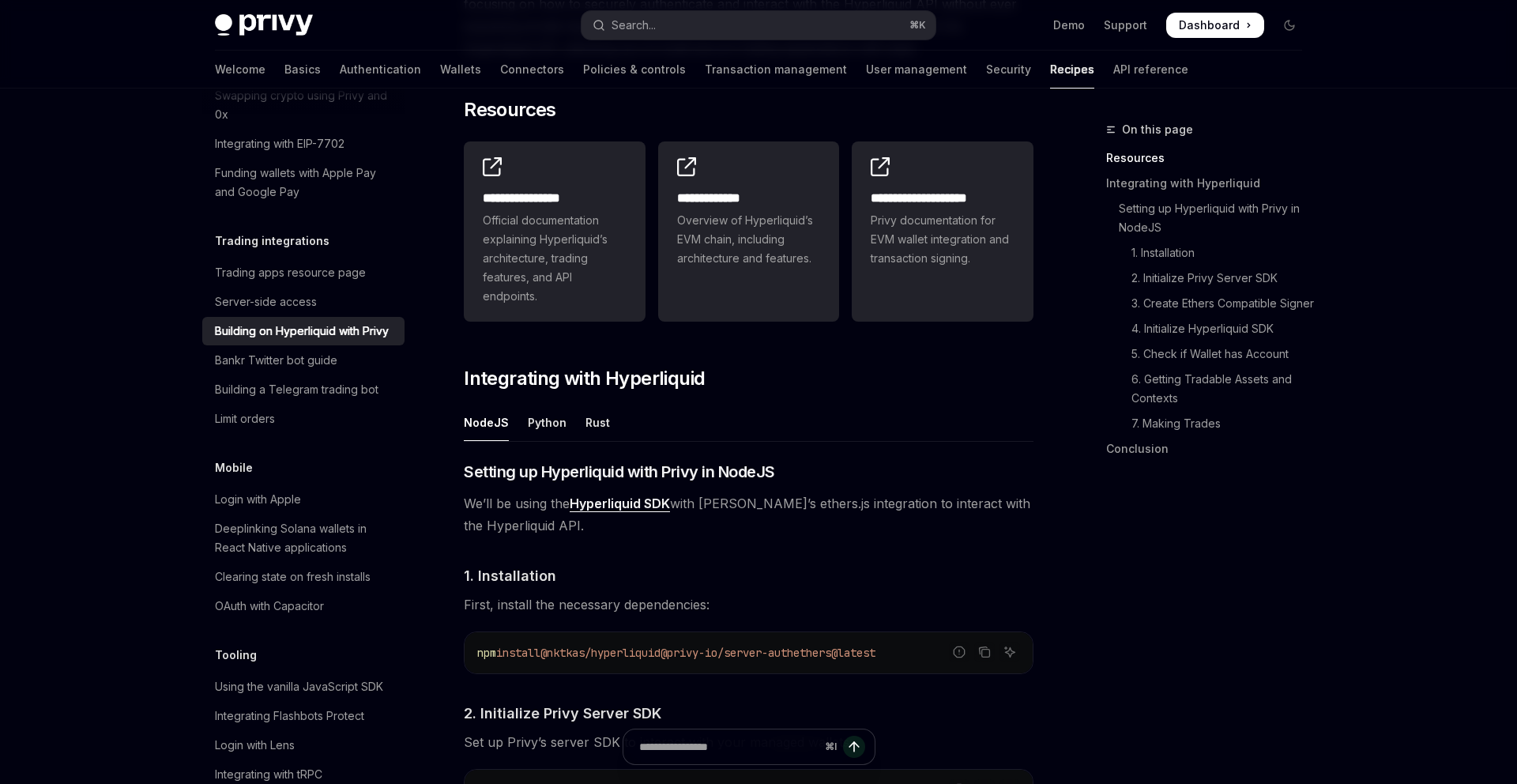
scroll to position [335, 0]
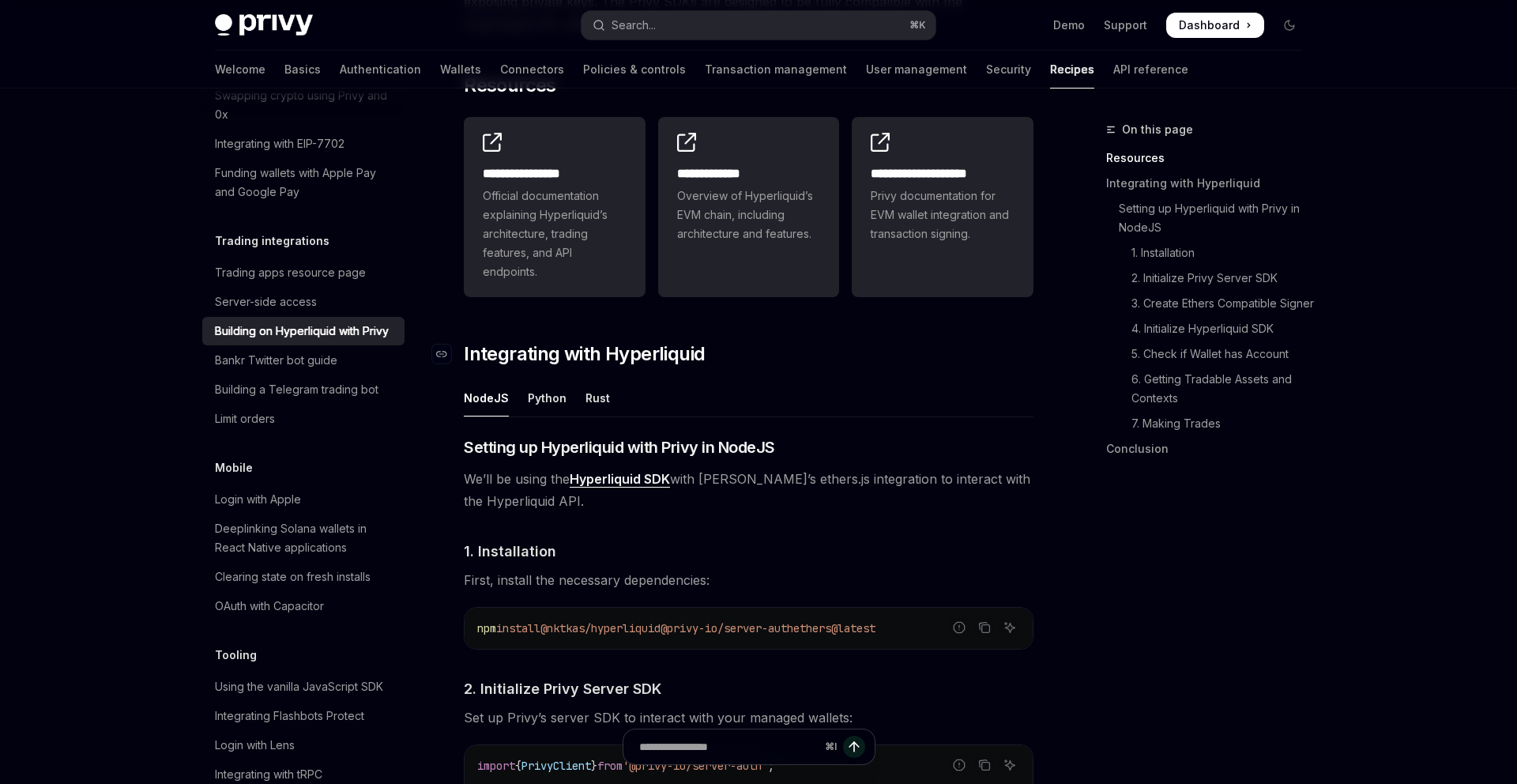
click at [469, 358] on span "Integrating with Hyperliquid" at bounding box center [584, 353] width 241 height 25
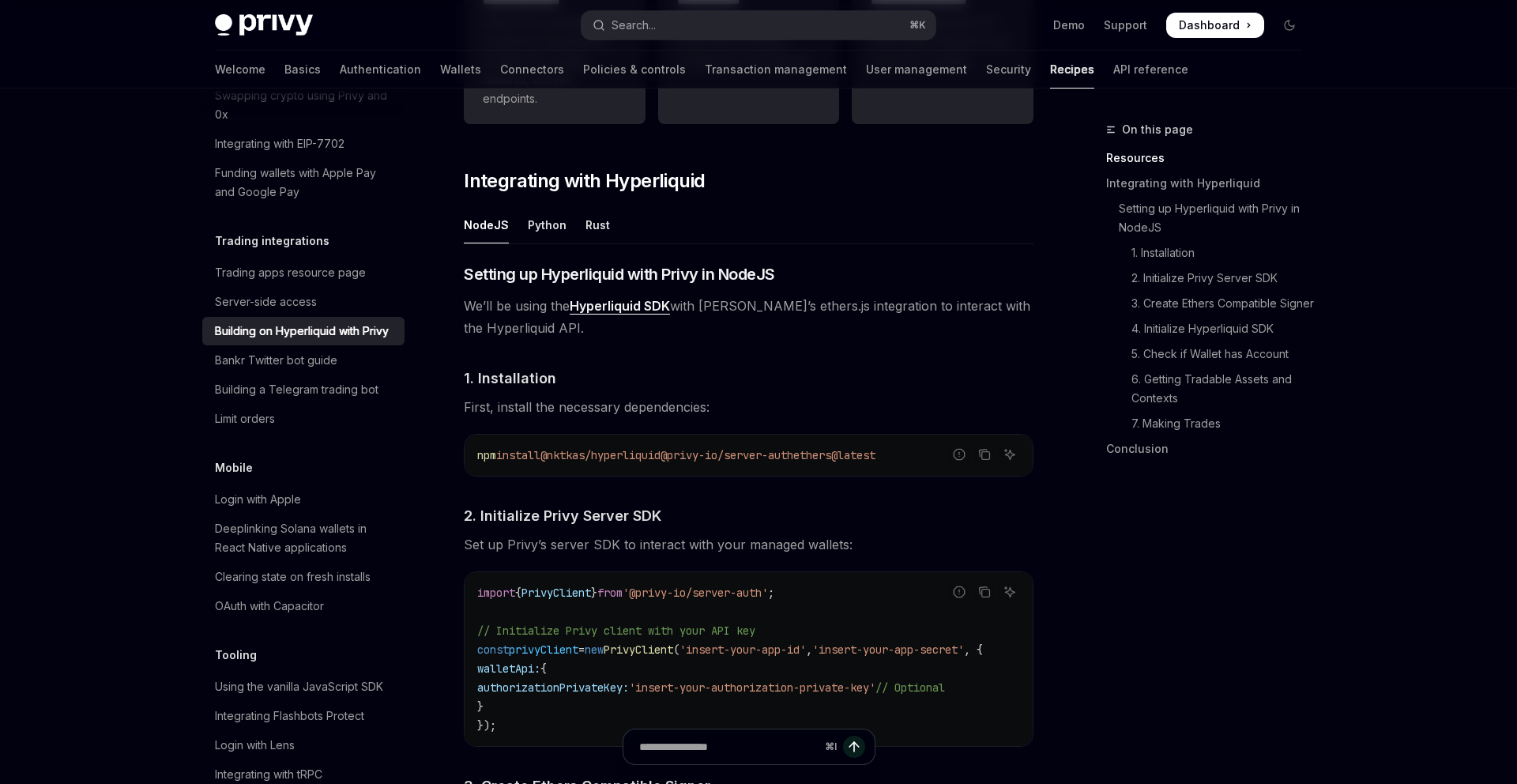
scroll to position [482, 0]
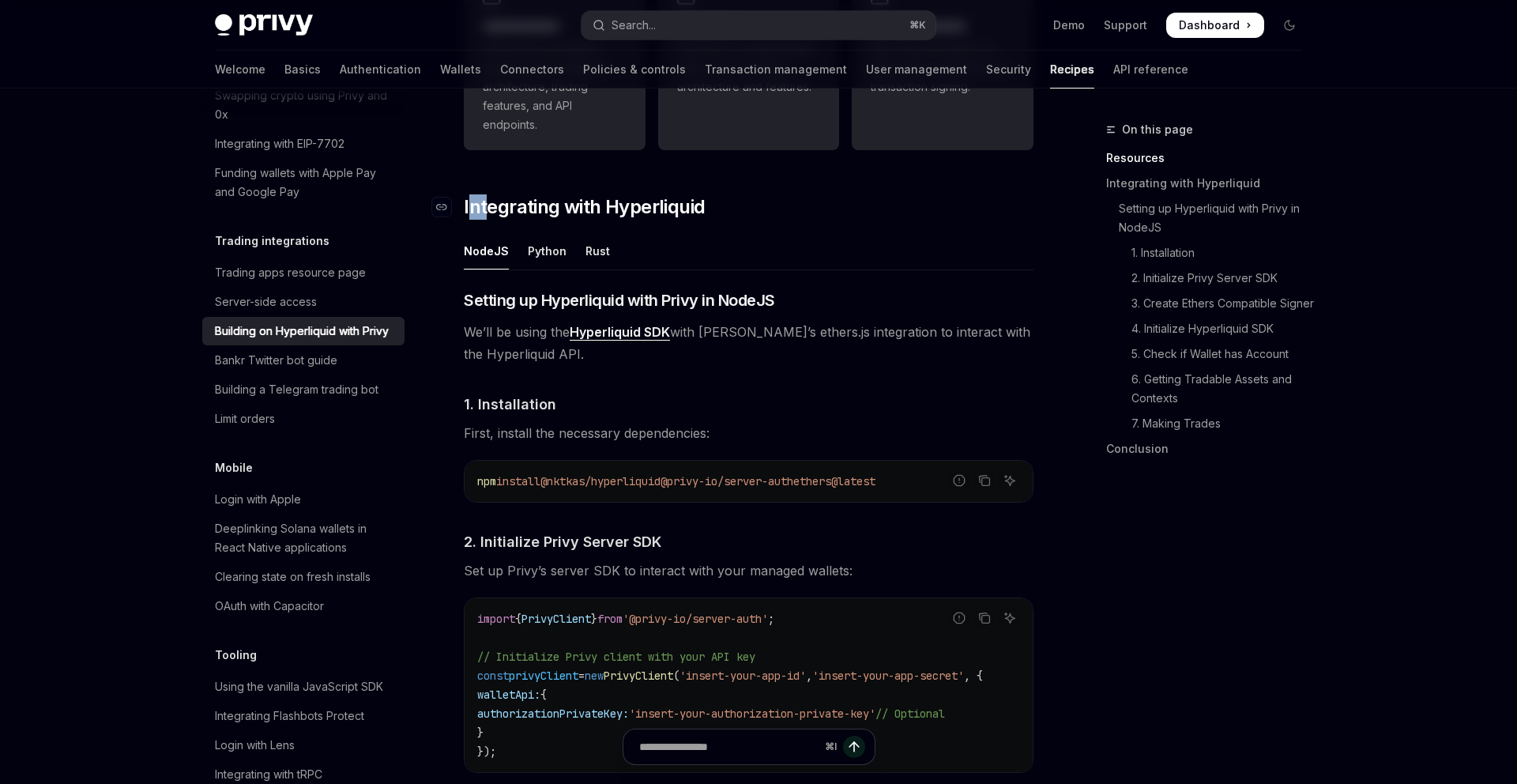
drag, startPoint x: 473, startPoint y: 207, endPoint x: 486, endPoint y: 212, distance: 13.9
click at [486, 212] on span "Integrating with Hyperliquid" at bounding box center [584, 207] width 241 height 25
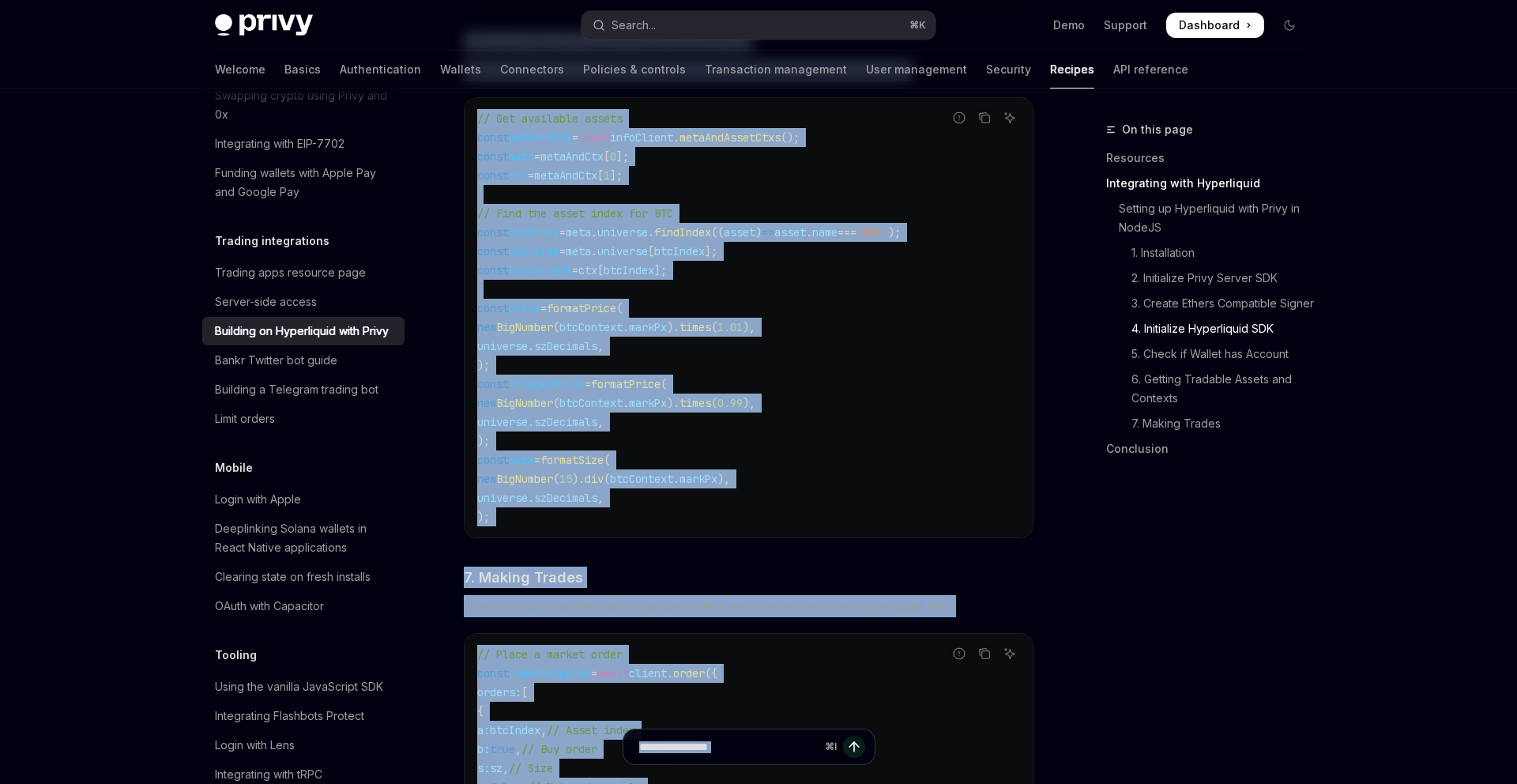
scroll to position [3151, 0]
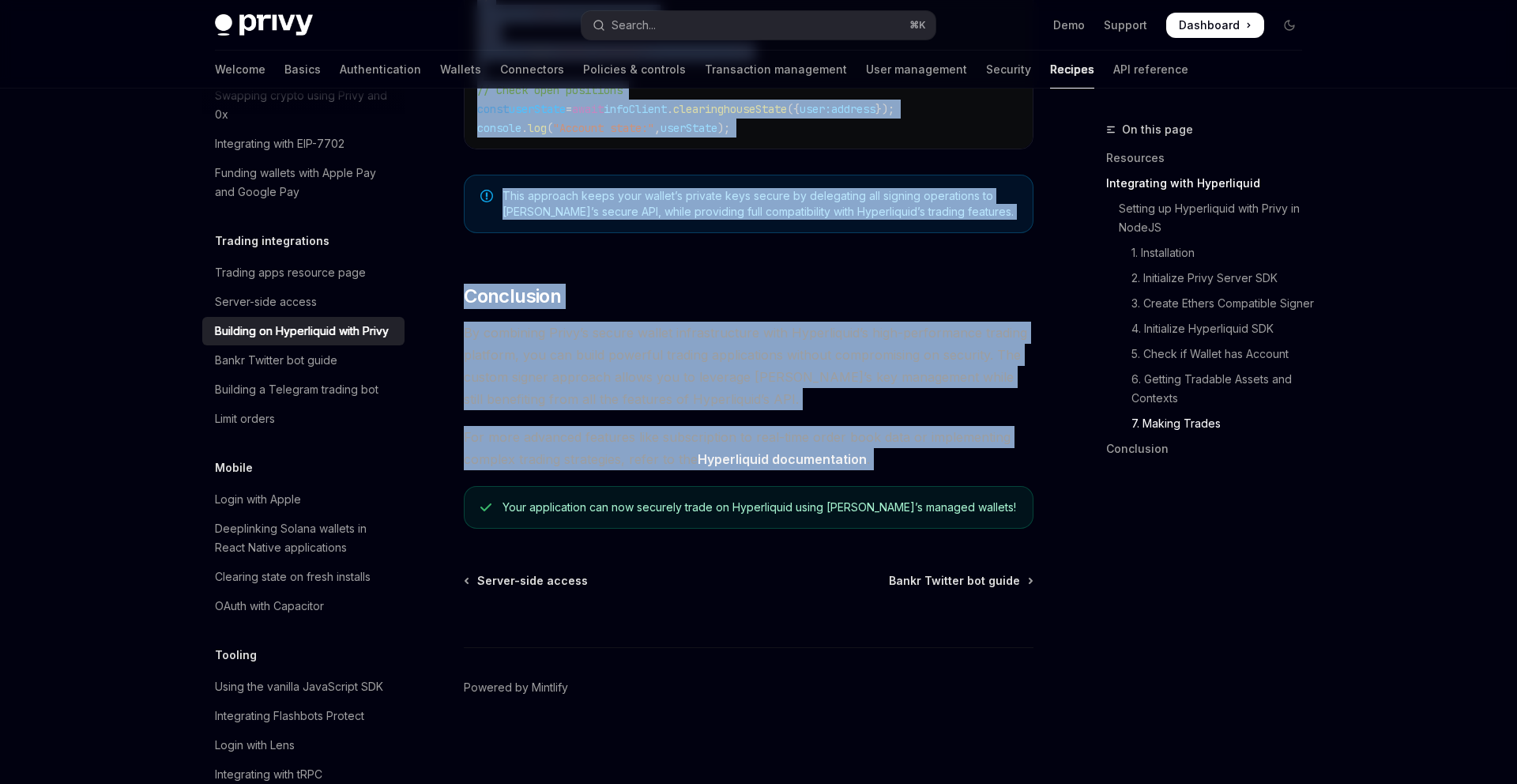
drag, startPoint x: 465, startPoint y: 134, endPoint x: 928, endPoint y: 476, distance: 575.6
copy div "Integrating with Hyperliquid NodeJS Python Rust ​ Setting up Hyperliquid with P…"
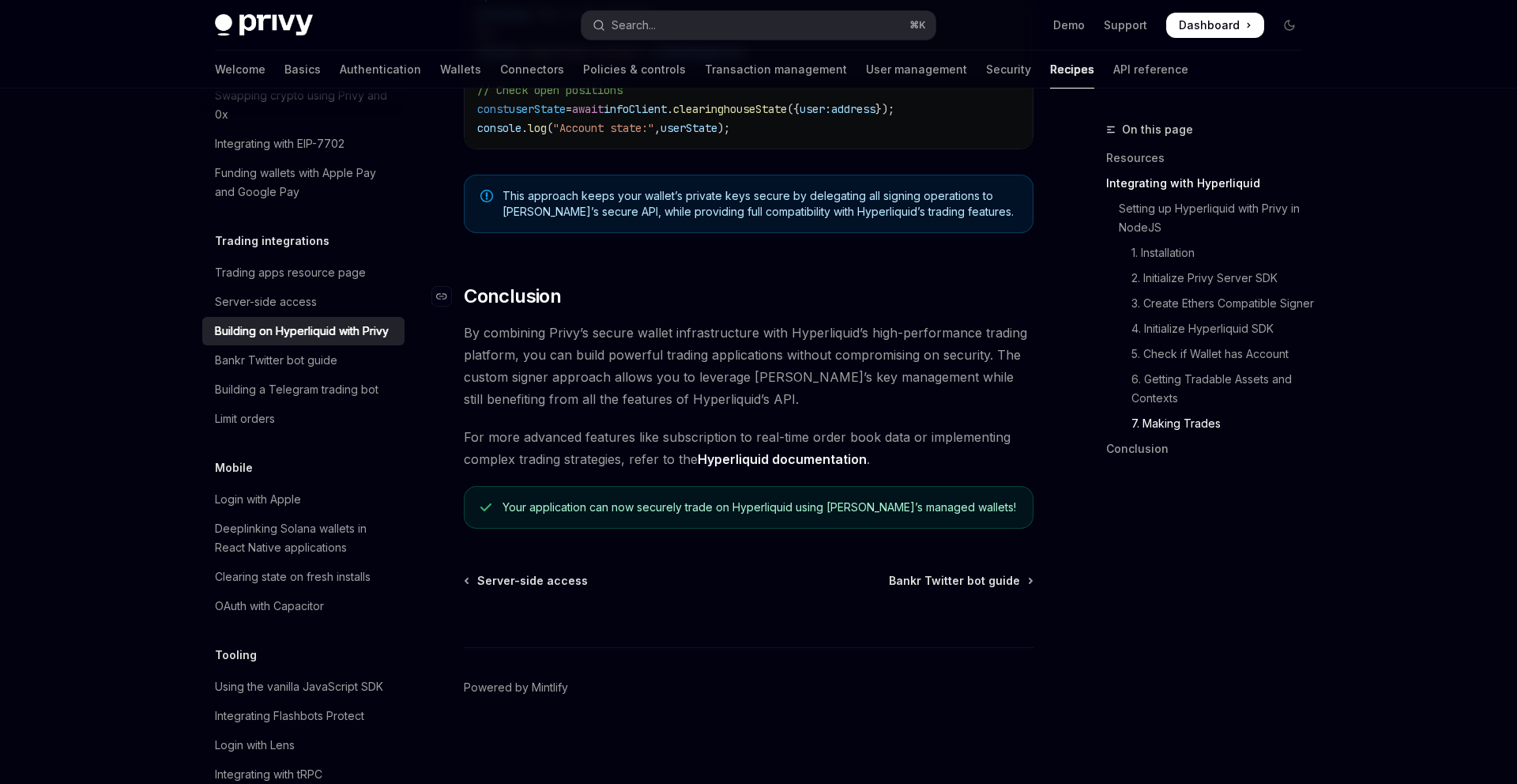
click at [617, 299] on h2 "​ Conclusion" at bounding box center [749, 296] width 570 height 25
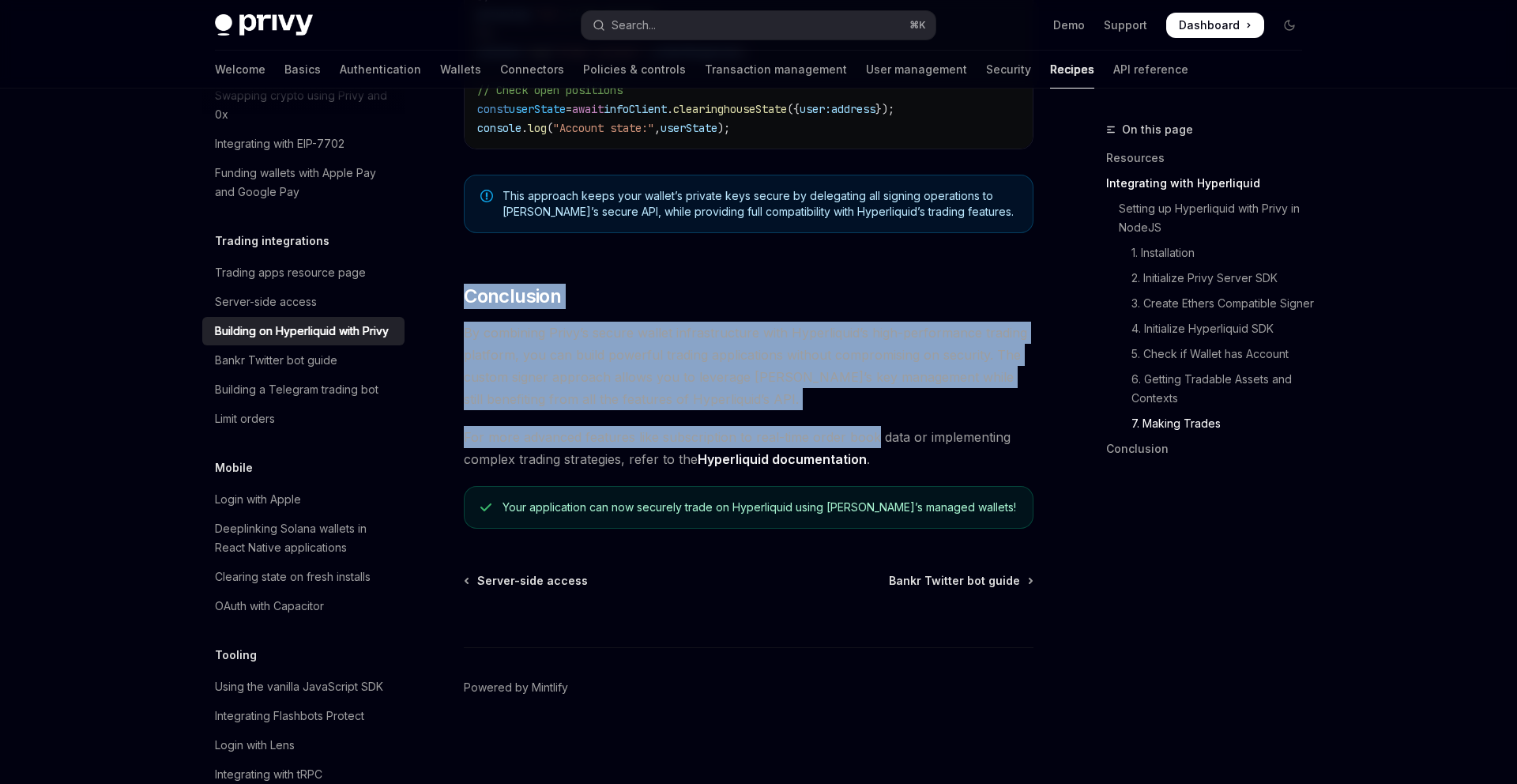
drag, startPoint x: 466, startPoint y: 290, endPoint x: 876, endPoint y: 442, distance: 437.3
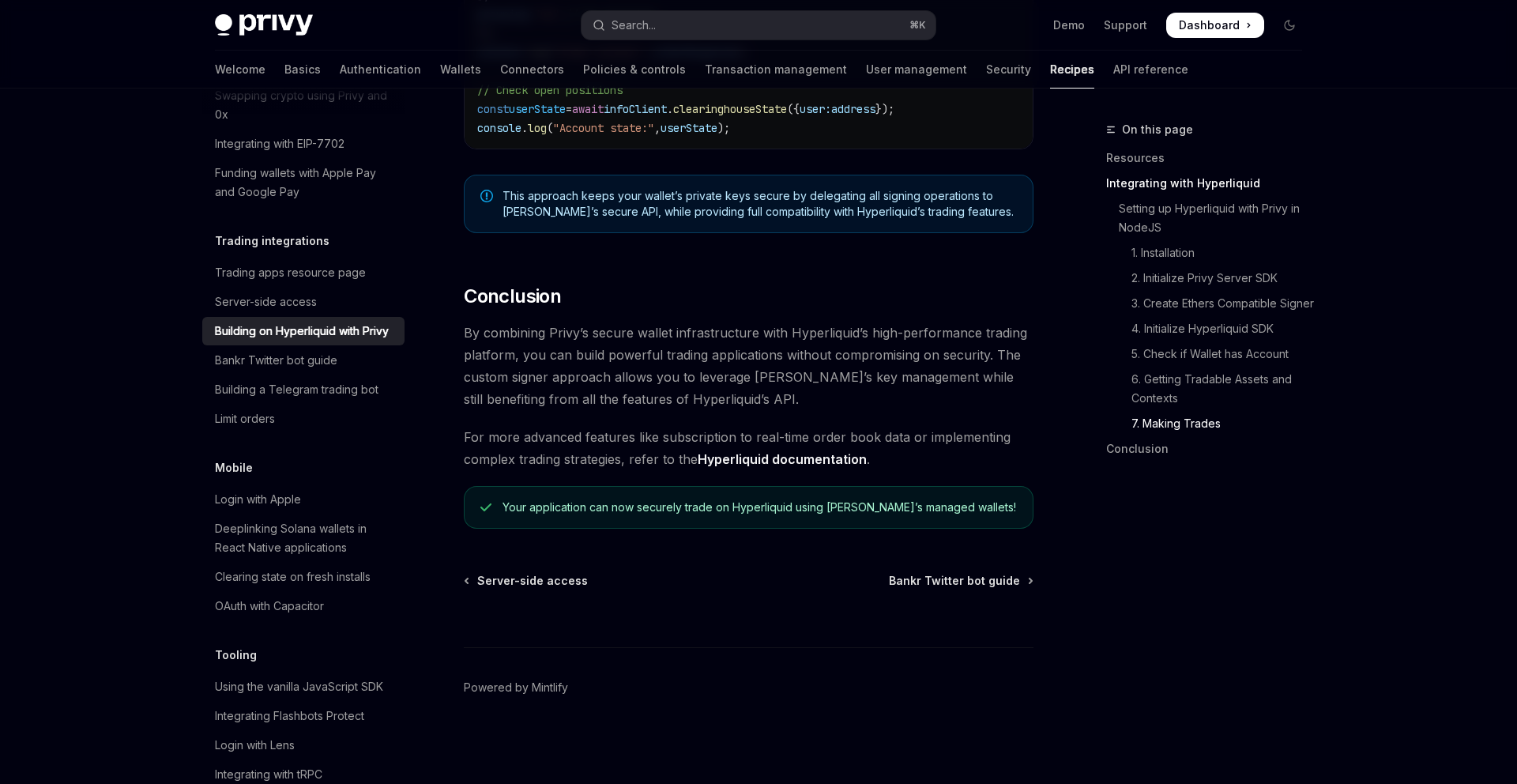
type textarea "*"
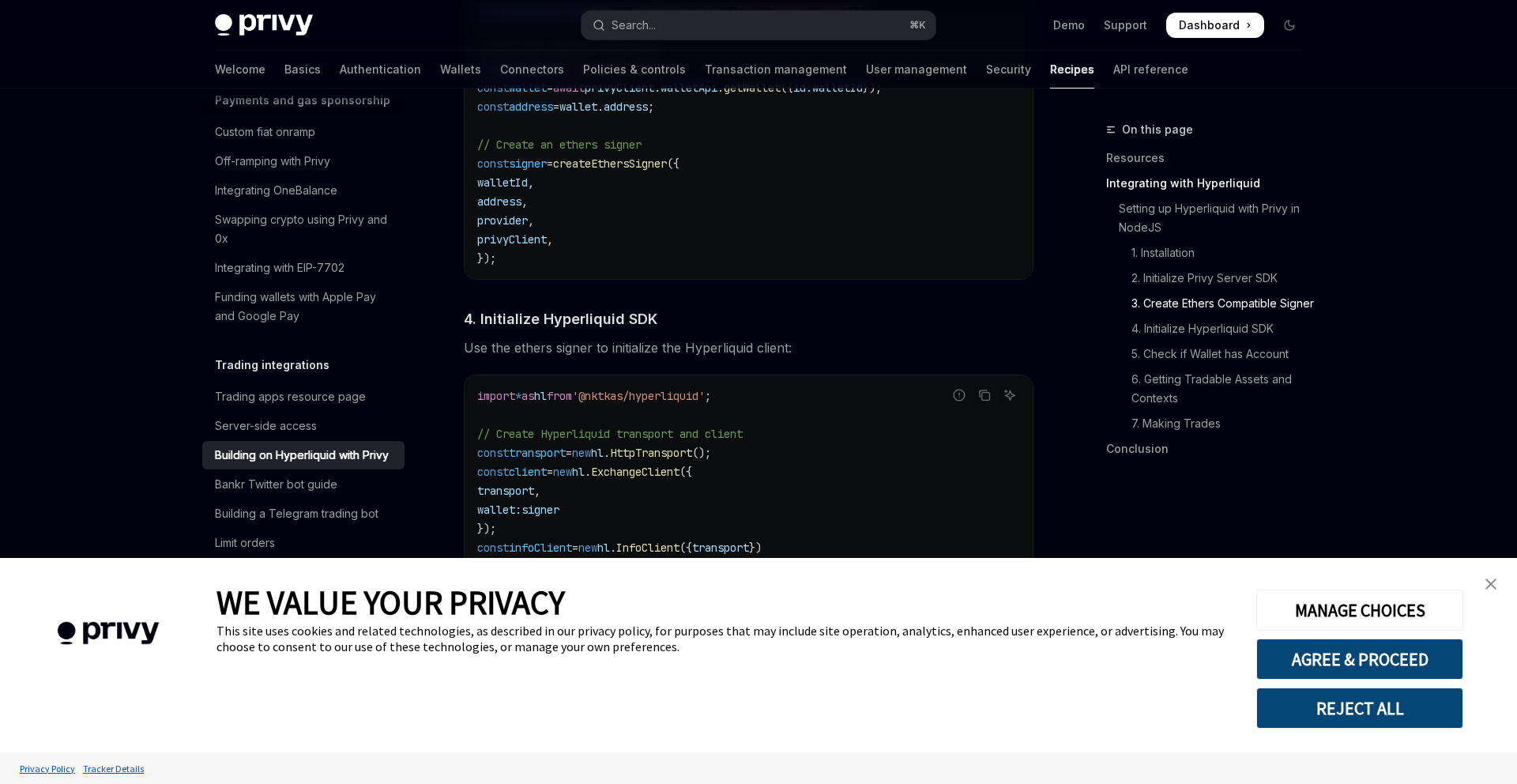
scroll to position [1457, 0]
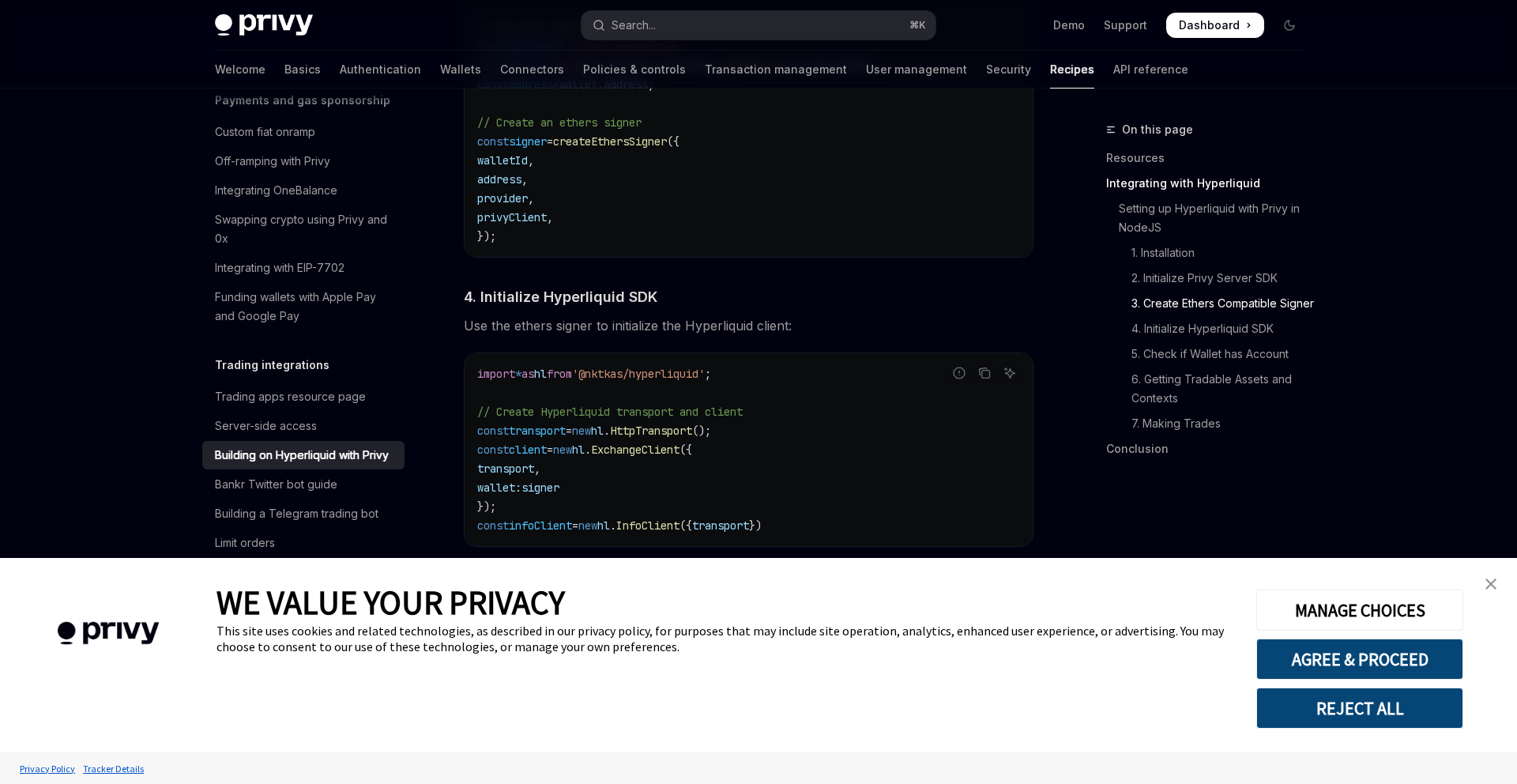
click at [611, 149] on span "createEthersSigner" at bounding box center [610, 141] width 114 height 14
click at [535, 147] on span "signer" at bounding box center [528, 141] width 38 height 14
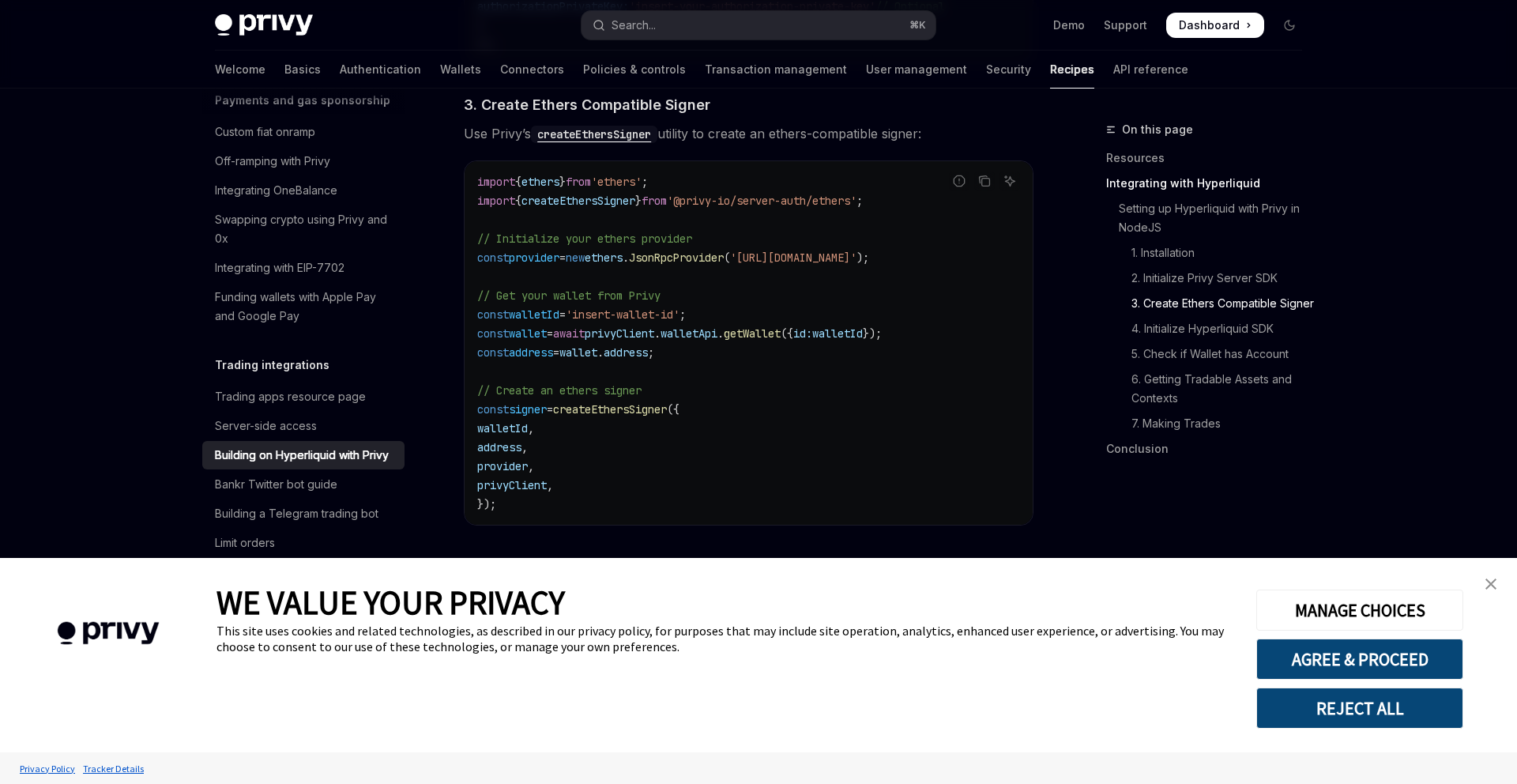
scroll to position [1170, 0]
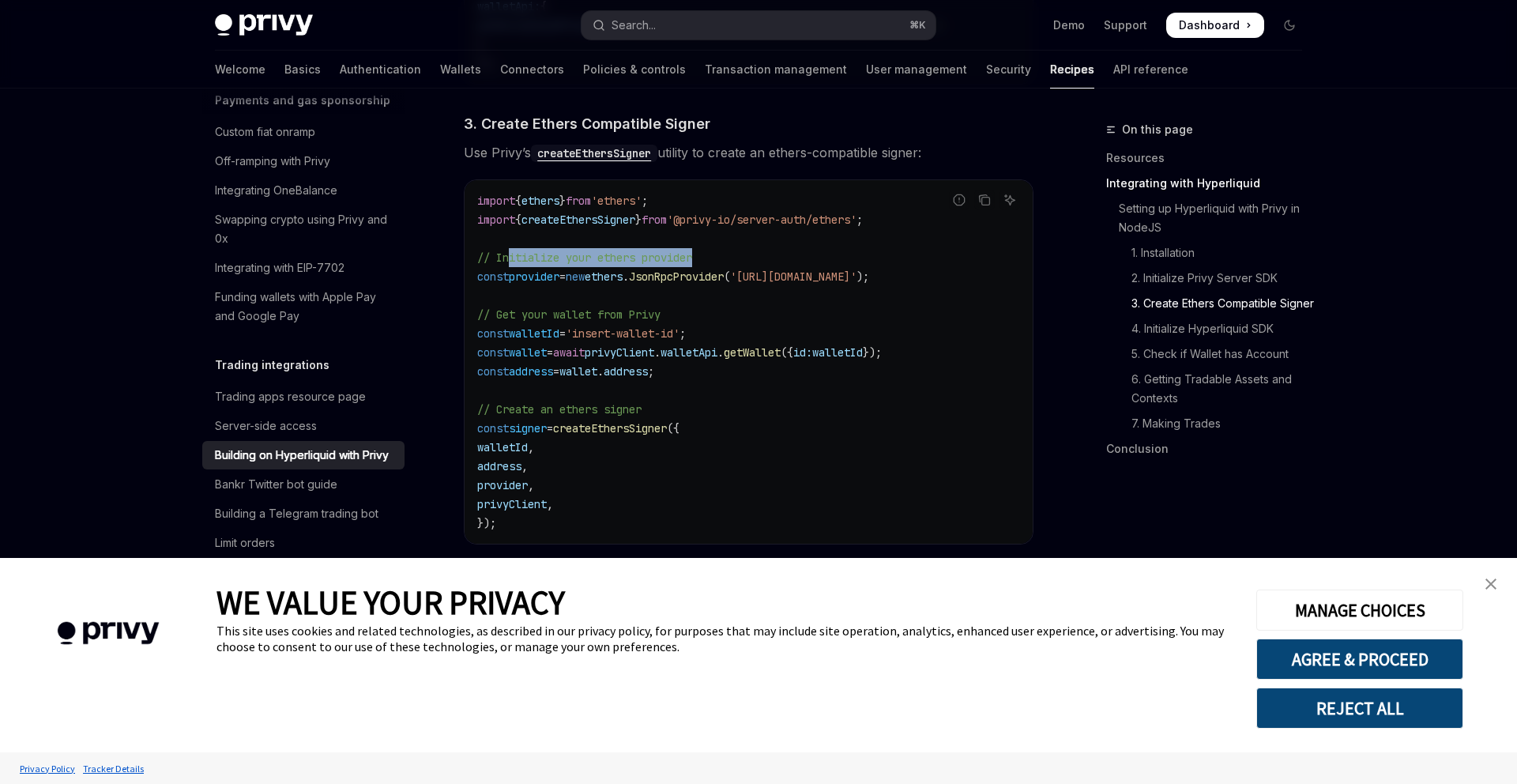
drag, startPoint x: 513, startPoint y: 265, endPoint x: 703, endPoint y: 264, distance: 190.0
click at [703, 264] on code "import { ethers } from 'ethers' ; import { createEthersSigner } from '@privy-io…" at bounding box center [749, 361] width 543 height 341
drag, startPoint x: 592, startPoint y: 289, endPoint x: 758, endPoint y: 286, distance: 166.0
click at [758, 284] on span "const provider = new ethers . JsonRpcProvider ( '[URL][DOMAIN_NAME]' );" at bounding box center [673, 276] width 392 height 14
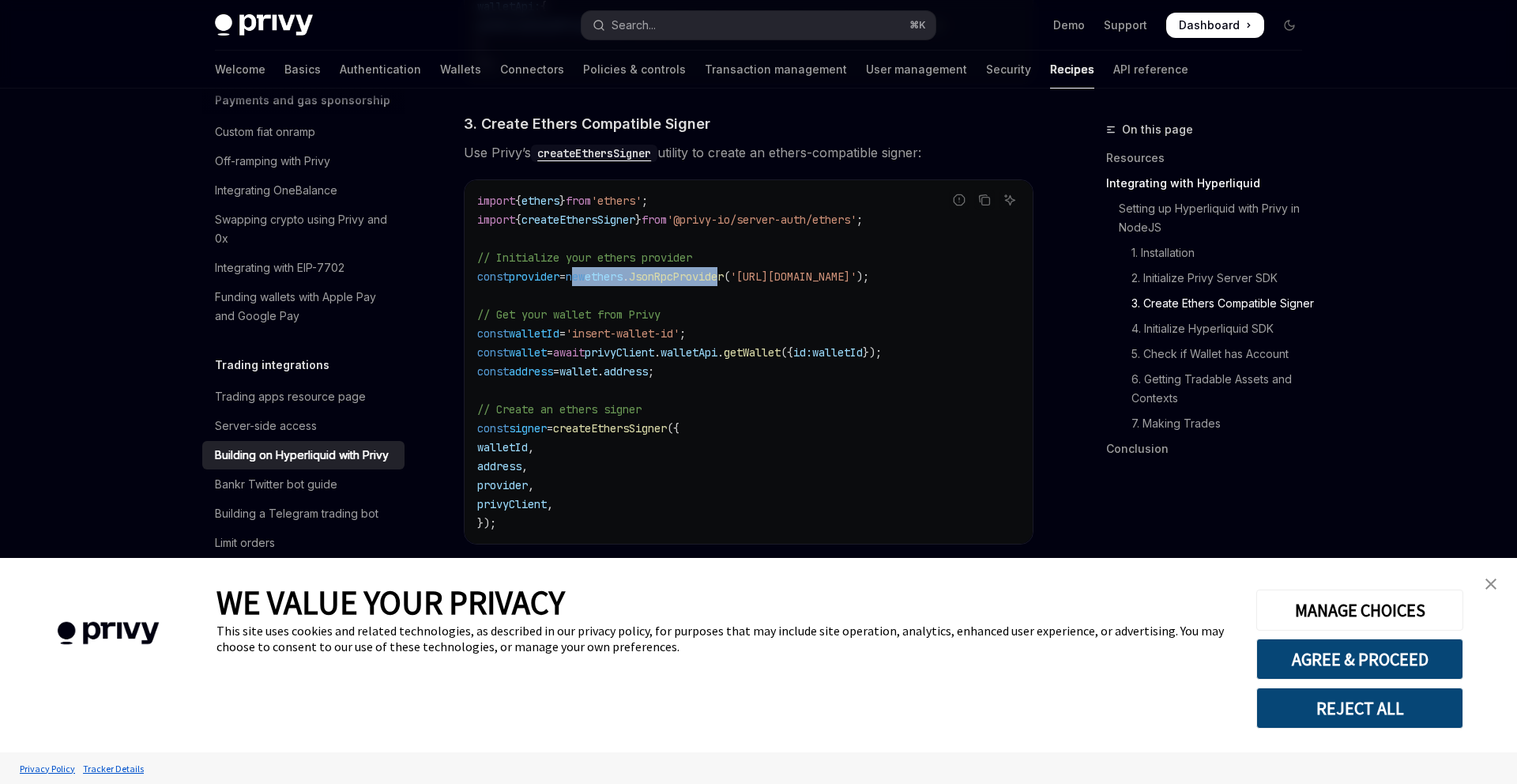
click at [724, 284] on span "JsonRpcProvider" at bounding box center [676, 276] width 95 height 14
click at [713, 284] on span "JsonRpcProvider" at bounding box center [676, 276] width 95 height 14
drag, startPoint x: 938, startPoint y: 285, endPoint x: 793, endPoint y: 285, distance: 145.0
click at [793, 284] on span "'[URL][DOMAIN_NAME]'" at bounding box center [793, 276] width 126 height 14
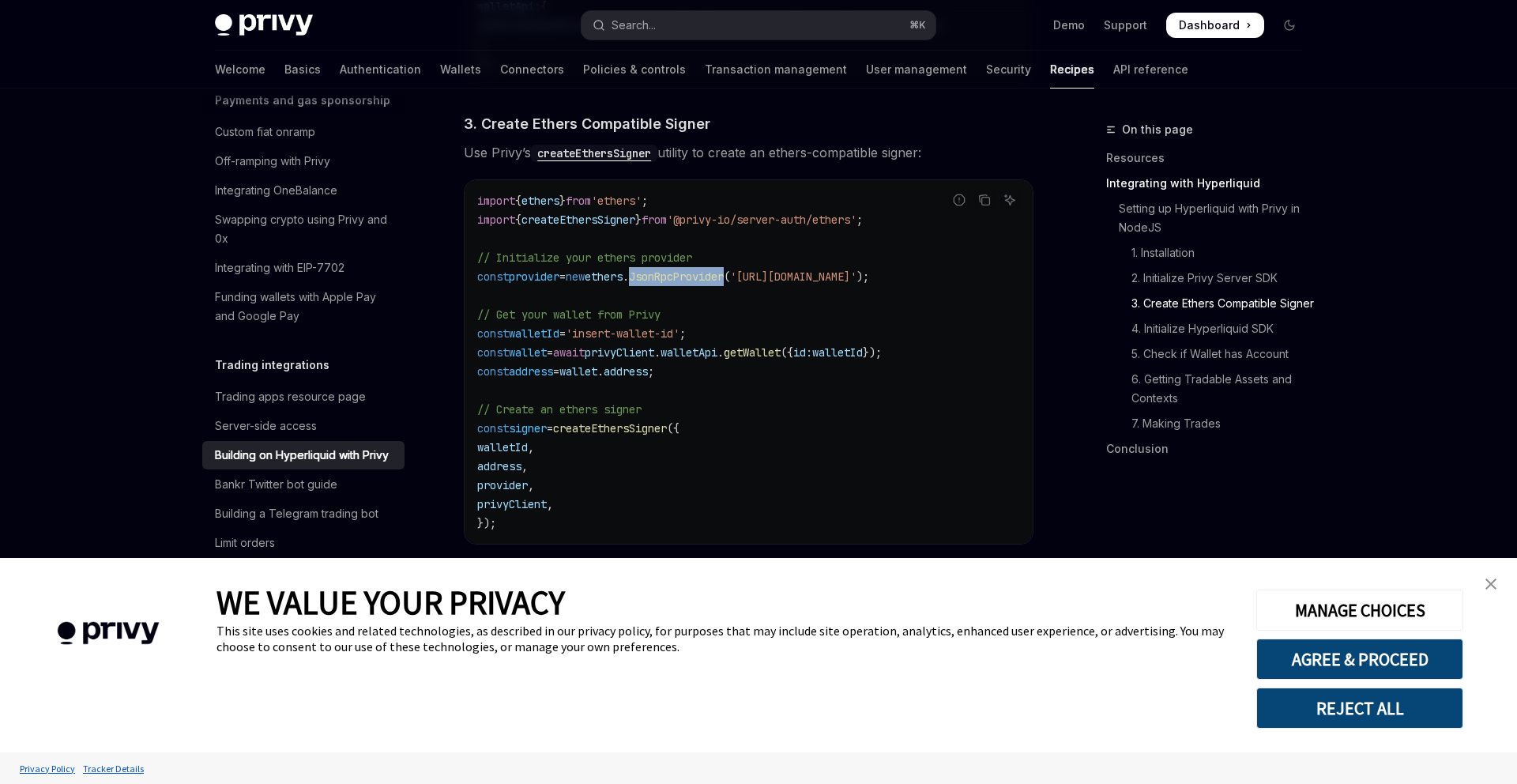
click at [793, 284] on span "'[URL][DOMAIN_NAME]'" at bounding box center [793, 276] width 126 height 14
drag, startPoint x: 774, startPoint y: 284, endPoint x: 942, endPoint y: 280, distance: 168.0
click at [856, 280] on span "'[URL][DOMAIN_NAME]'" at bounding box center [793, 276] width 126 height 14
drag, startPoint x: 942, startPoint y: 280, endPoint x: 782, endPoint y: 280, distance: 160.0
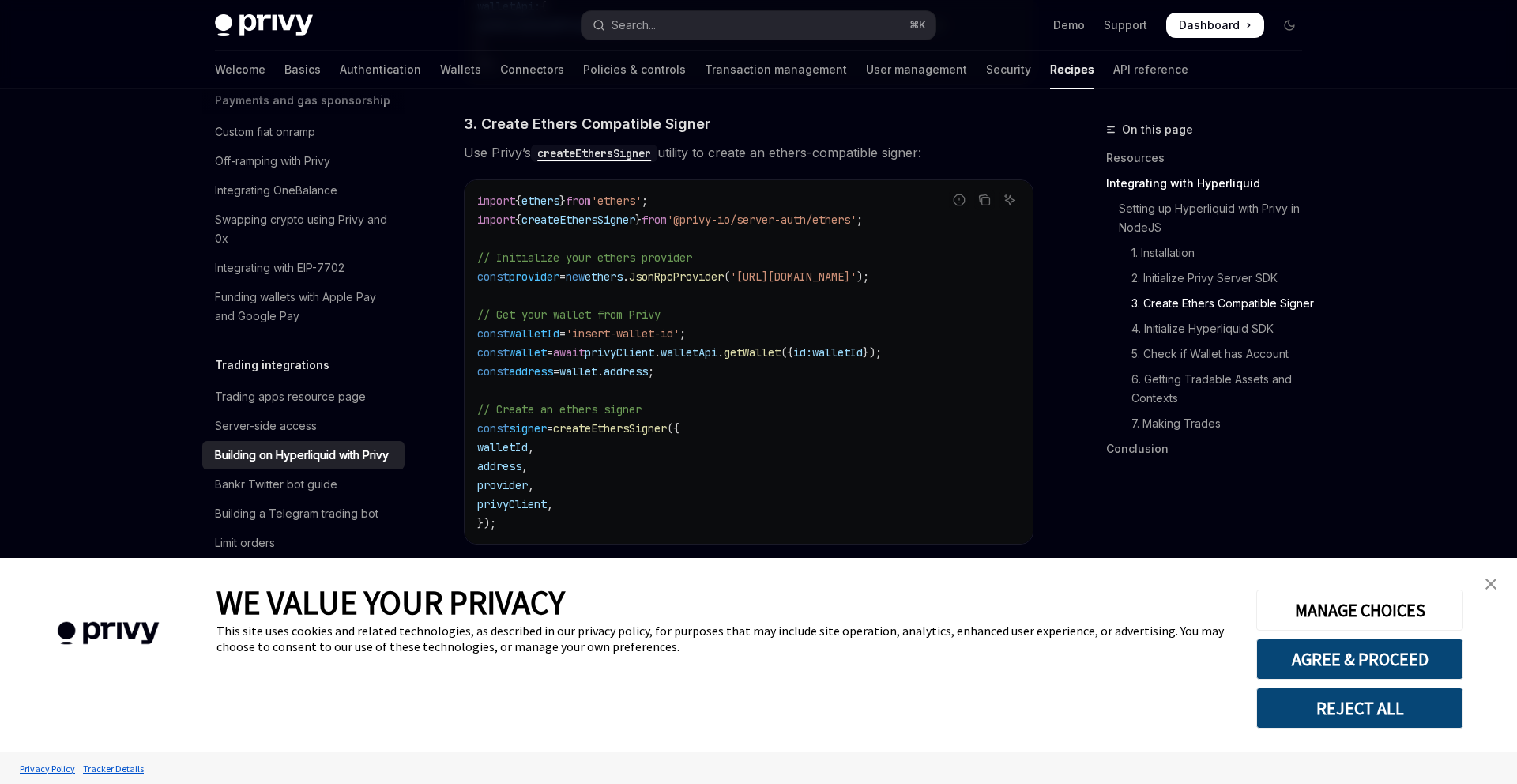
click at [782, 280] on span "'[URL][DOMAIN_NAME]'" at bounding box center [793, 276] width 126 height 14
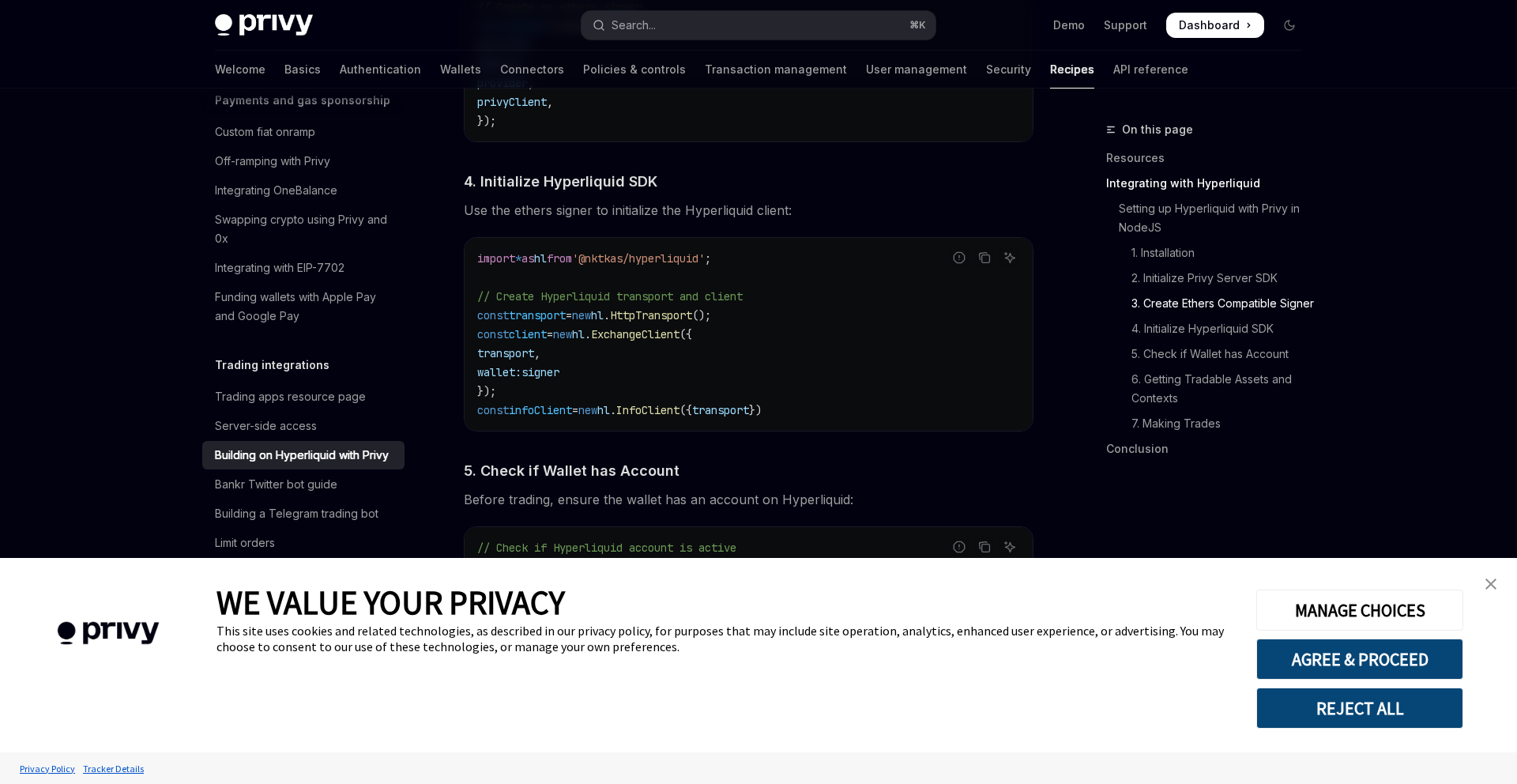
scroll to position [1577, 0]
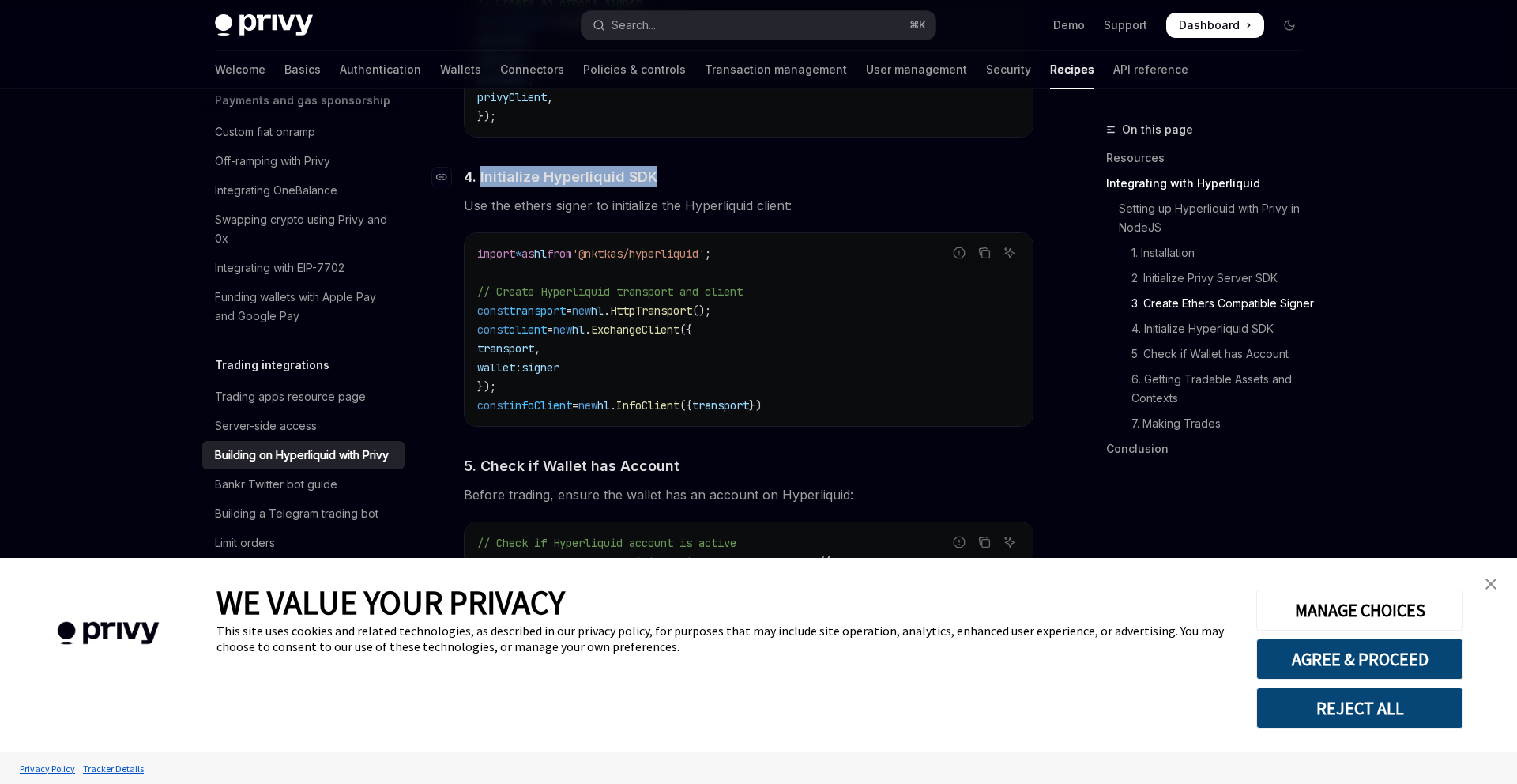
drag, startPoint x: 481, startPoint y: 186, endPoint x: 651, endPoint y: 188, distance: 170.0
click at [651, 187] on span "4. Initialize Hyperliquid SDK" at bounding box center [560, 177] width 193 height 22
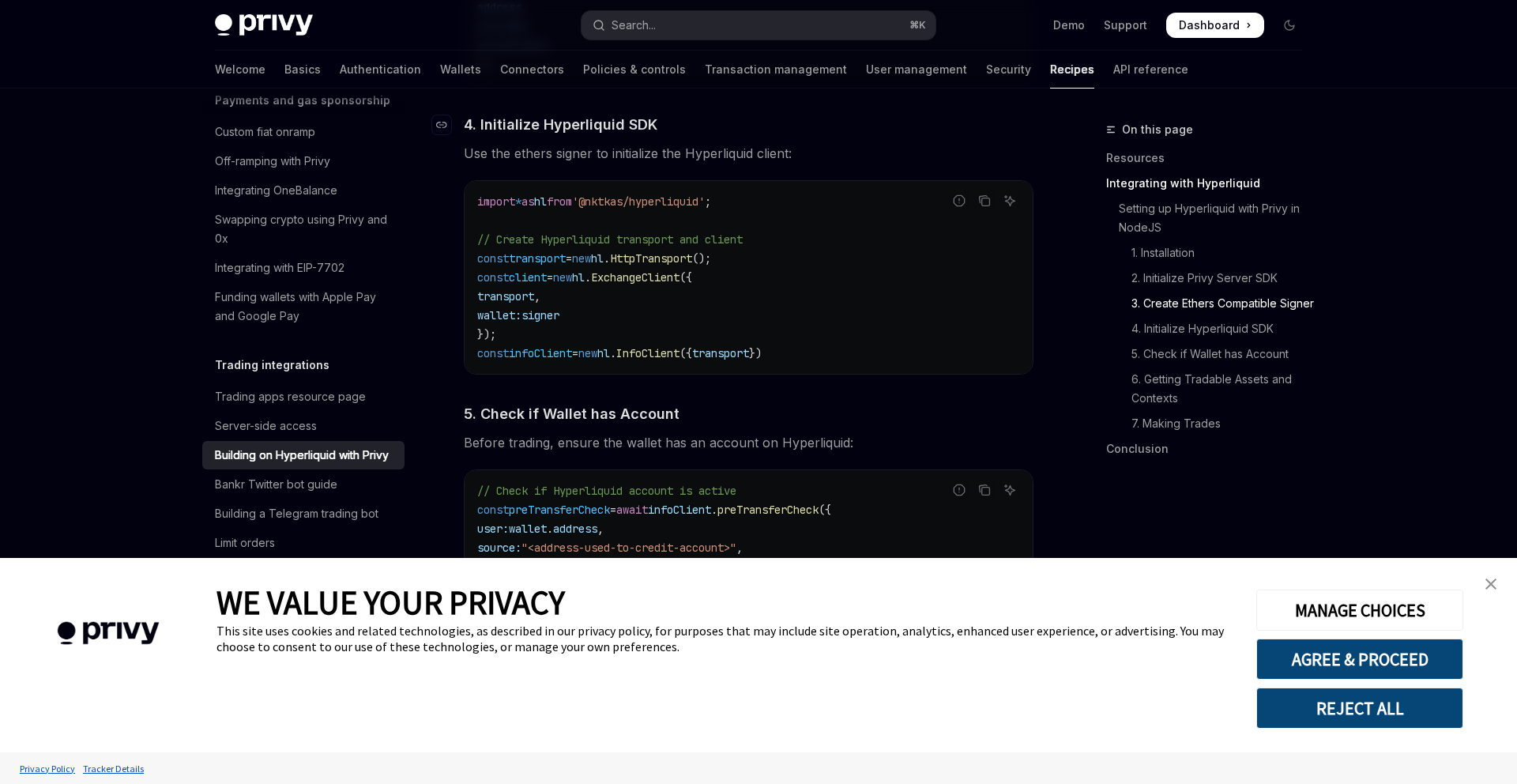
click at [651, 188] on div "import * as hl from '@nktkas/hyperliquid' ; // Create Hyperliquid transport and…" at bounding box center [749, 277] width 568 height 192
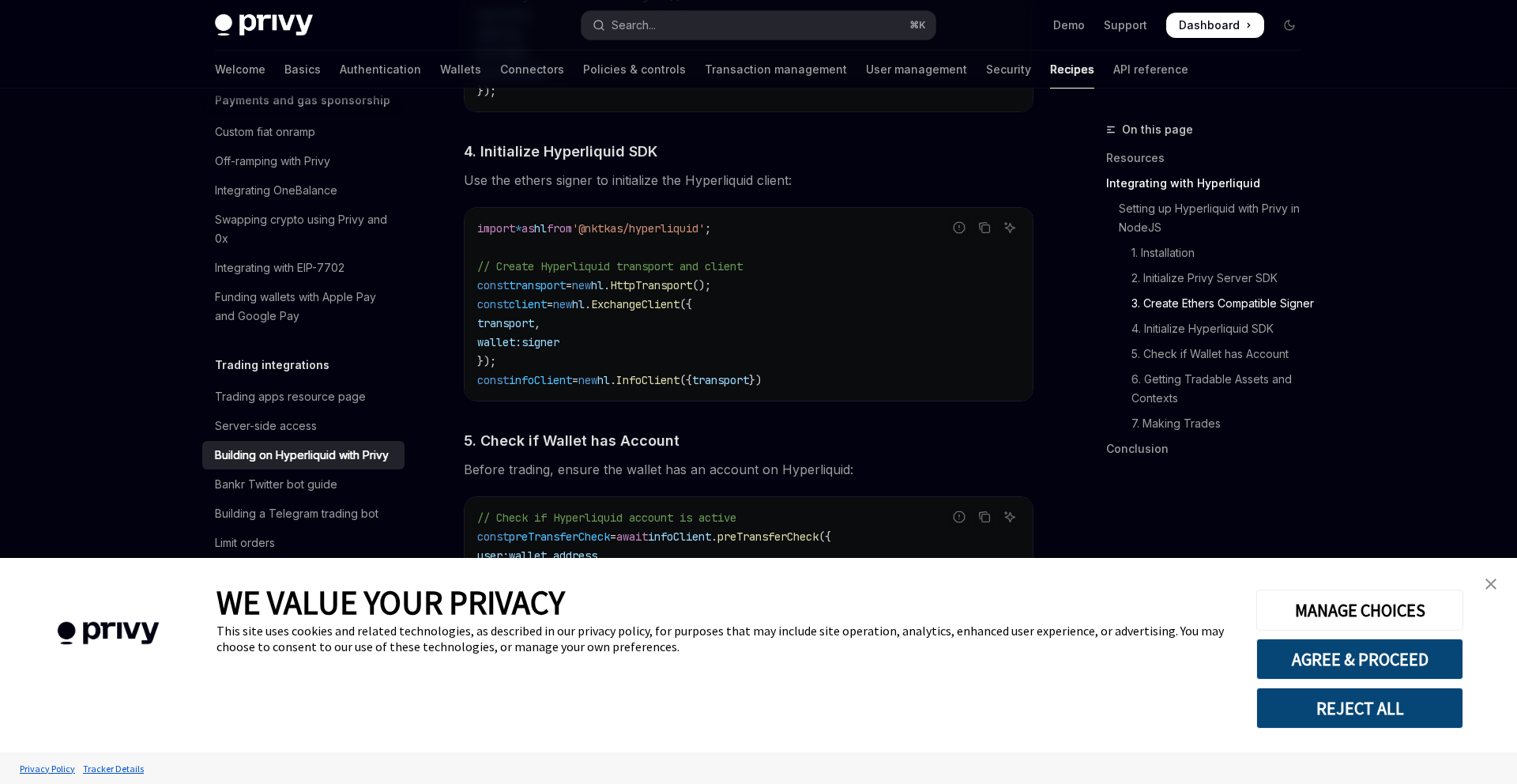
scroll to position [1593, 0]
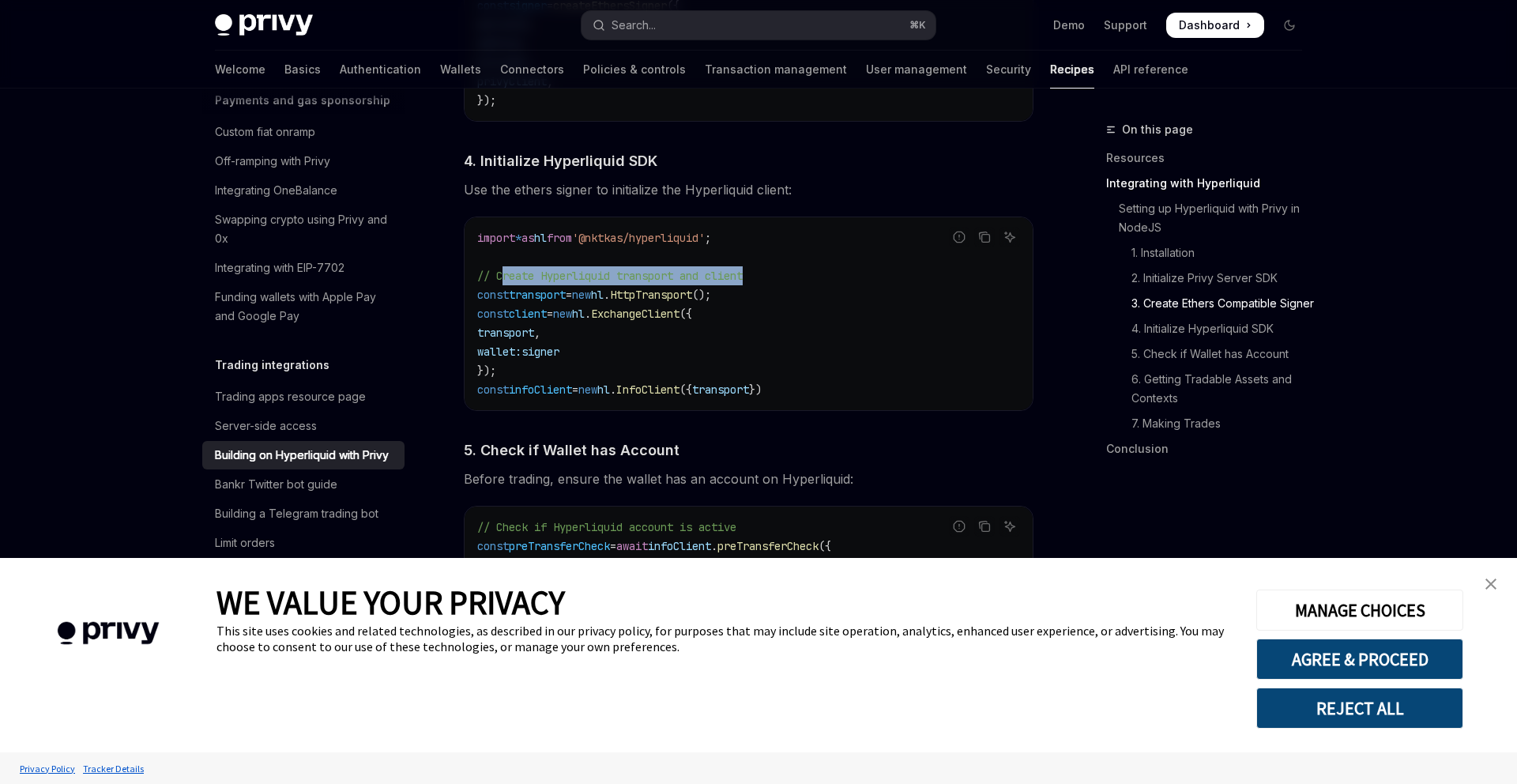
drag, startPoint x: 504, startPoint y: 282, endPoint x: 755, endPoint y: 279, distance: 251.0
click at [743, 279] on span "// Create Hyperliquid transport and client" at bounding box center [610, 275] width 266 height 14
click at [556, 354] on span "signer" at bounding box center [540, 351] width 38 height 14
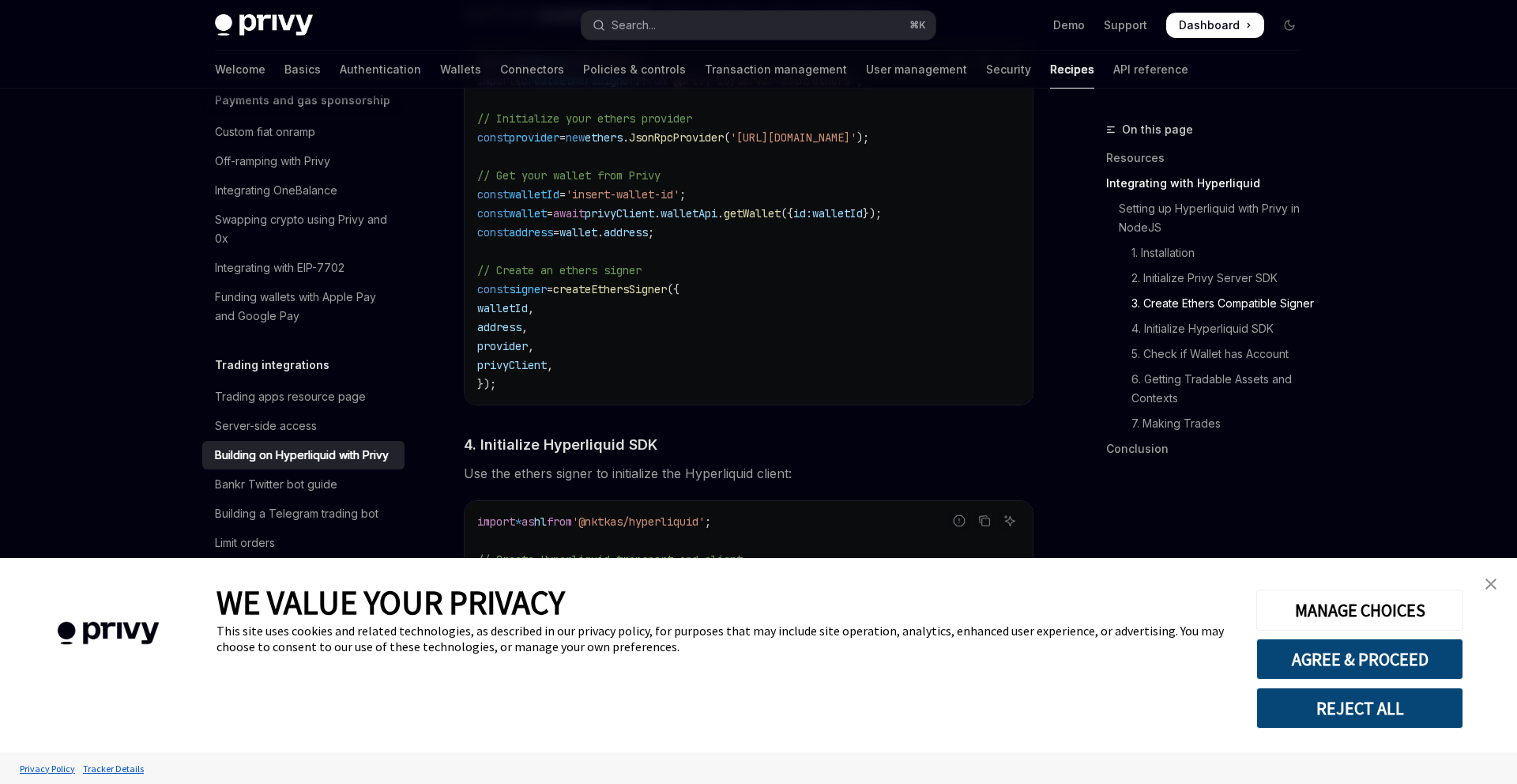
scroll to position [1314, 0]
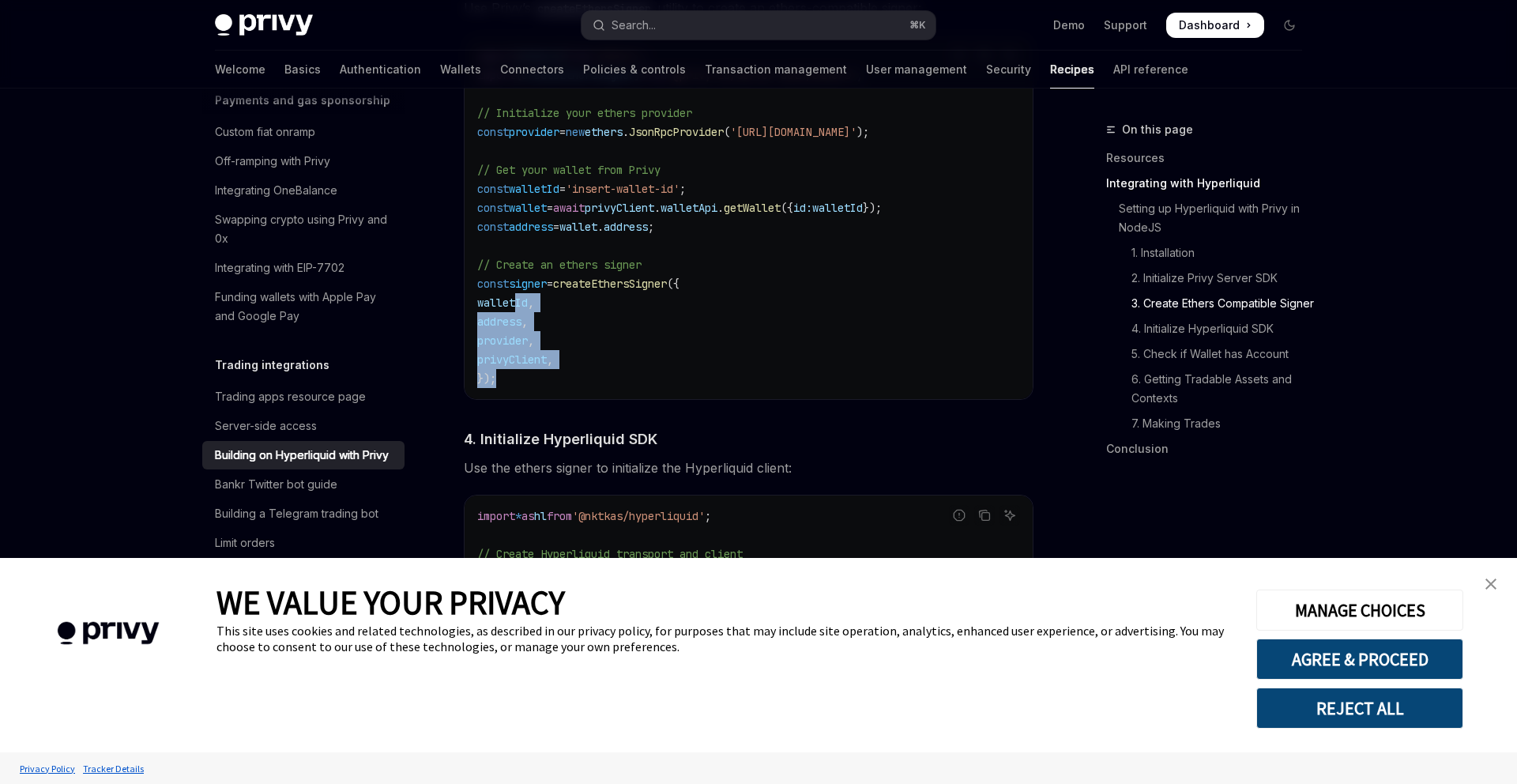
drag, startPoint x: 515, startPoint y: 301, endPoint x: 560, endPoint y: 377, distance: 88.3
click at [560, 377] on code "import { ethers } from 'ethers' ; import { createEthersSigner } from '@privy-io…" at bounding box center [749, 217] width 543 height 341
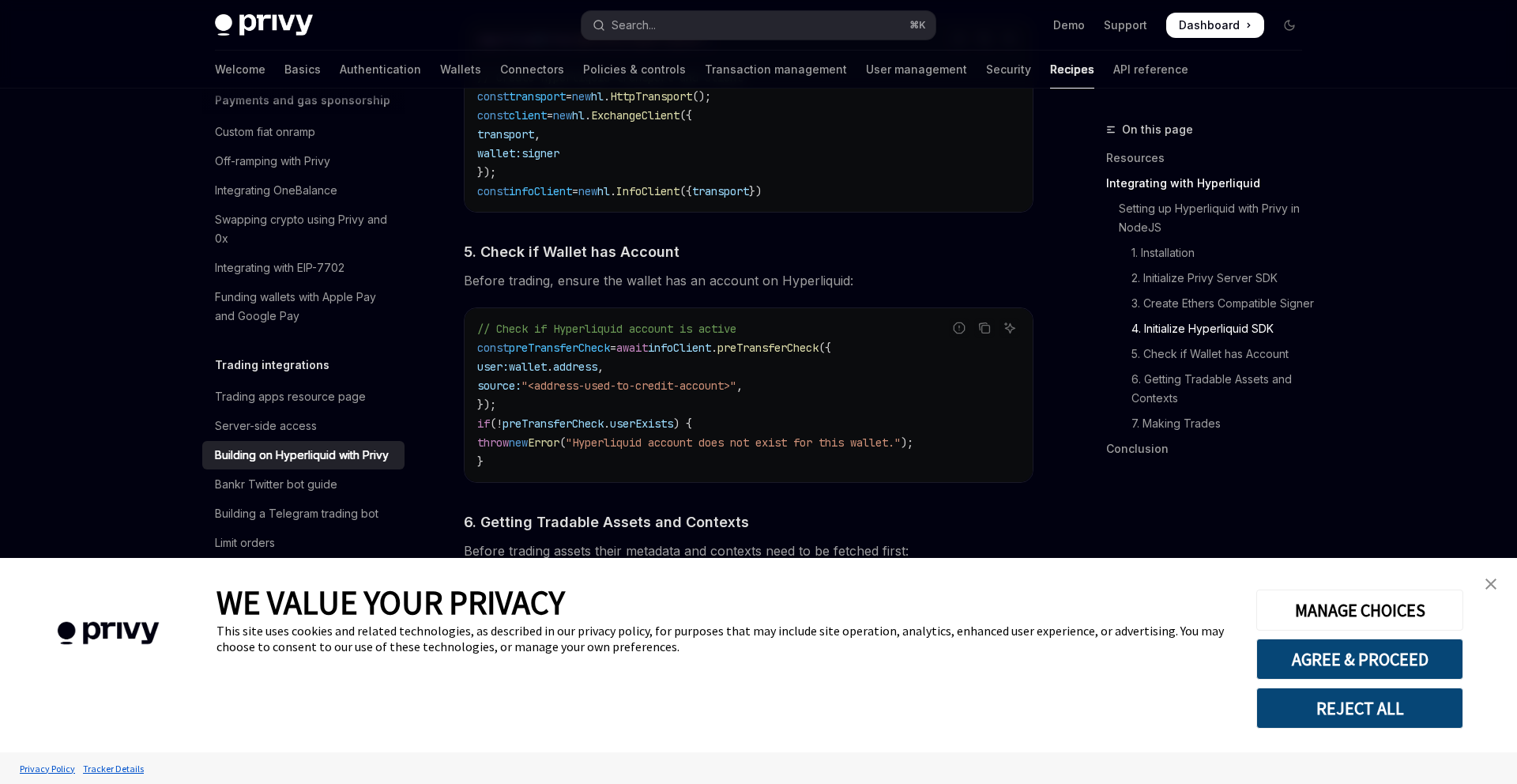
scroll to position [1809, 0]
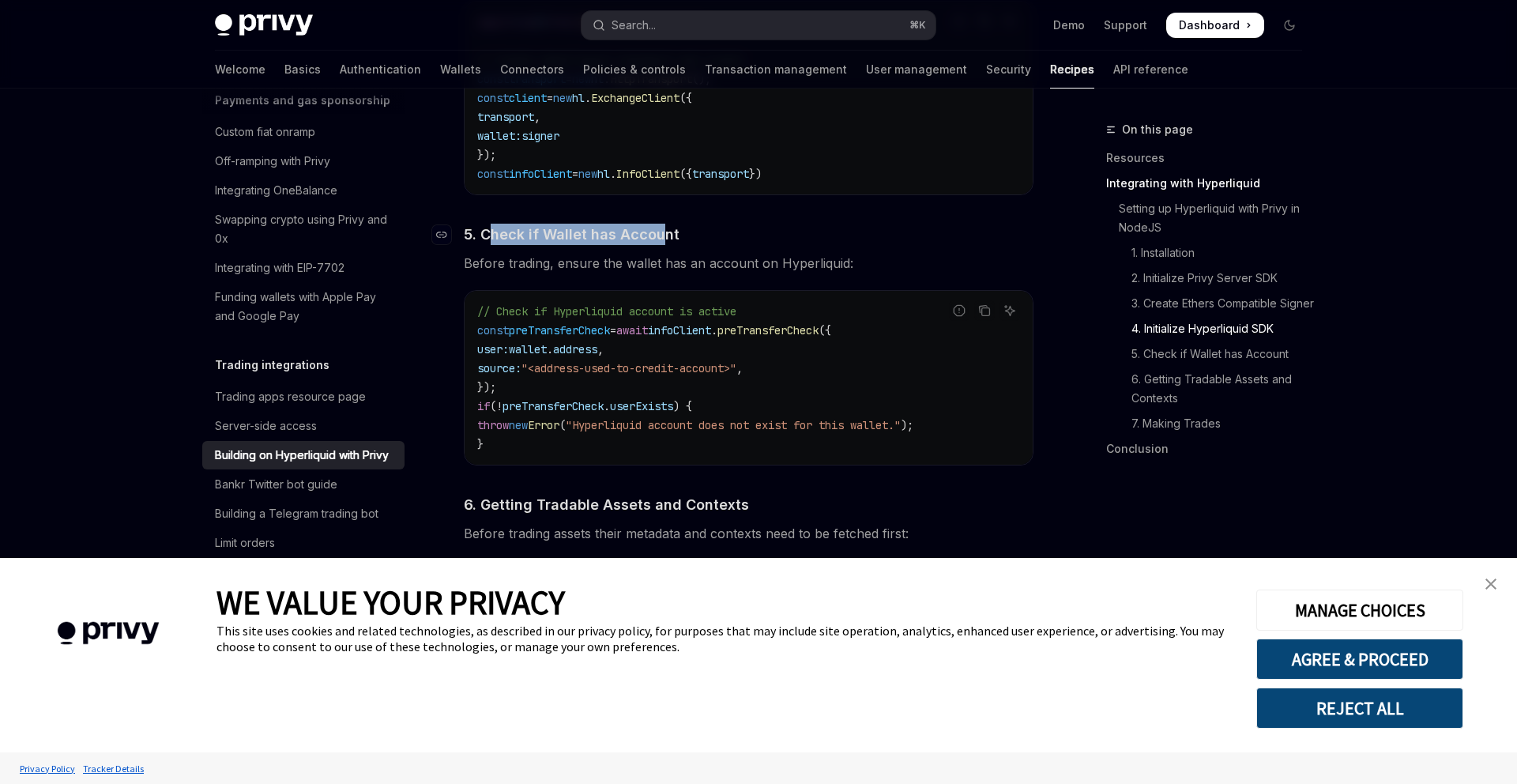
drag, startPoint x: 510, startPoint y: 236, endPoint x: 663, endPoint y: 234, distance: 153.0
click at [663, 234] on span "5. Check if Wallet has Account" at bounding box center [572, 234] width 216 height 22
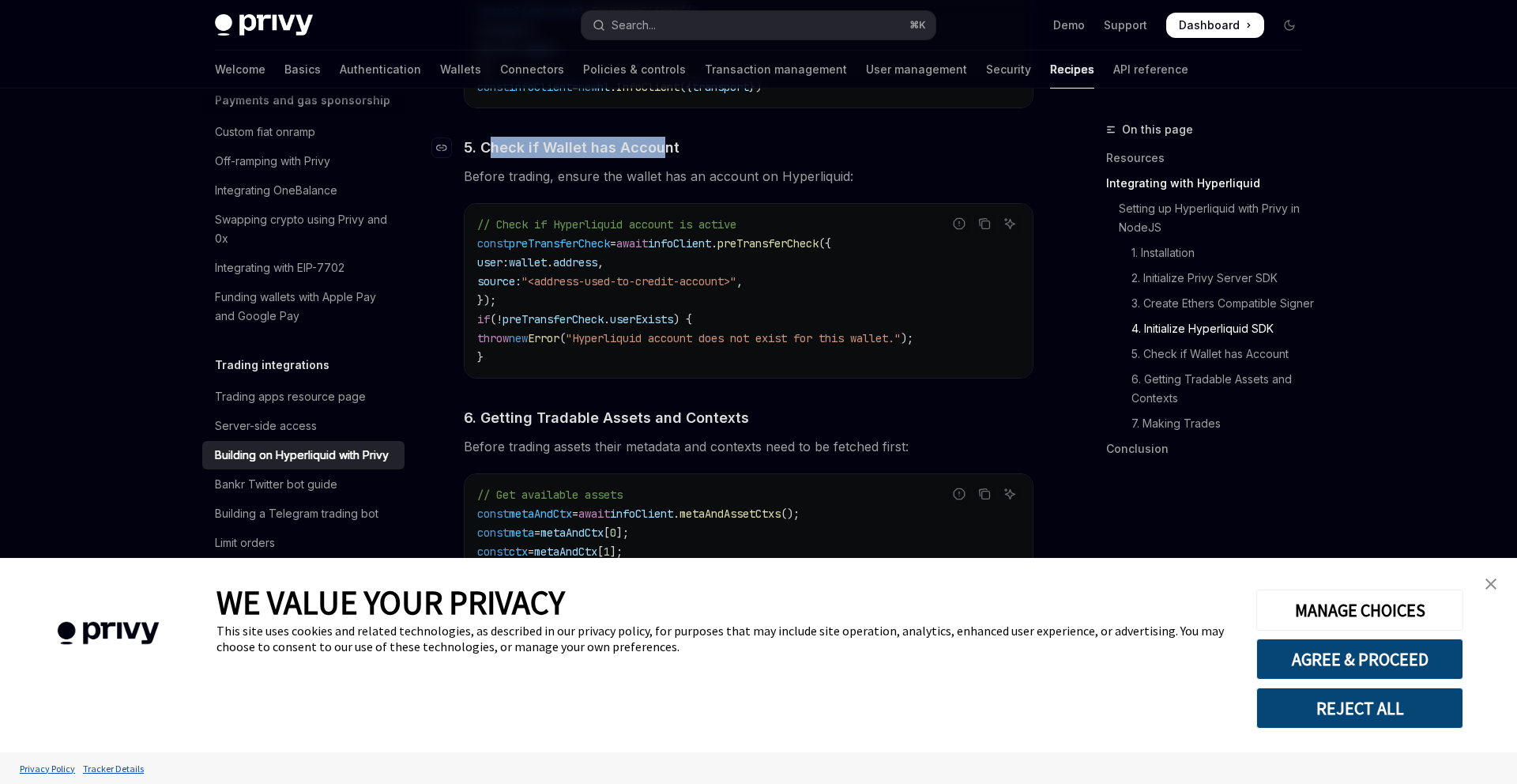
scroll to position [1918, 0]
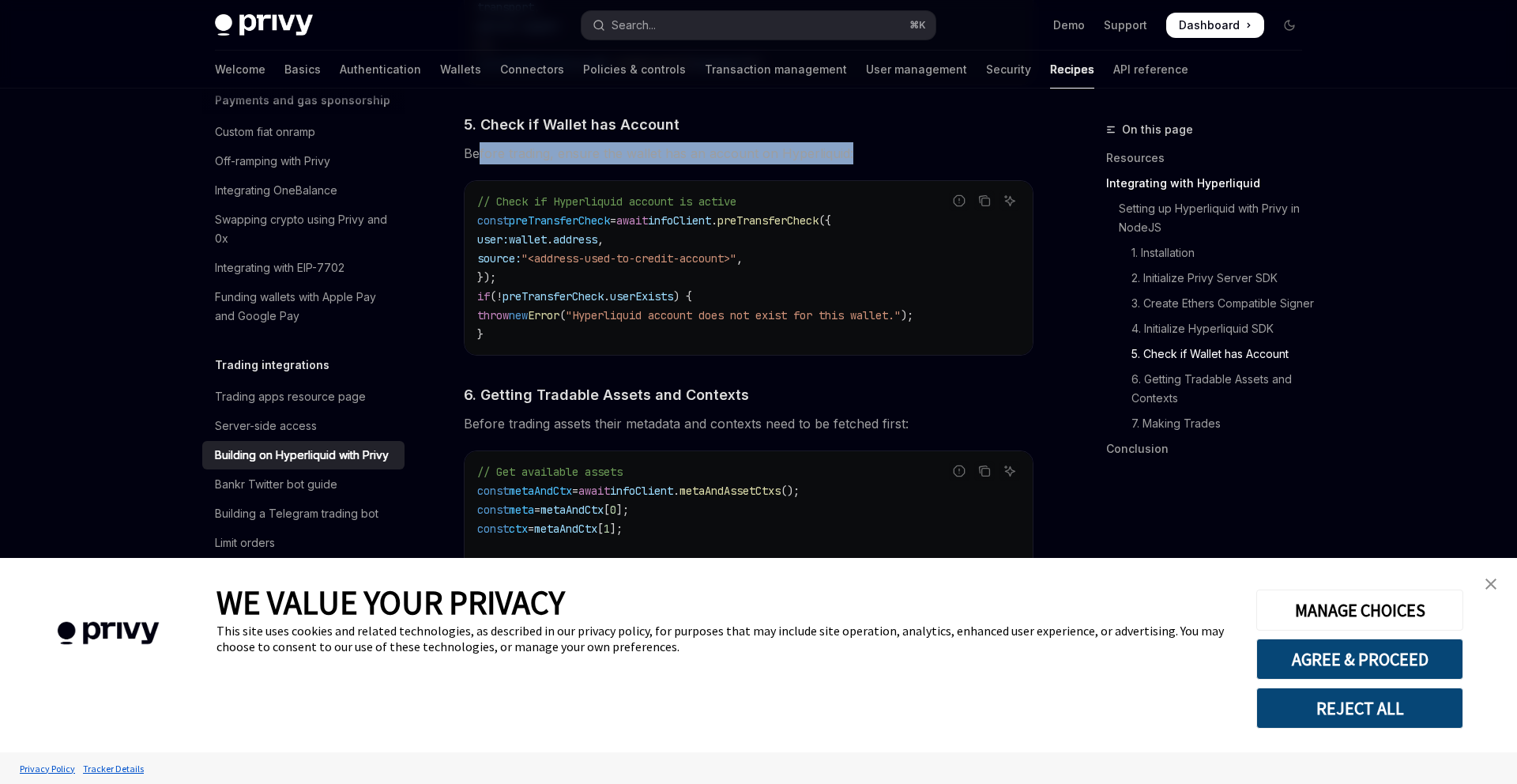
drag, startPoint x: 477, startPoint y: 169, endPoint x: 856, endPoint y: 164, distance: 379.0
click at [856, 164] on span "Before trading, ensure the wallet has an account on Hyperliquid:" at bounding box center [749, 153] width 570 height 22
drag, startPoint x: 868, startPoint y: 164, endPoint x: 517, endPoint y: 164, distance: 351.0
click at [517, 164] on span "Before trading, ensure the wallet has an account on Hyperliquid:" at bounding box center [749, 153] width 570 height 22
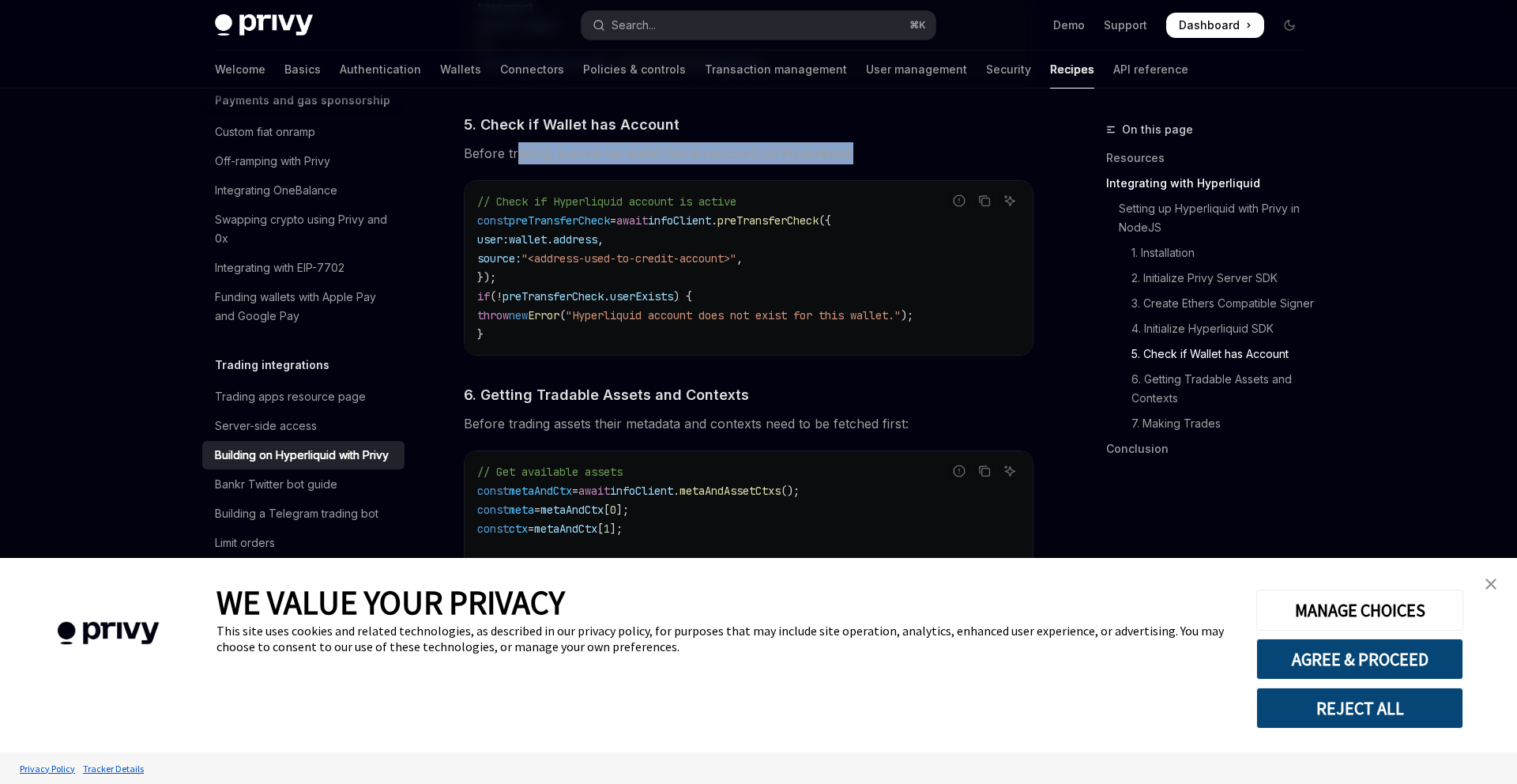
click at [517, 164] on span "Before trading, ensure the wallet has an account on Hyperliquid:" at bounding box center [749, 153] width 570 height 22
drag, startPoint x: 476, startPoint y: 158, endPoint x: 700, endPoint y: 158, distance: 224.0
click at [696, 158] on span "Before trading, ensure the wallet has an account on Hyperliquid:" at bounding box center [749, 153] width 570 height 22
click at [700, 158] on span "Before trading, ensure the wallet has an account on Hyperliquid:" at bounding box center [749, 153] width 570 height 22
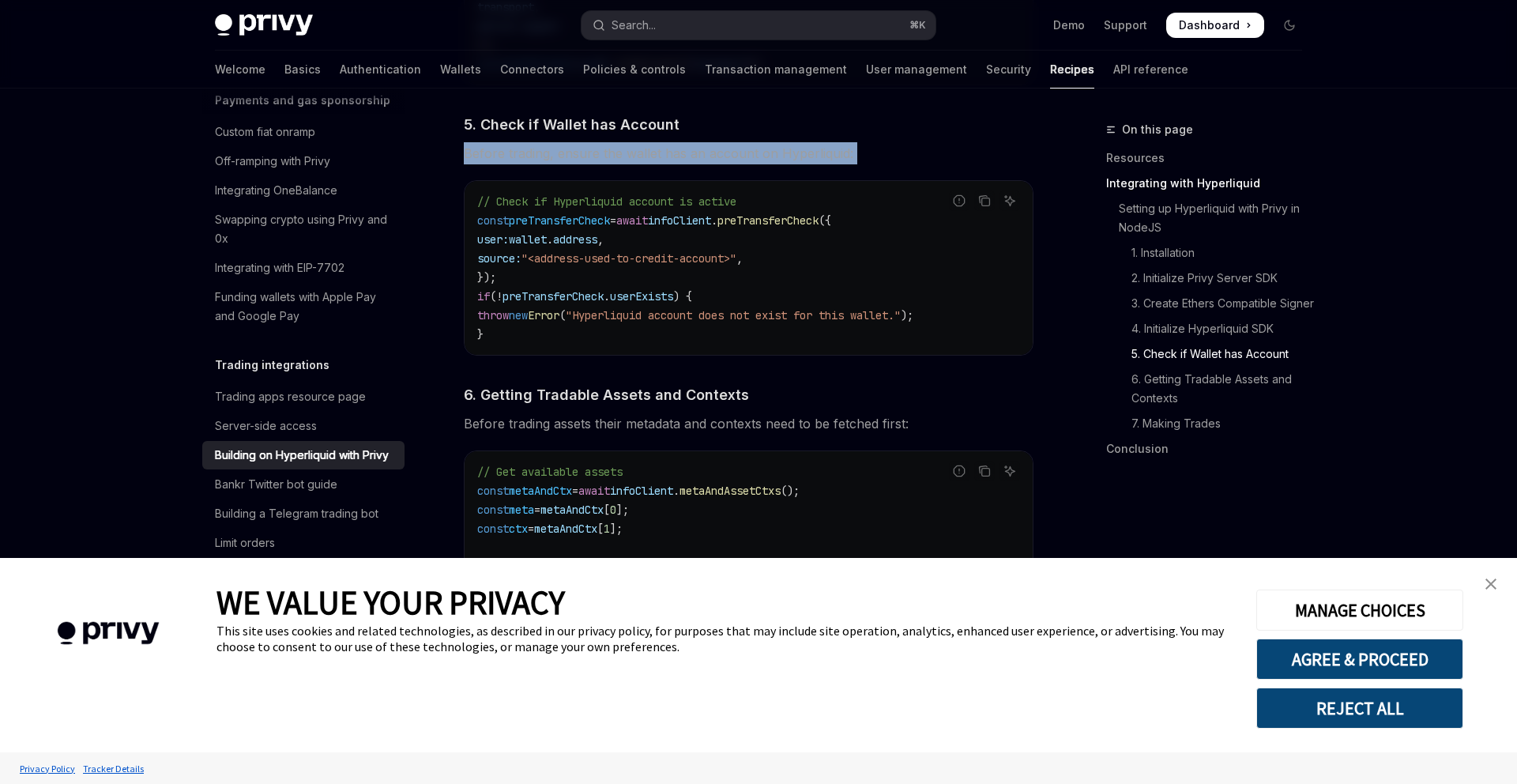
click at [700, 158] on span "Before trading, ensure the wallet has an account on Hyperliquid:" at bounding box center [749, 153] width 570 height 22
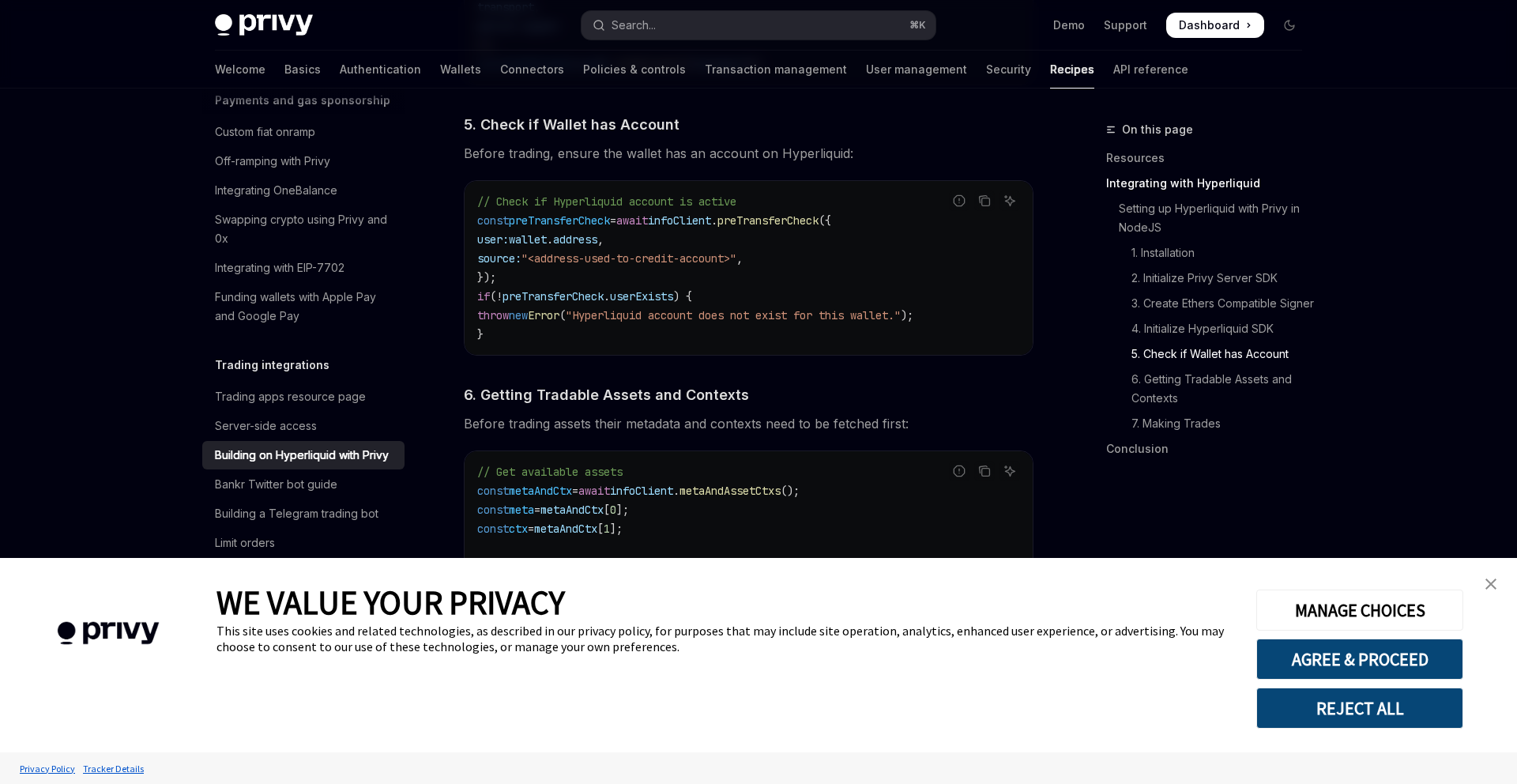
click at [761, 164] on span "Before trading, ensure the wallet has an account on Hyperliquid:" at bounding box center [749, 153] width 570 height 22
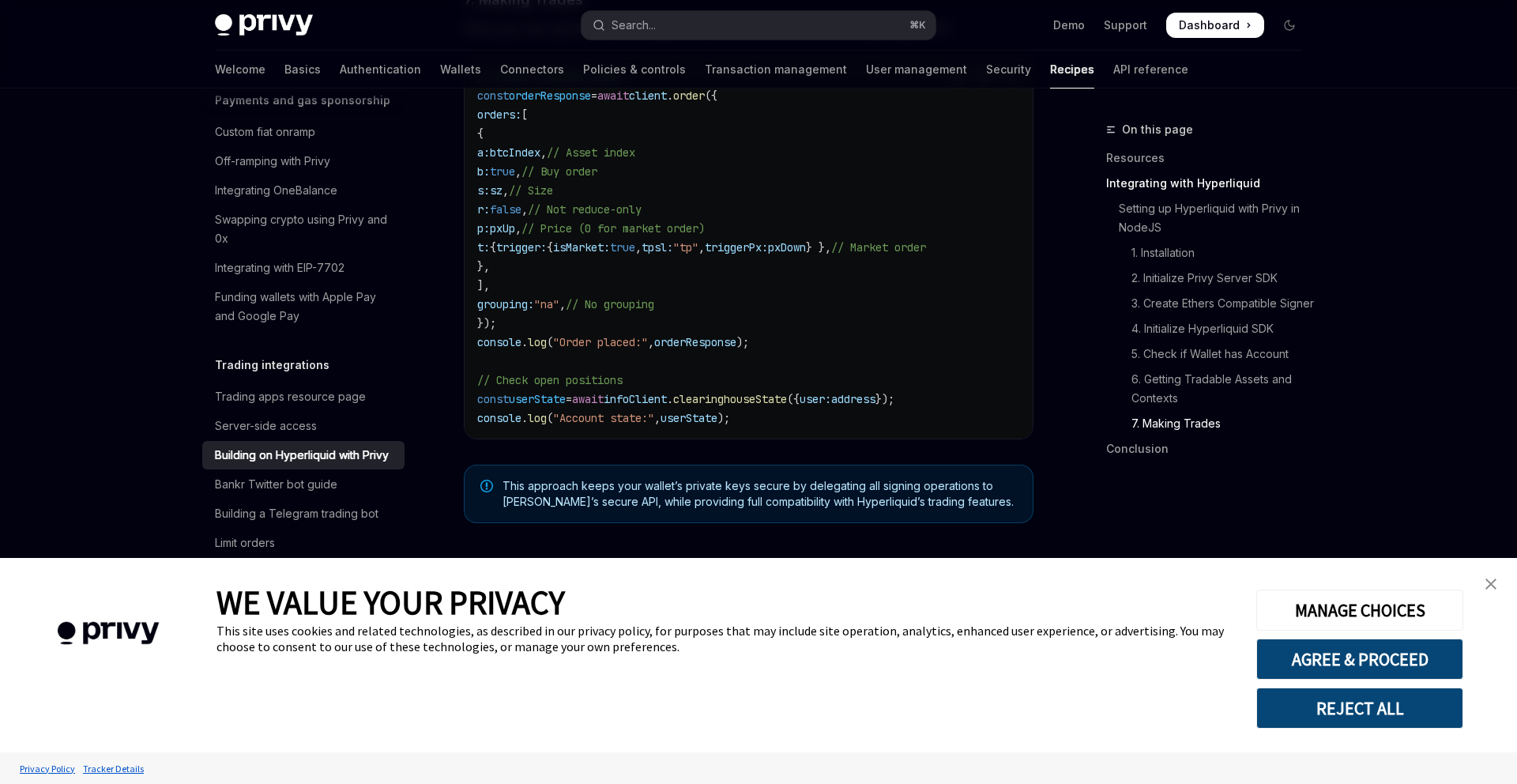
scroll to position [2865, 0]
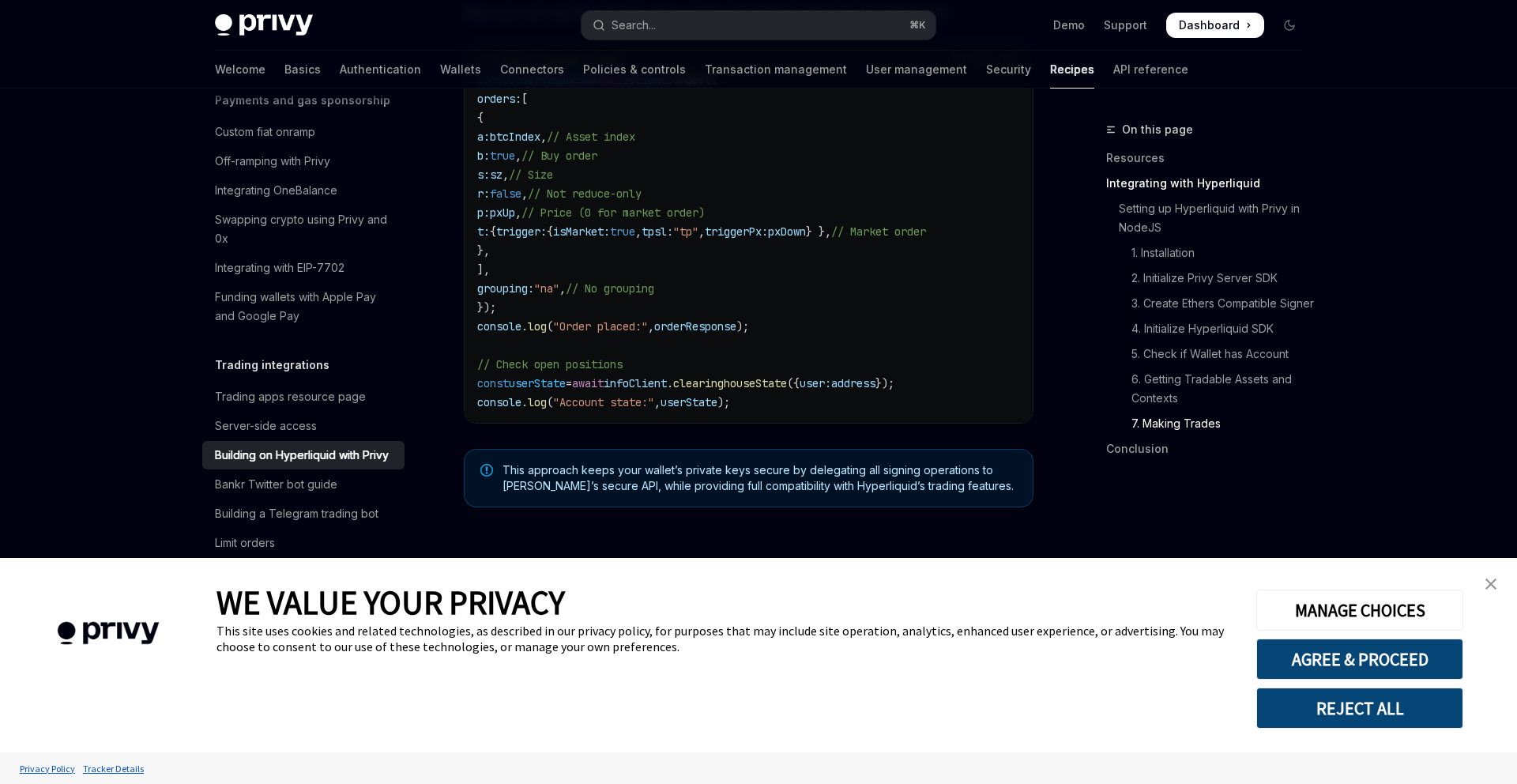
type textarea "*"
